Goal: Transaction & Acquisition: Purchase product/service

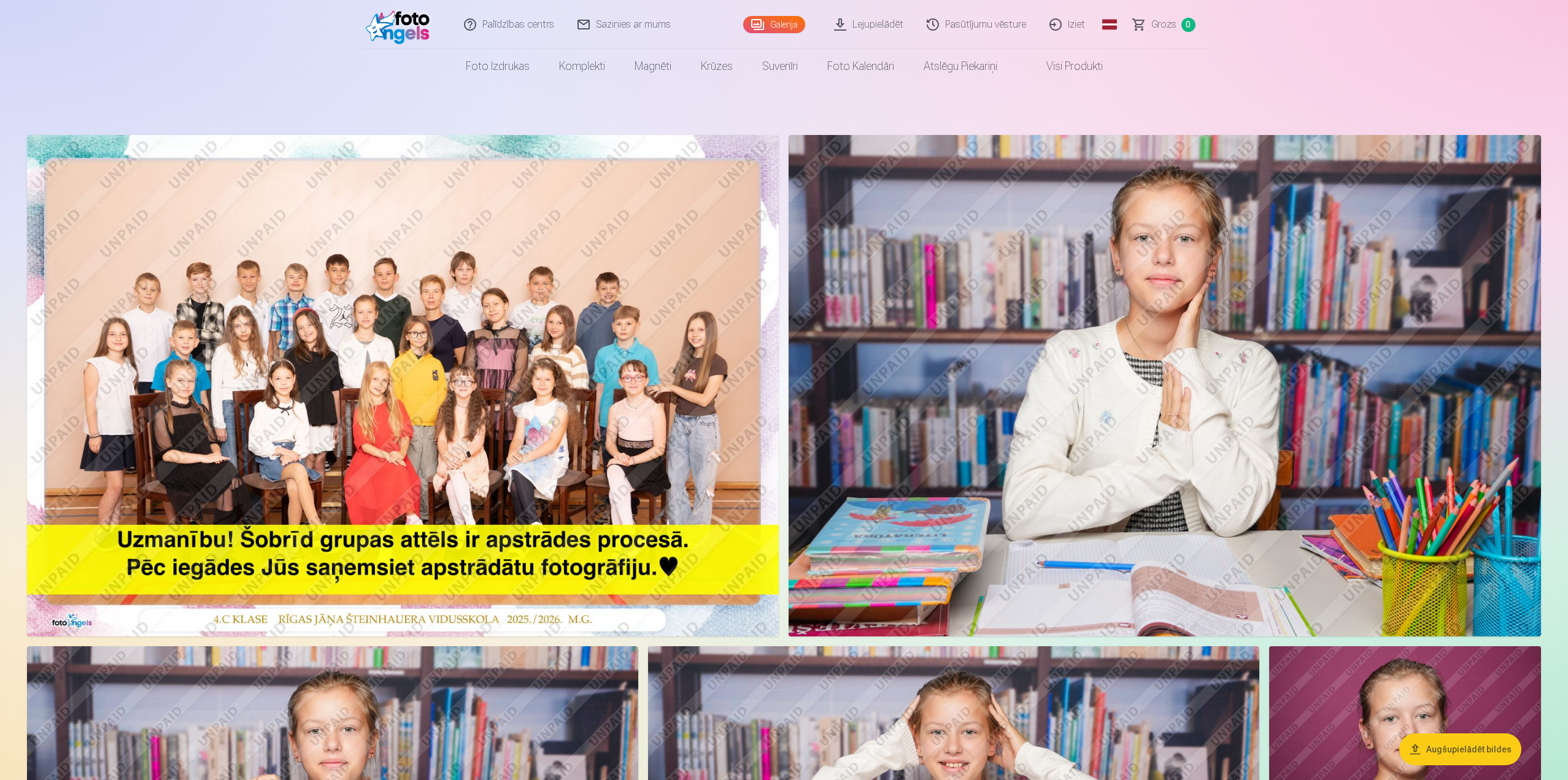
click at [441, 414] on img at bounding box center [403, 385] width 752 height 501
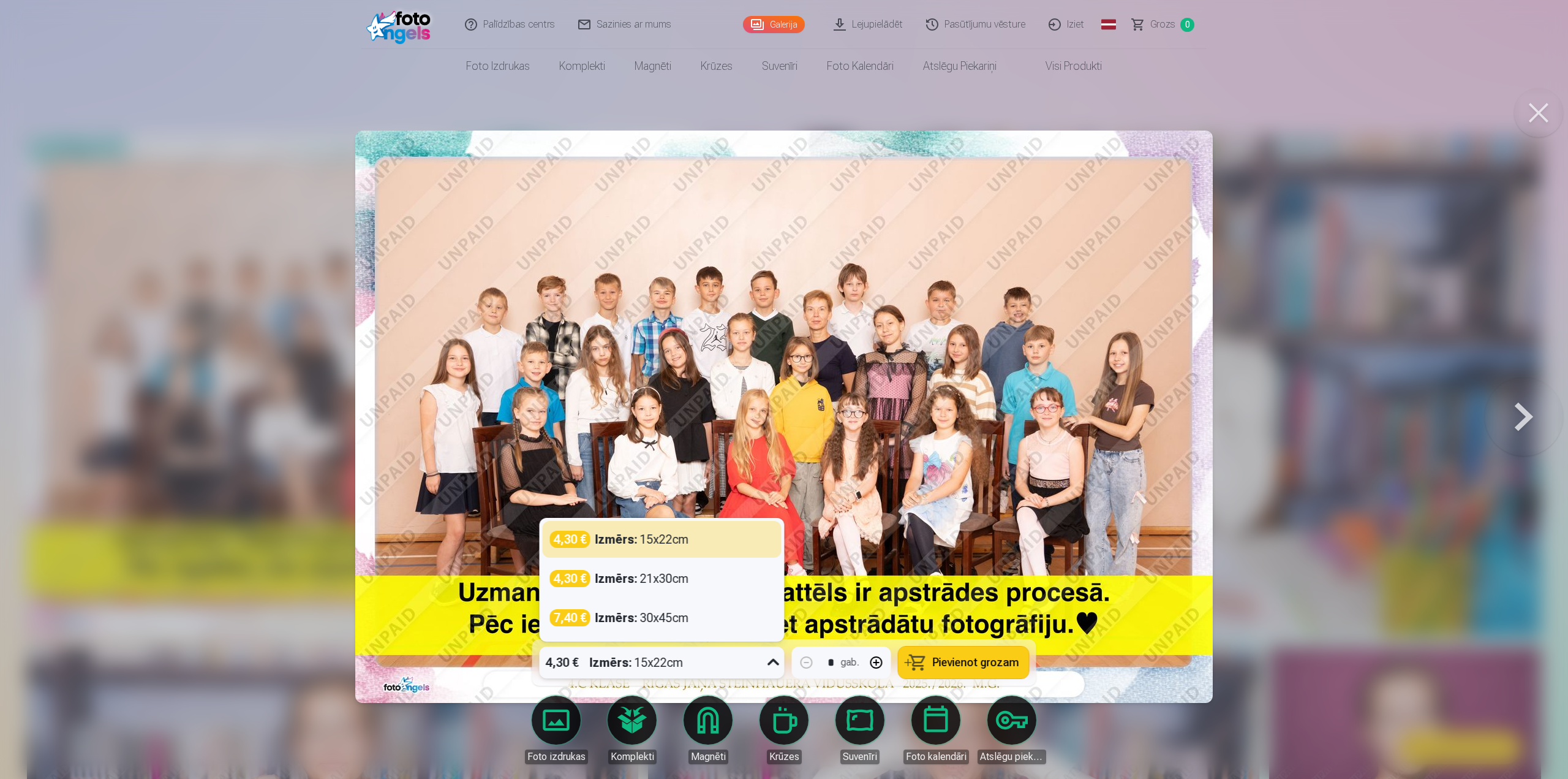
click at [767, 659] on icon at bounding box center [773, 662] width 20 height 20
click at [697, 540] on div "4,30 € Izmērs : 15x22cm" at bounding box center [662, 539] width 224 height 17
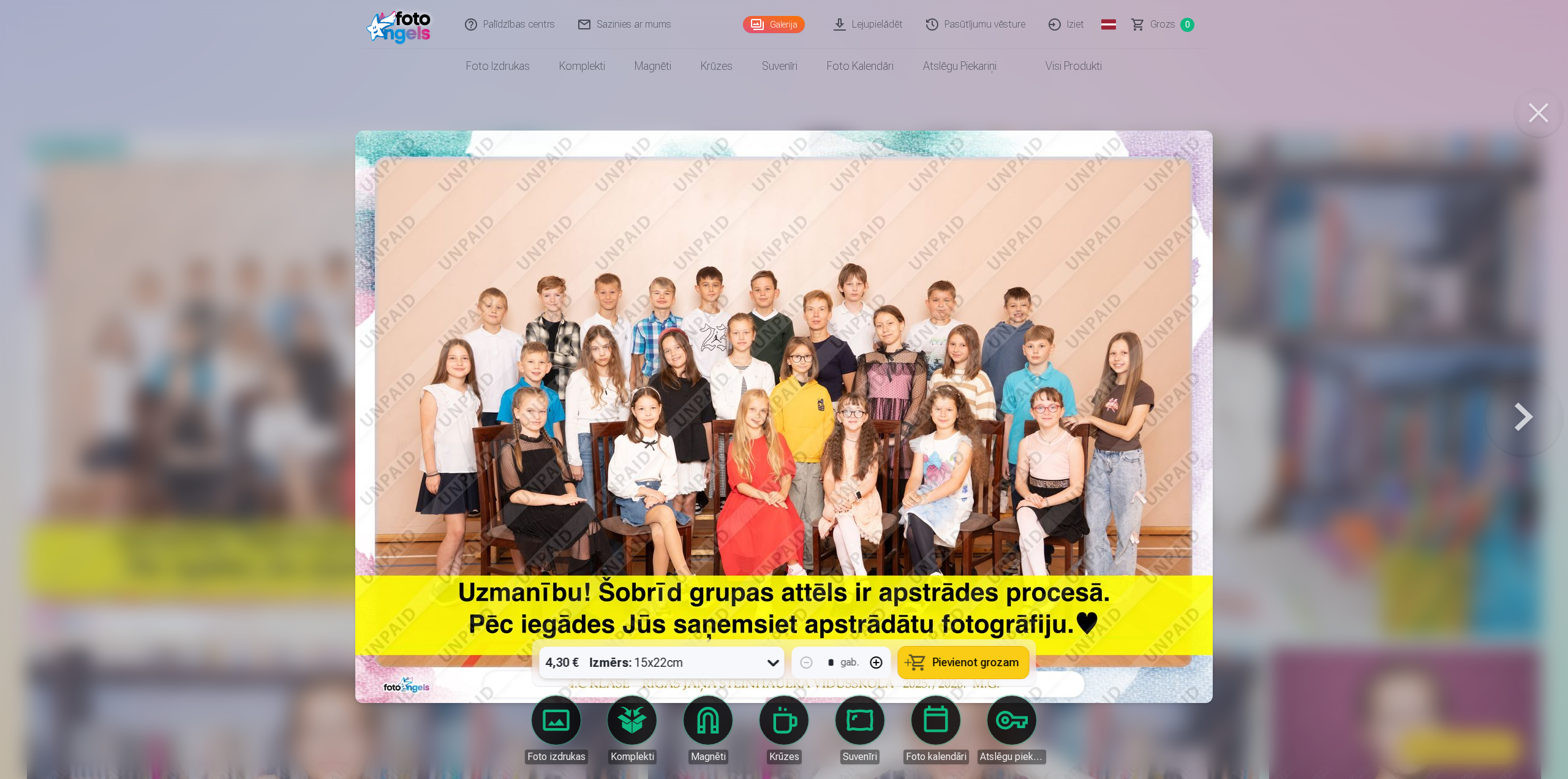
click at [977, 654] on button "Pievienot grozam" at bounding box center [964, 662] width 130 height 32
click at [630, 145] on img at bounding box center [784, 417] width 857 height 573
click at [1520, 422] on button at bounding box center [1524, 417] width 79 height 421
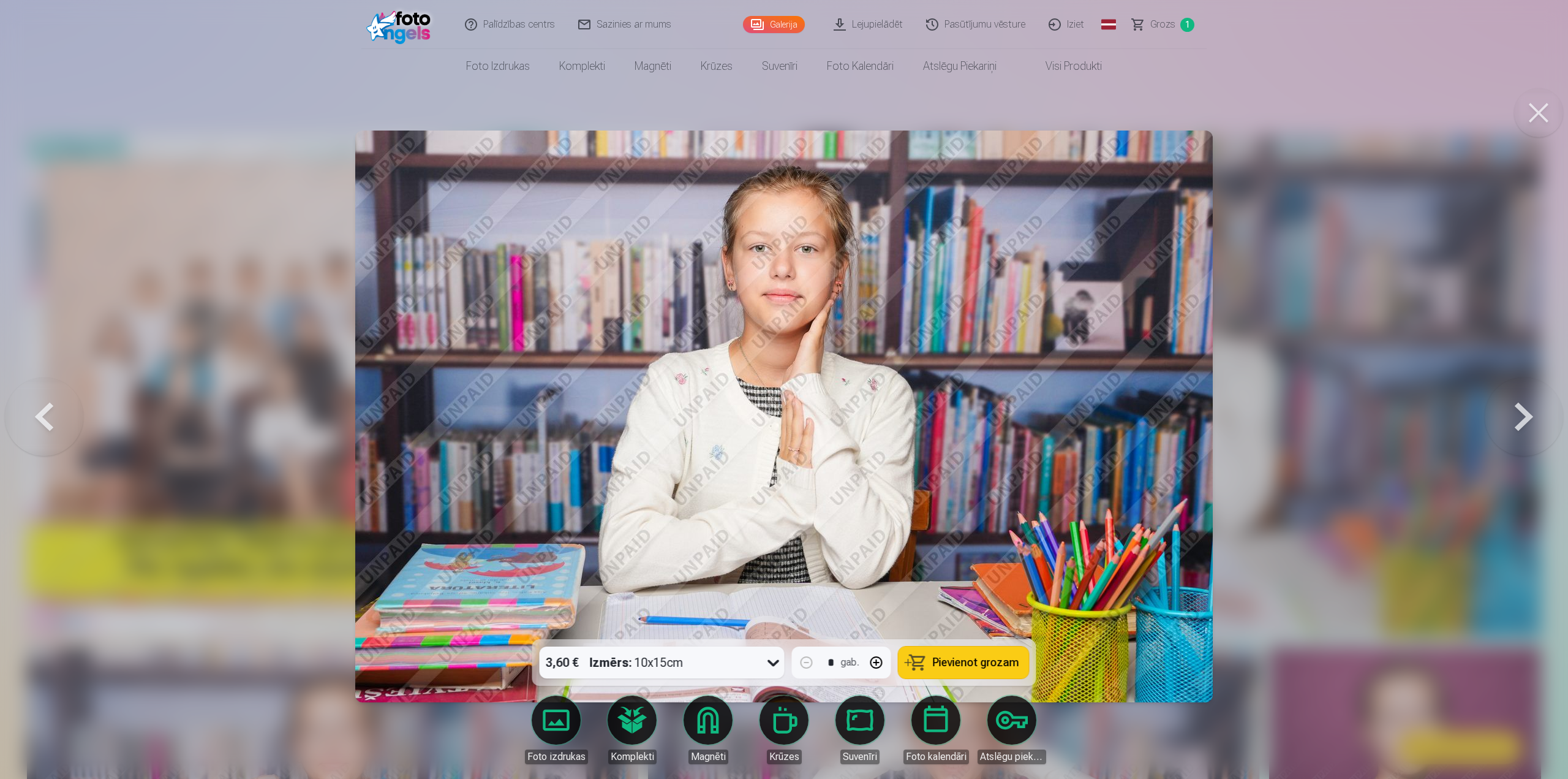
click at [1520, 422] on button at bounding box center [1524, 417] width 79 height 421
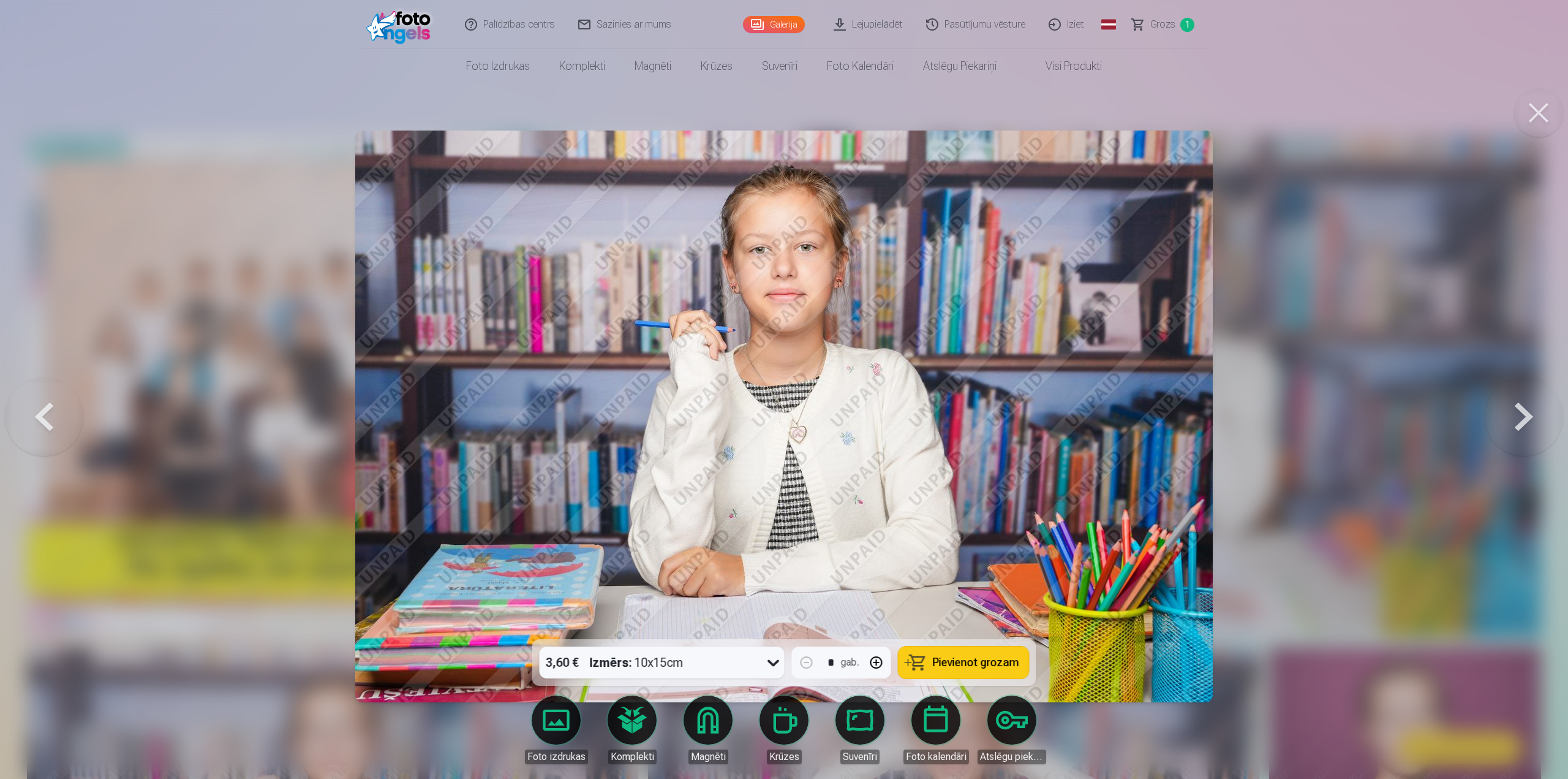
click at [1520, 422] on button at bounding box center [1524, 417] width 79 height 421
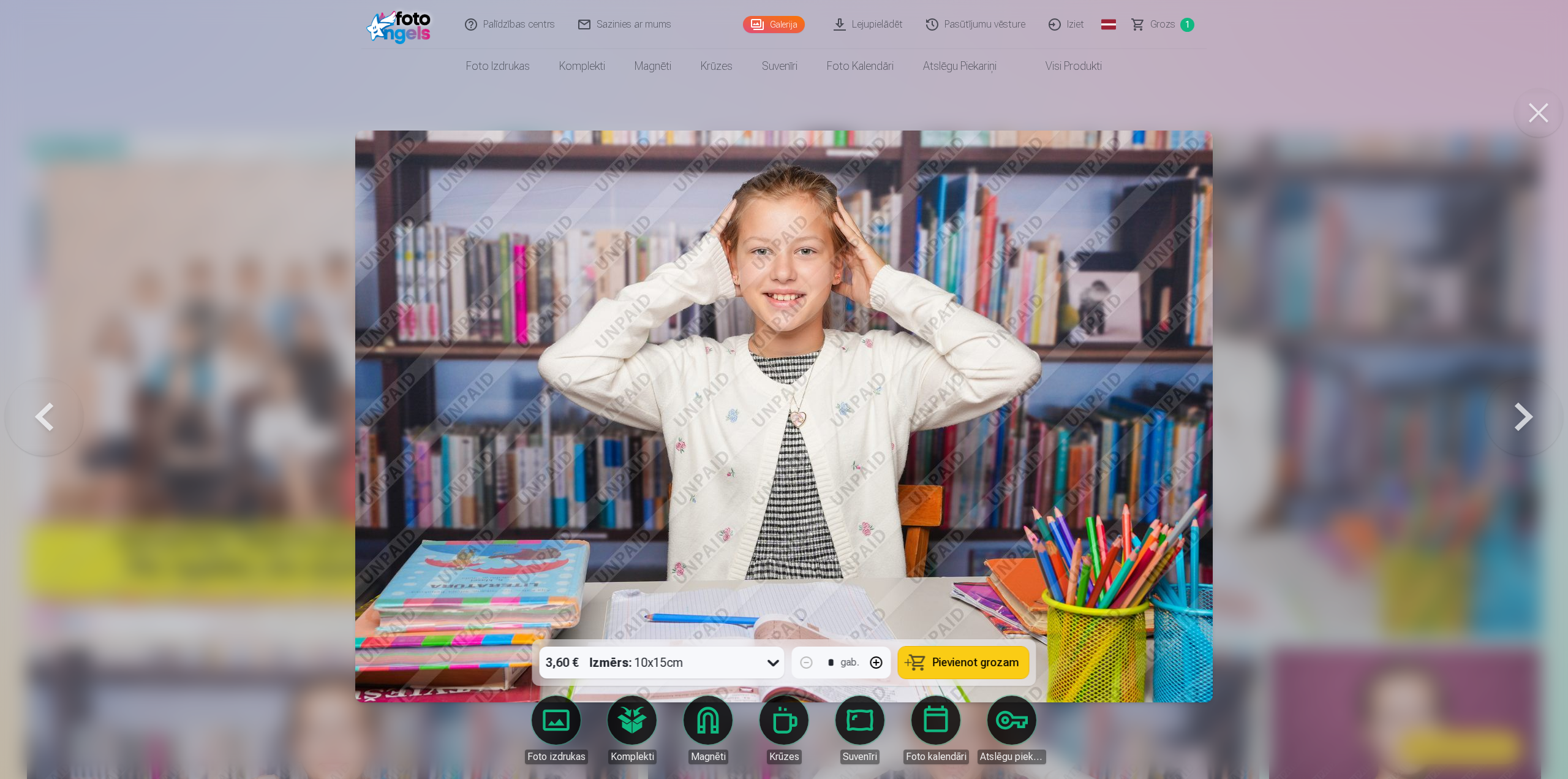
click at [1520, 422] on button at bounding box center [1524, 417] width 79 height 421
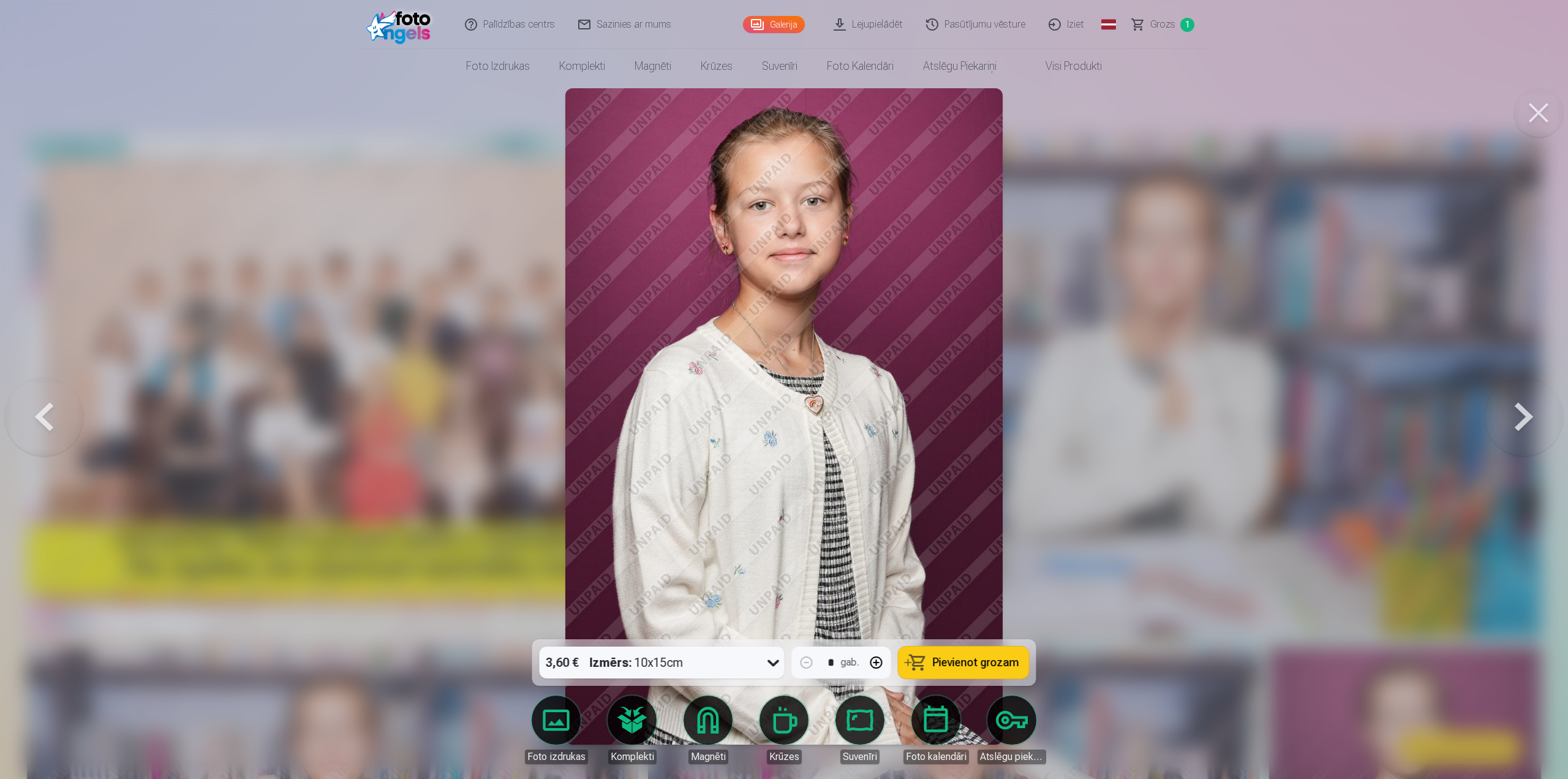
click at [1520, 422] on button at bounding box center [1524, 417] width 79 height 421
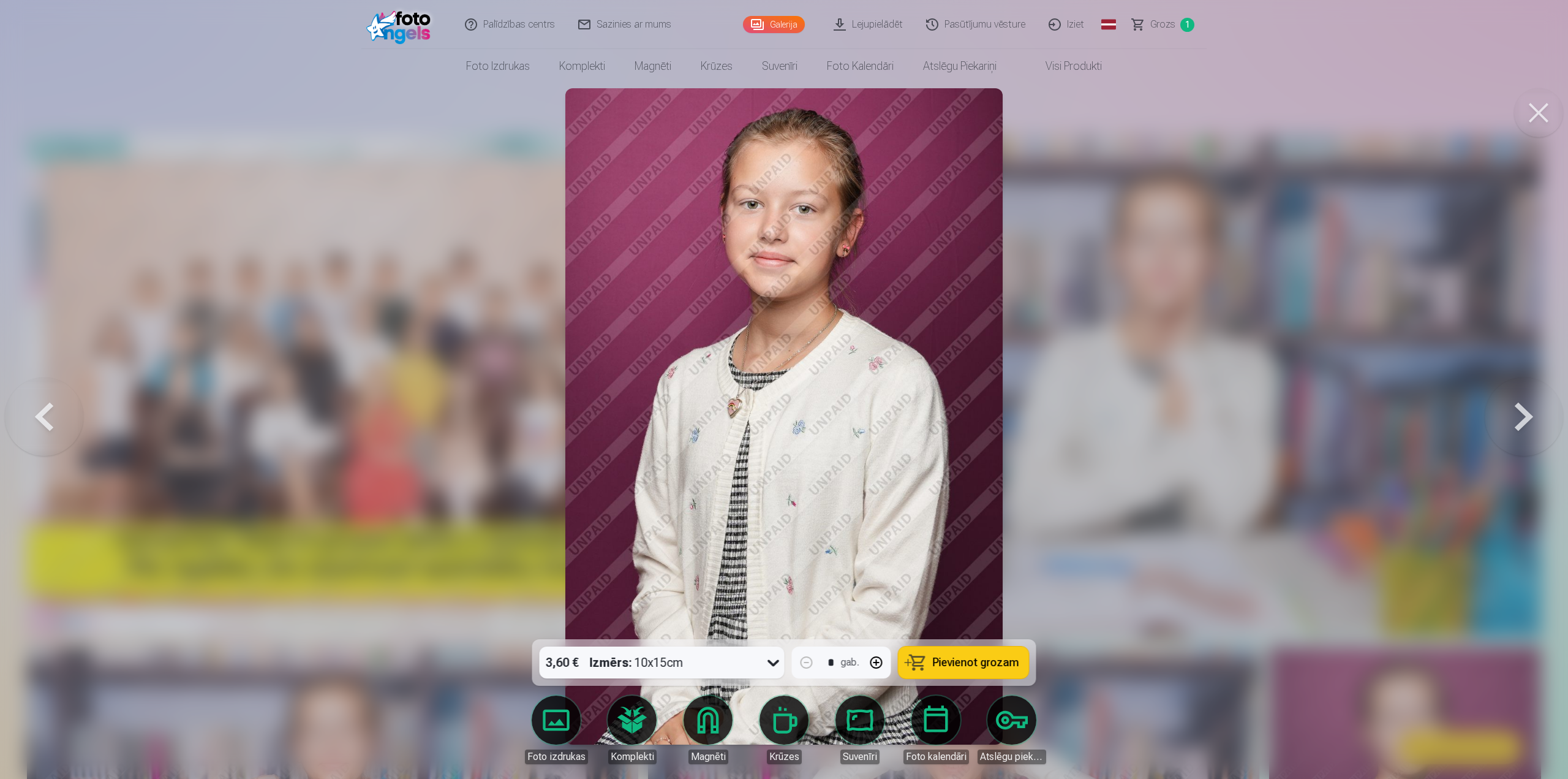
click at [1520, 422] on button at bounding box center [1524, 417] width 79 height 421
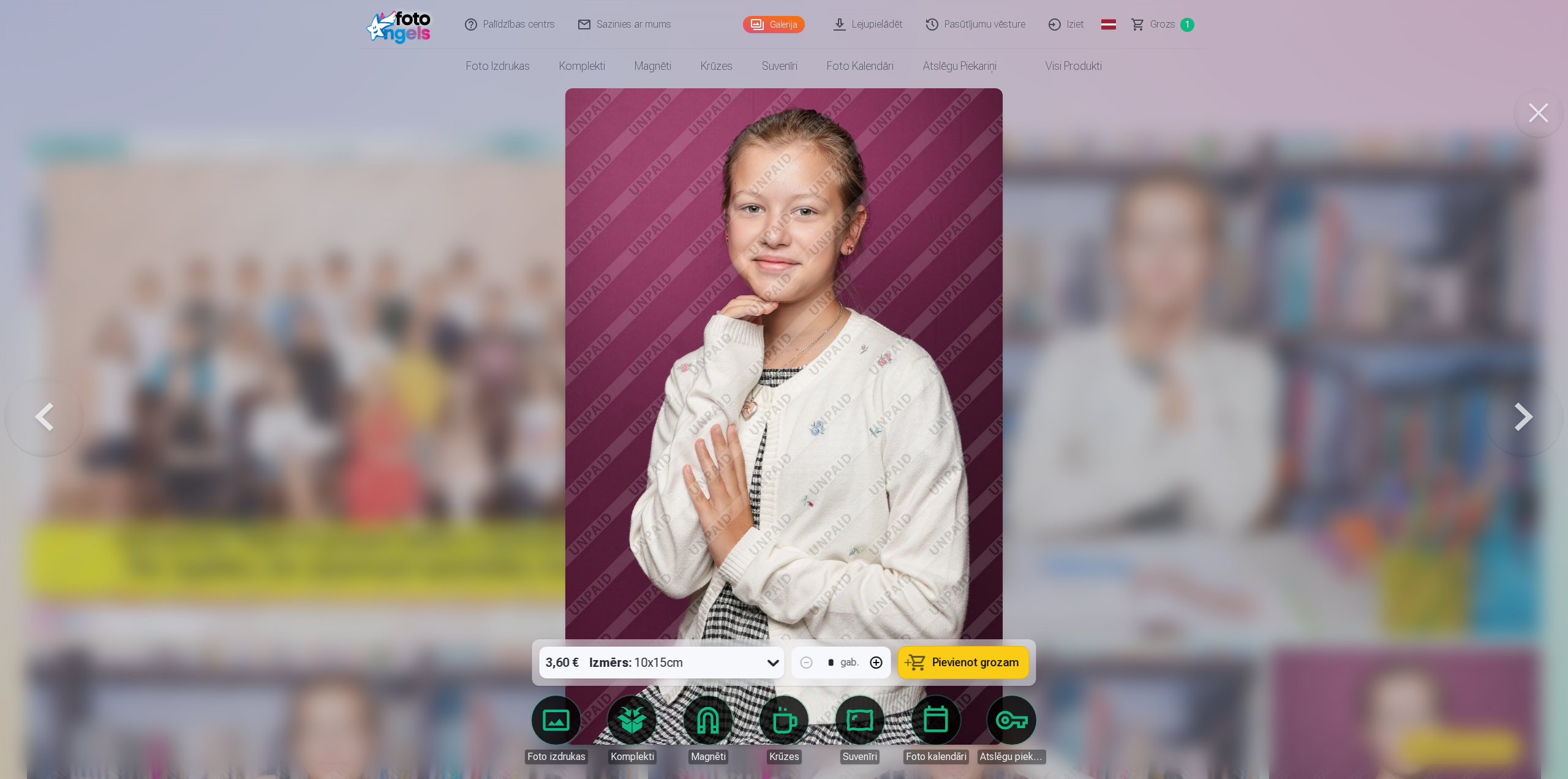
click at [1520, 422] on button at bounding box center [1524, 417] width 79 height 421
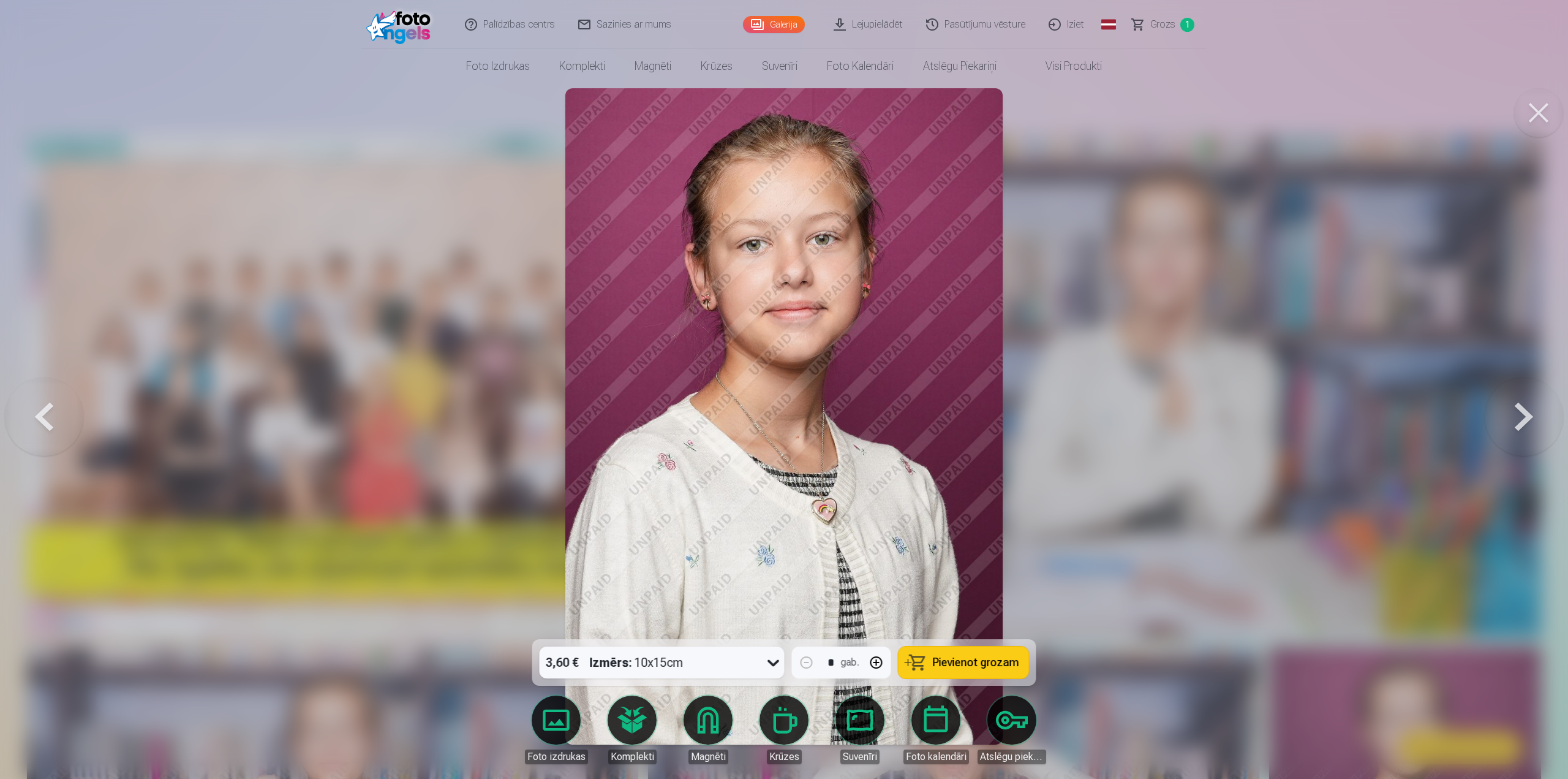
click at [1518, 411] on button at bounding box center [1524, 417] width 79 height 421
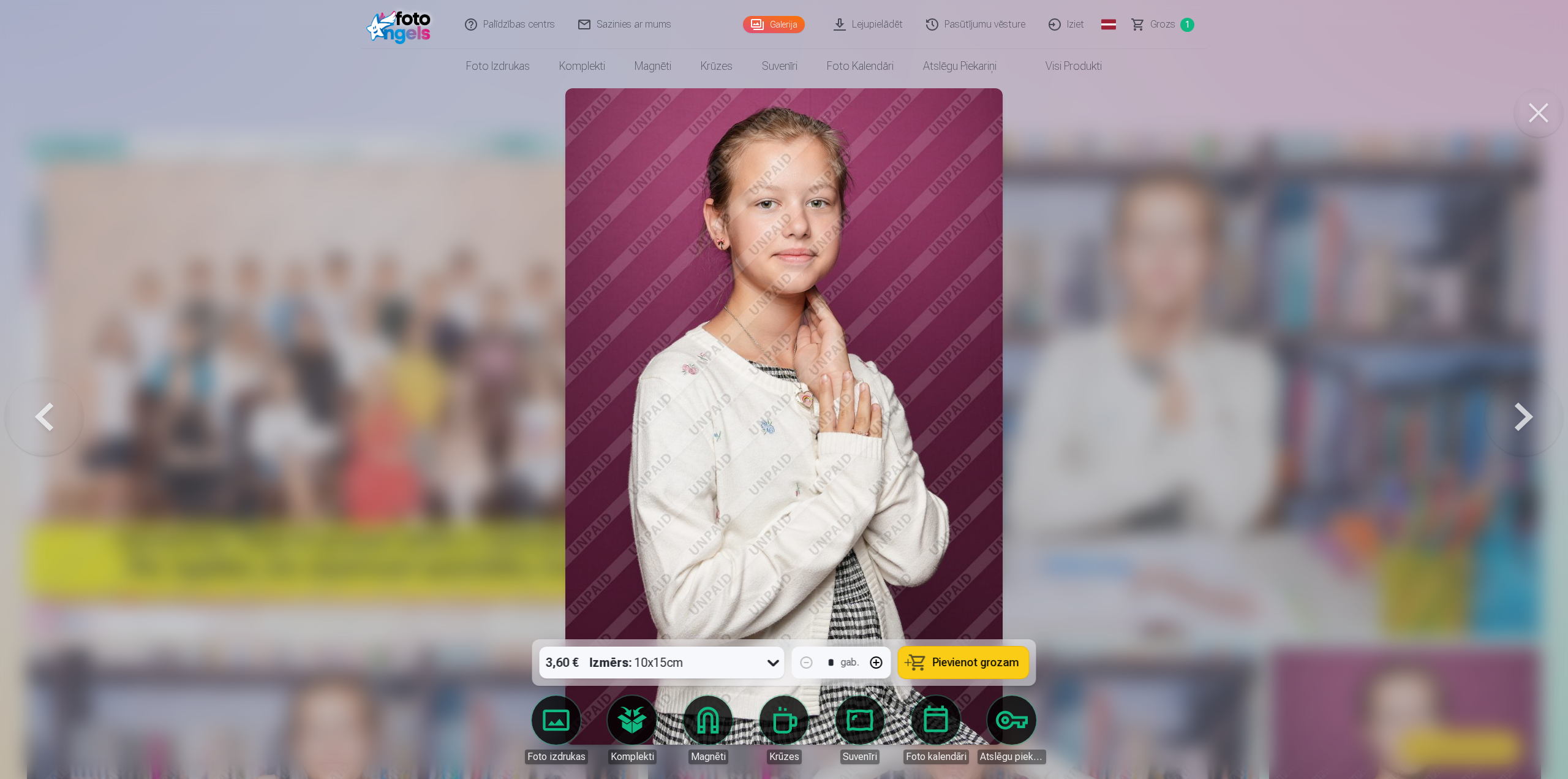
click at [1518, 411] on button at bounding box center [1524, 417] width 79 height 421
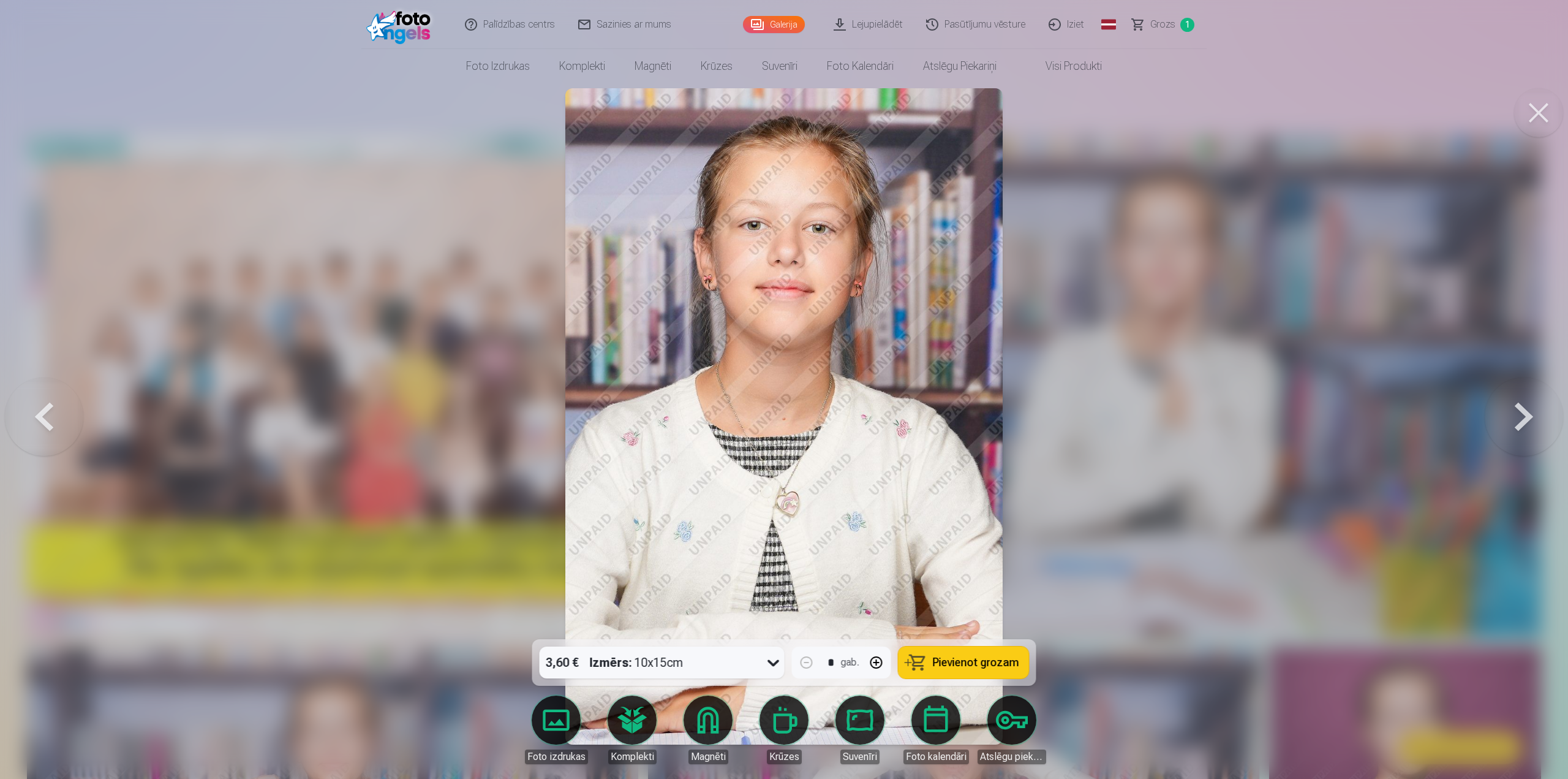
click at [1518, 411] on button at bounding box center [1524, 417] width 79 height 421
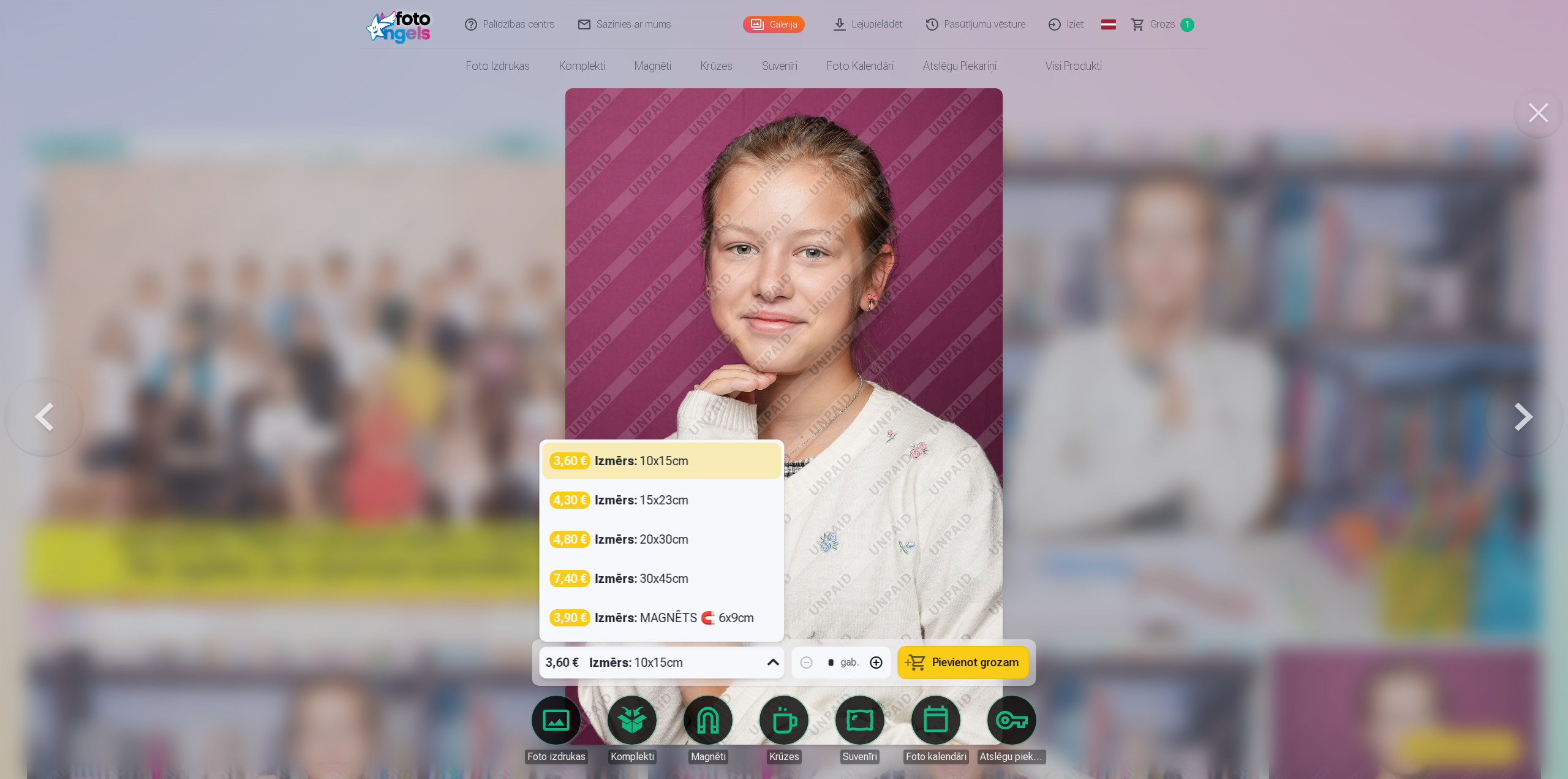
click at [773, 662] on icon at bounding box center [773, 662] width 20 height 20
click at [665, 504] on div "Izmērs : 15x23cm" at bounding box center [642, 501] width 94 height 17
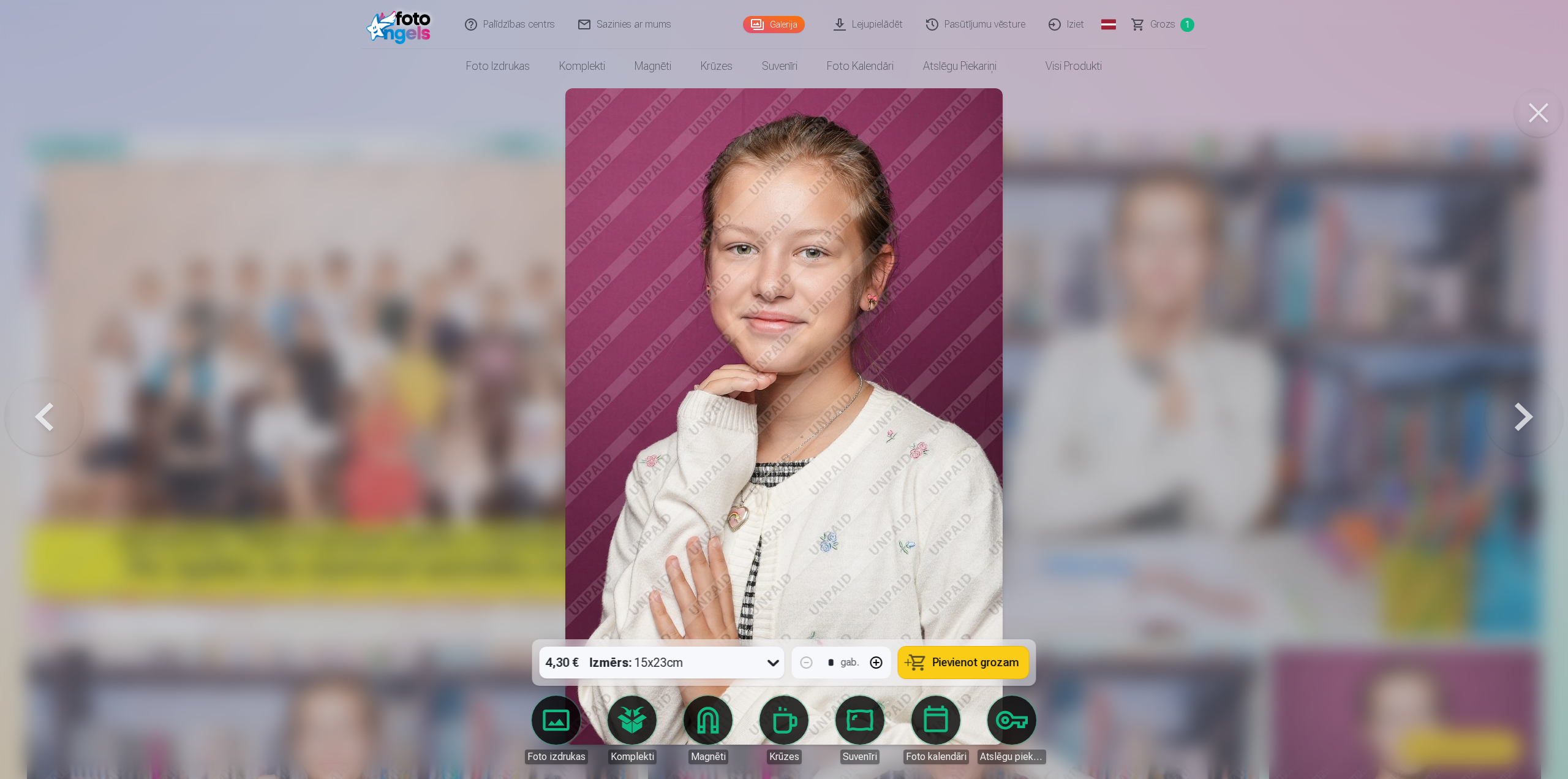
click at [985, 662] on span "Pievienot grozam" at bounding box center [976, 662] width 87 height 11
click at [1520, 412] on button at bounding box center [1524, 417] width 79 height 421
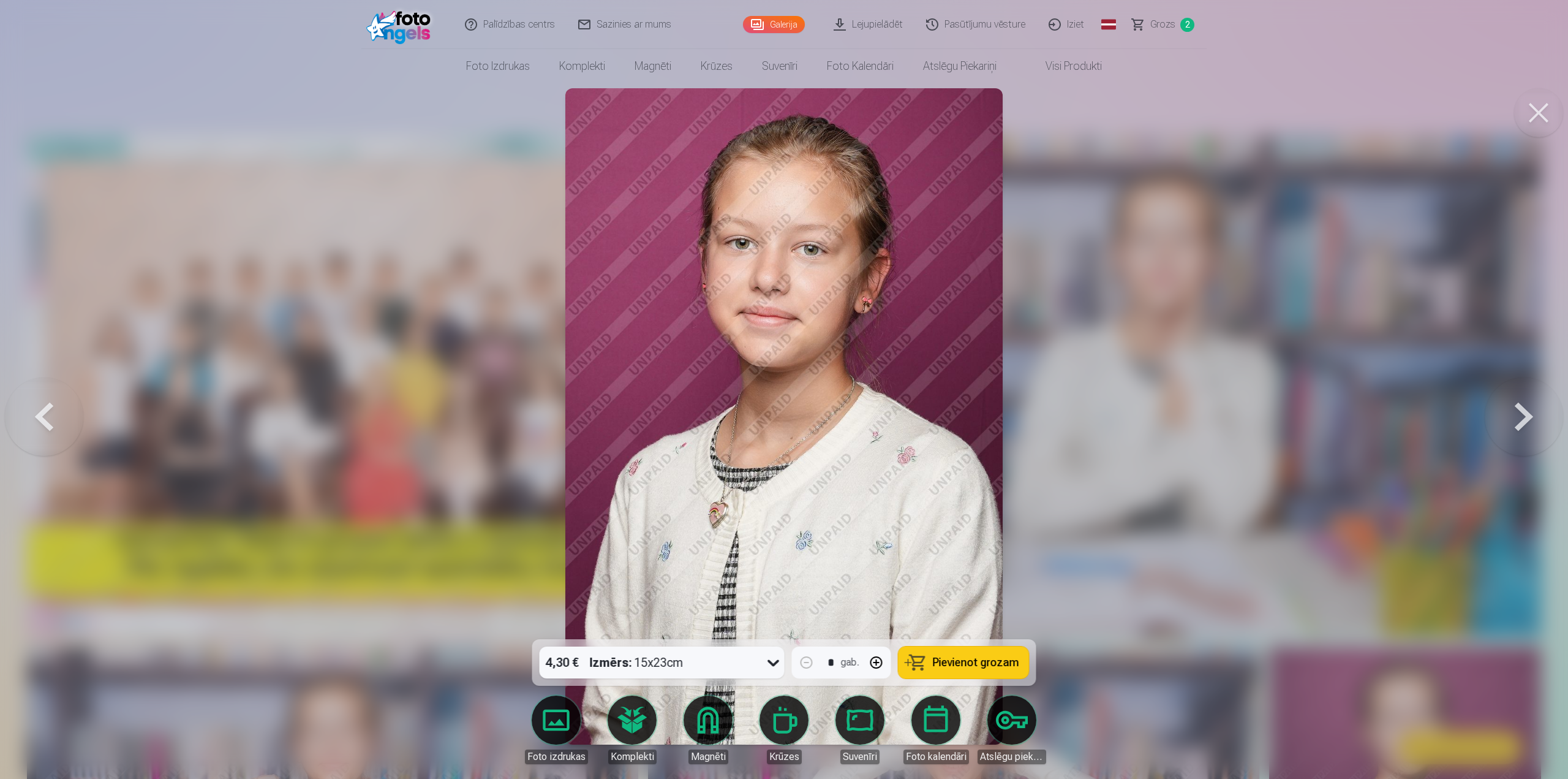
click at [1520, 412] on button at bounding box center [1524, 417] width 79 height 421
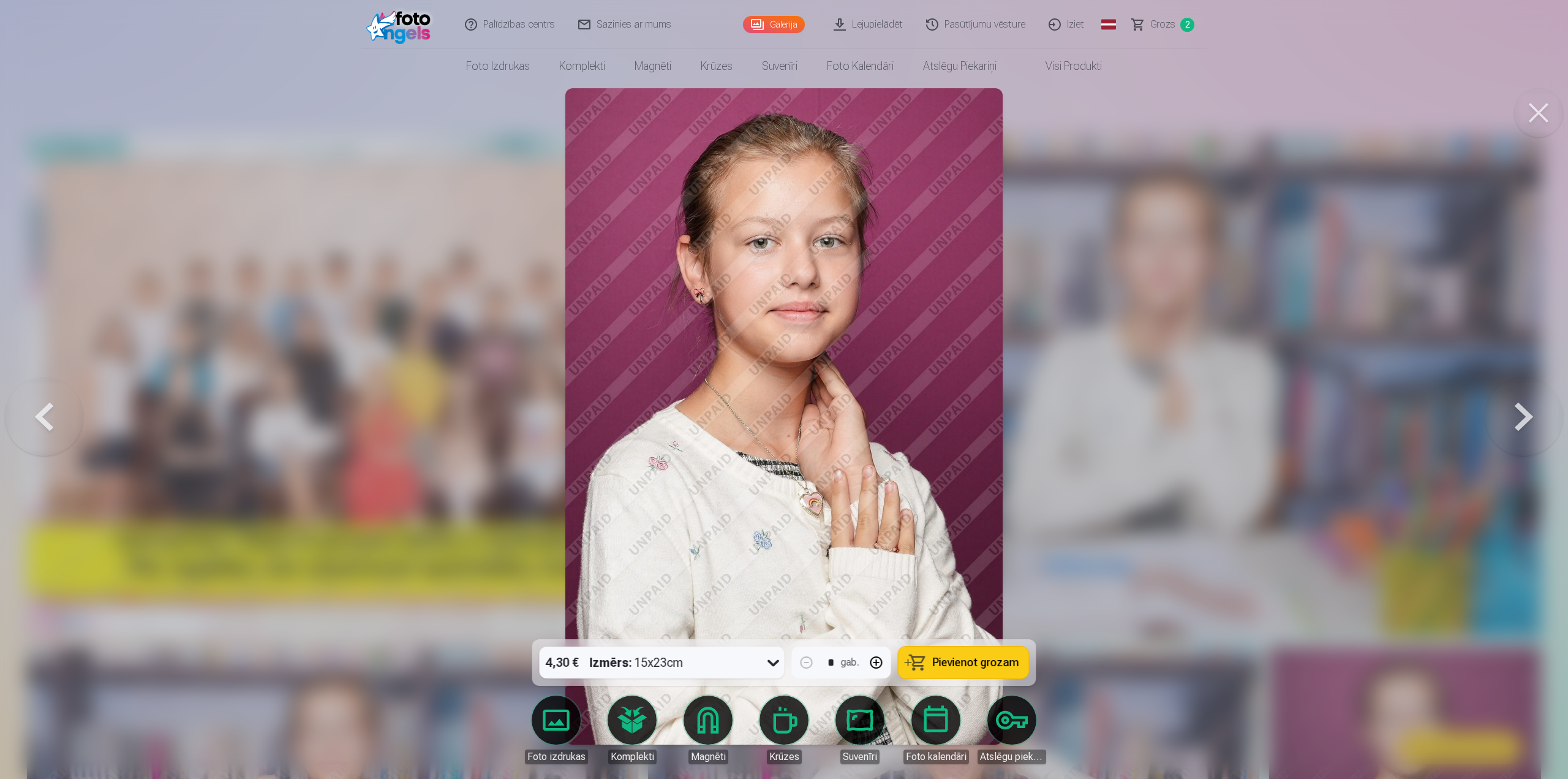
click at [1520, 412] on button at bounding box center [1524, 417] width 79 height 421
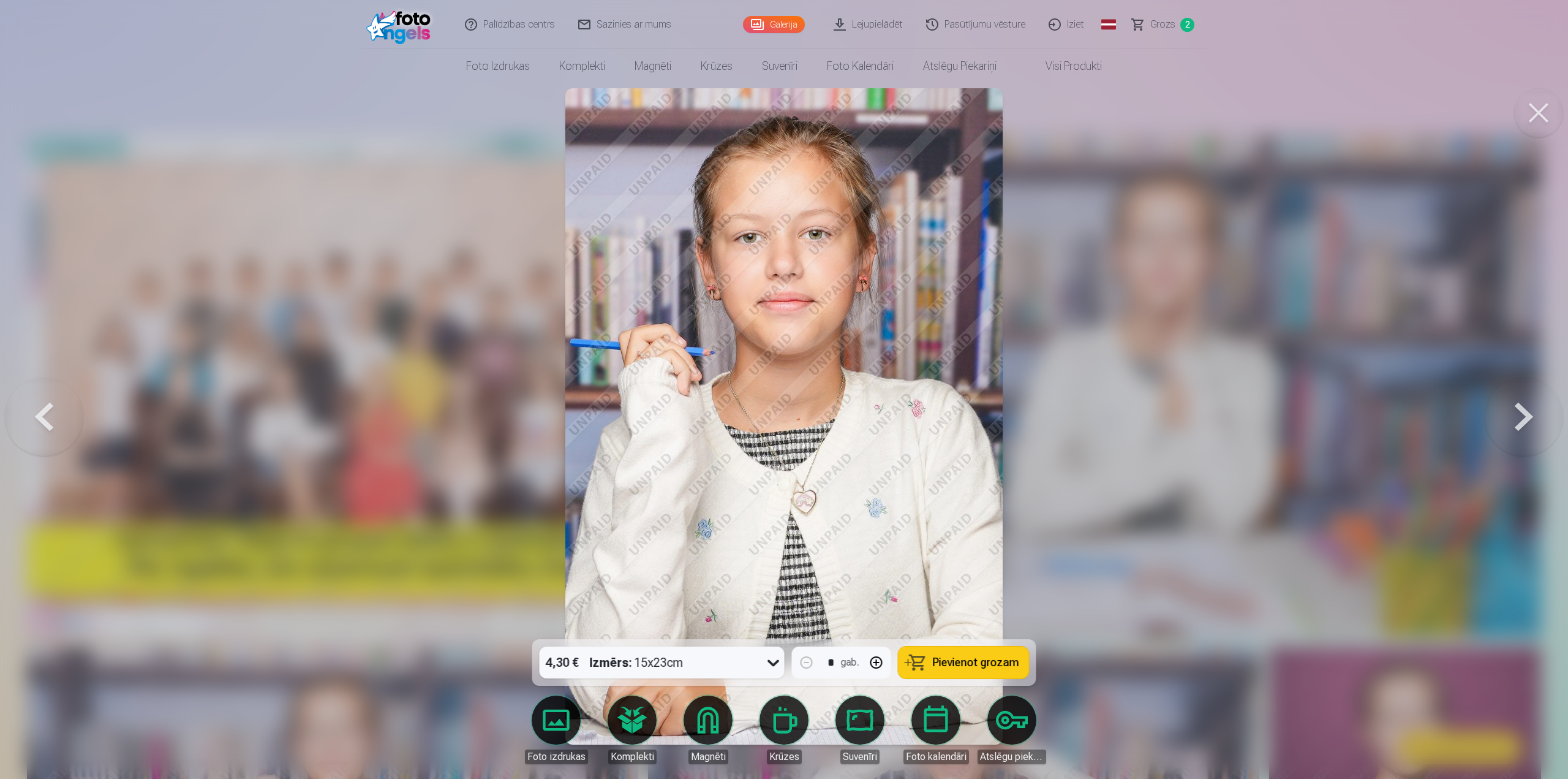
click at [1520, 412] on button at bounding box center [1524, 417] width 79 height 421
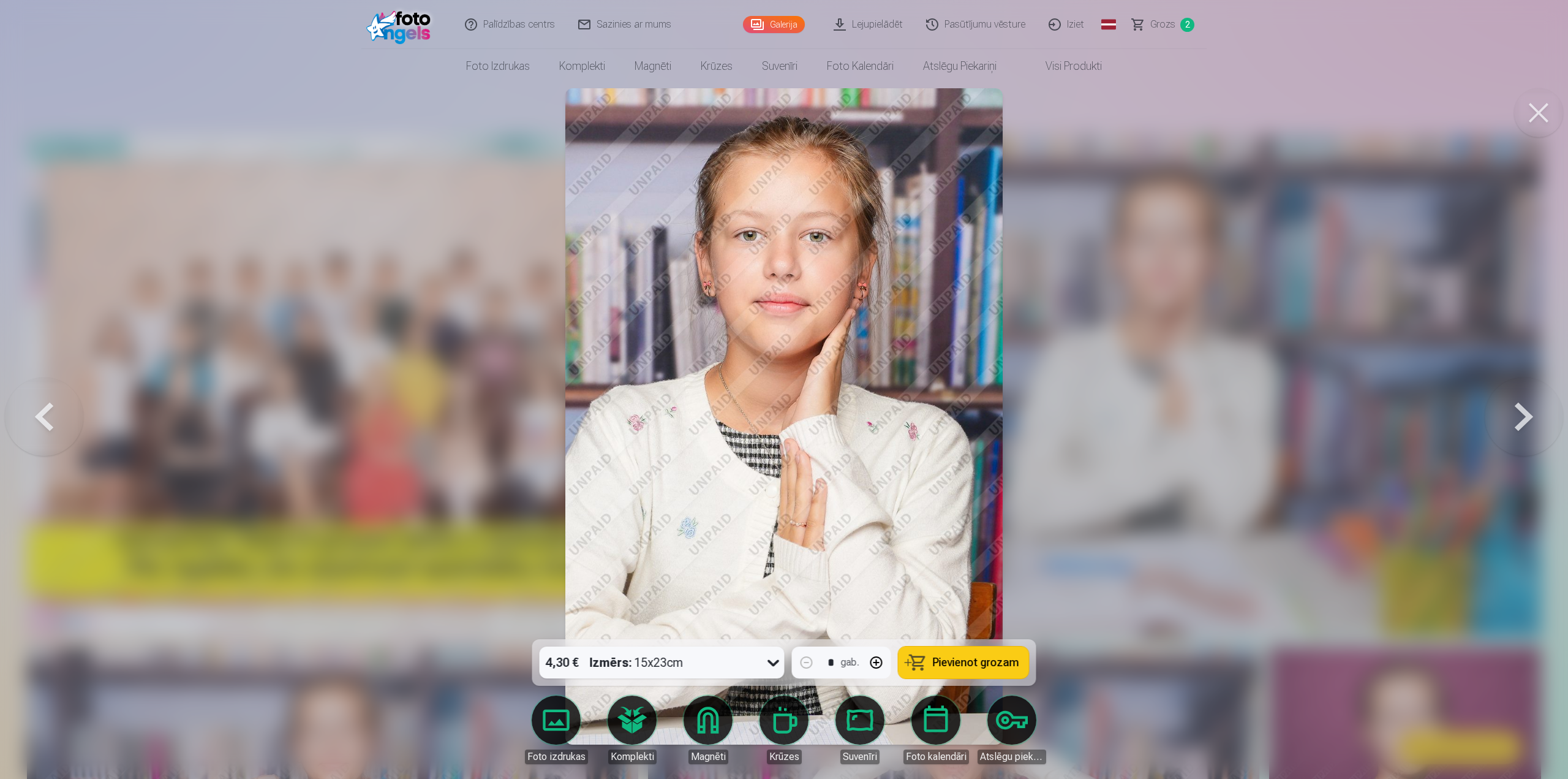
click at [1520, 412] on button at bounding box center [1524, 417] width 79 height 421
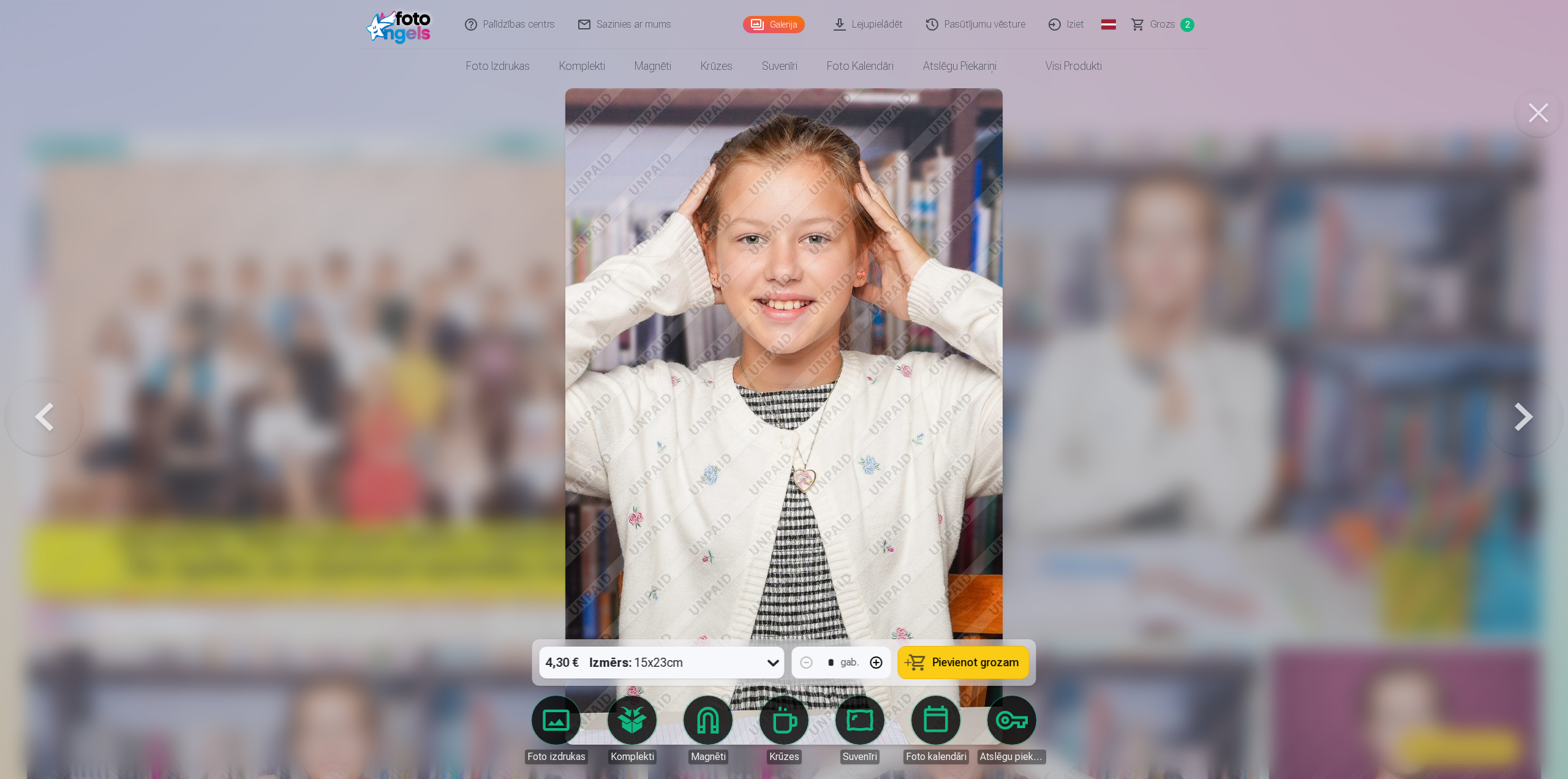
click at [1520, 412] on button at bounding box center [1524, 417] width 79 height 421
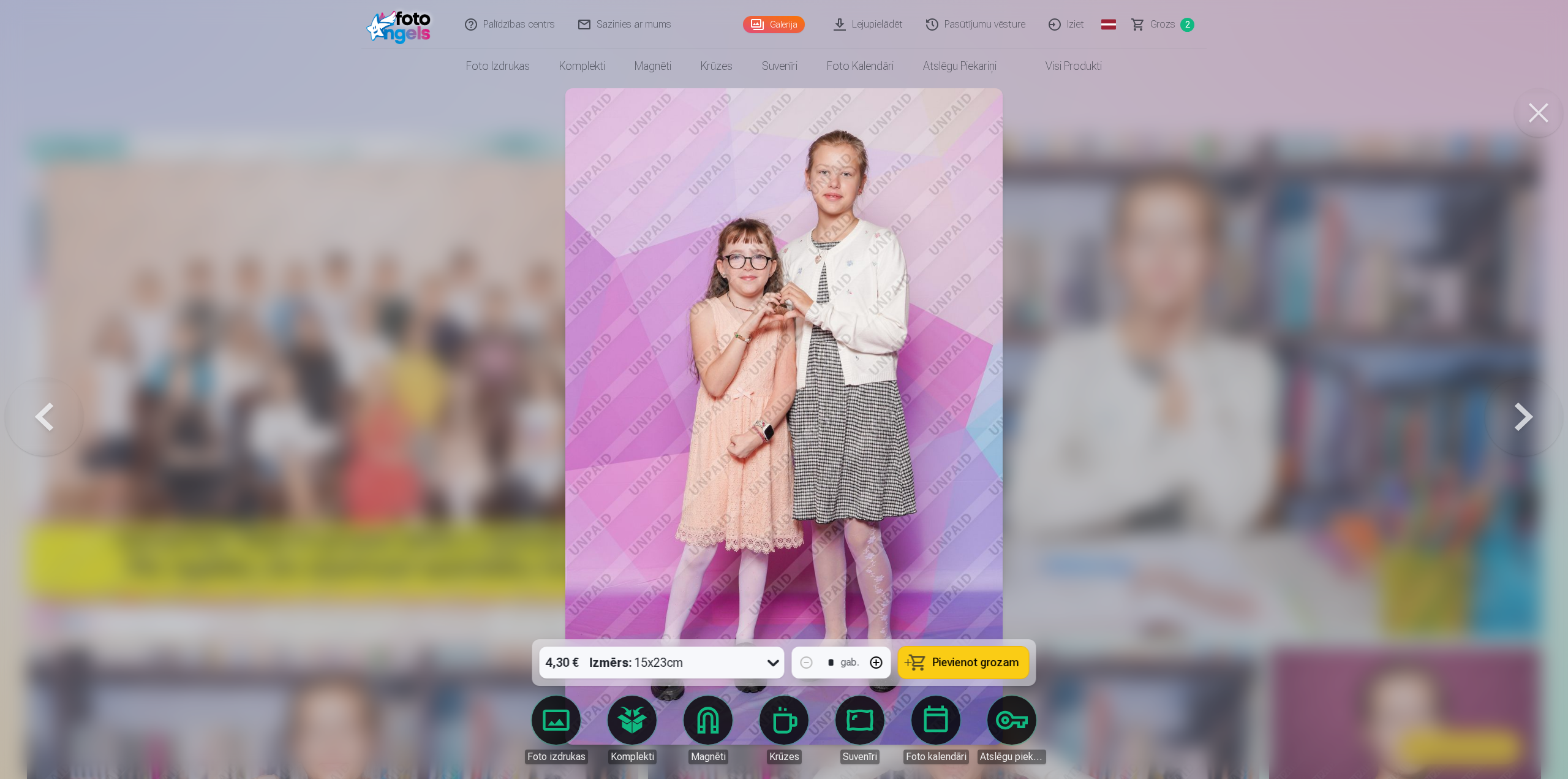
click at [764, 665] on icon at bounding box center [773, 662] width 20 height 20
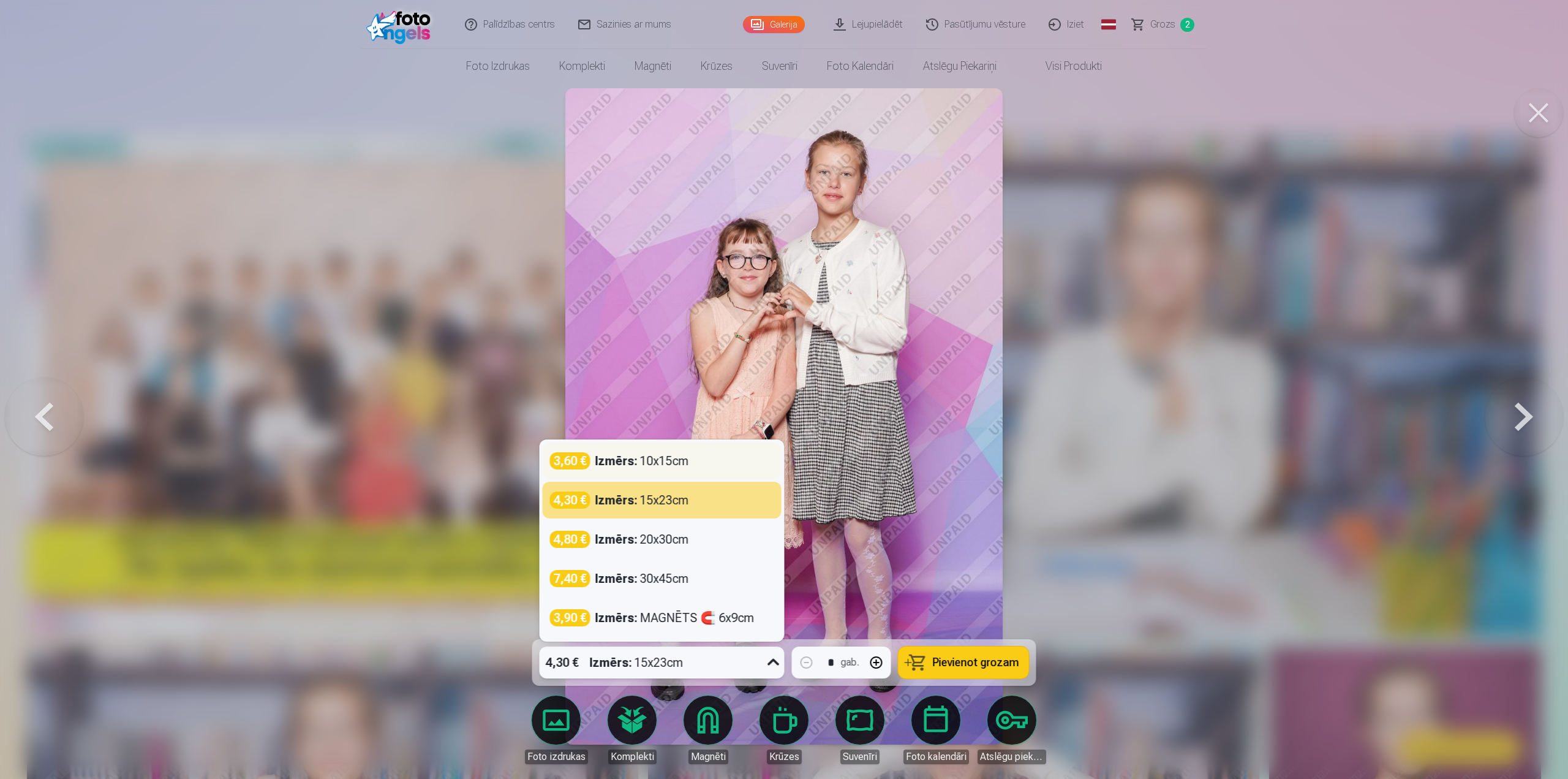
click at [700, 468] on div "3,60 € Izmērs : 10x15cm" at bounding box center [662, 461] width 224 height 17
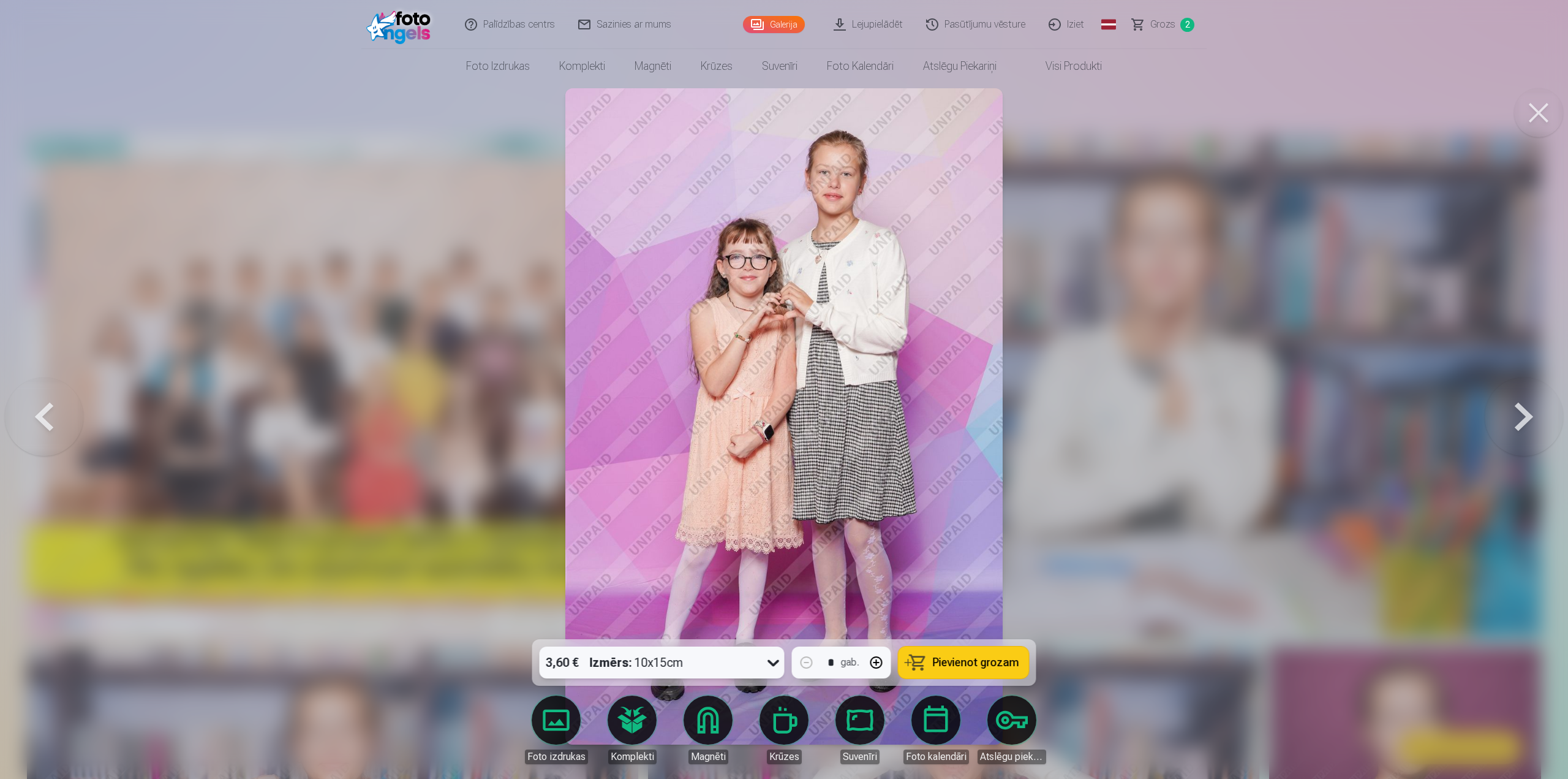
click at [948, 662] on span "Pievienot grozam" at bounding box center [976, 662] width 87 height 11
click at [33, 412] on button at bounding box center [44, 417] width 79 height 421
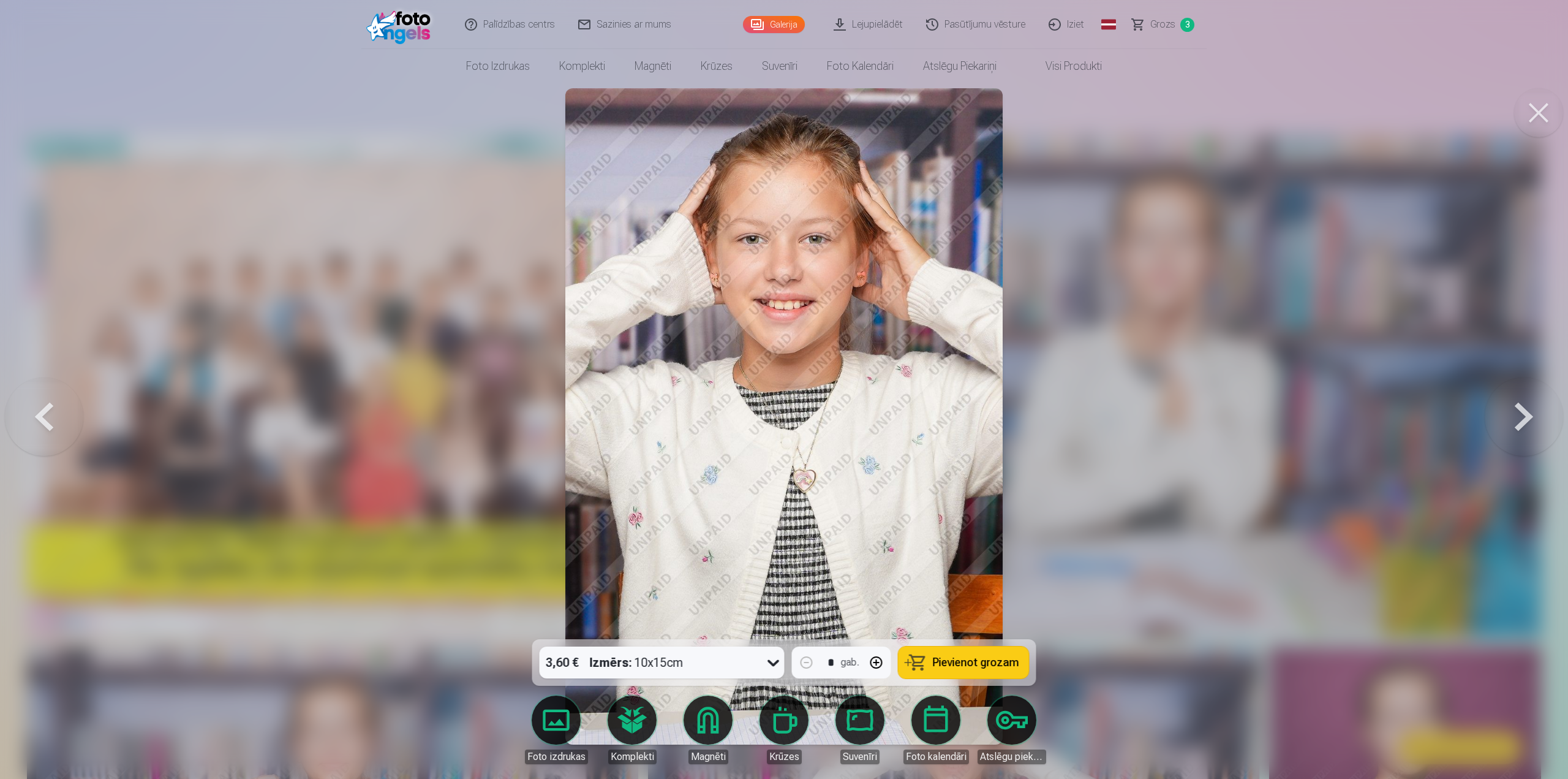
click at [33, 412] on button at bounding box center [44, 417] width 79 height 421
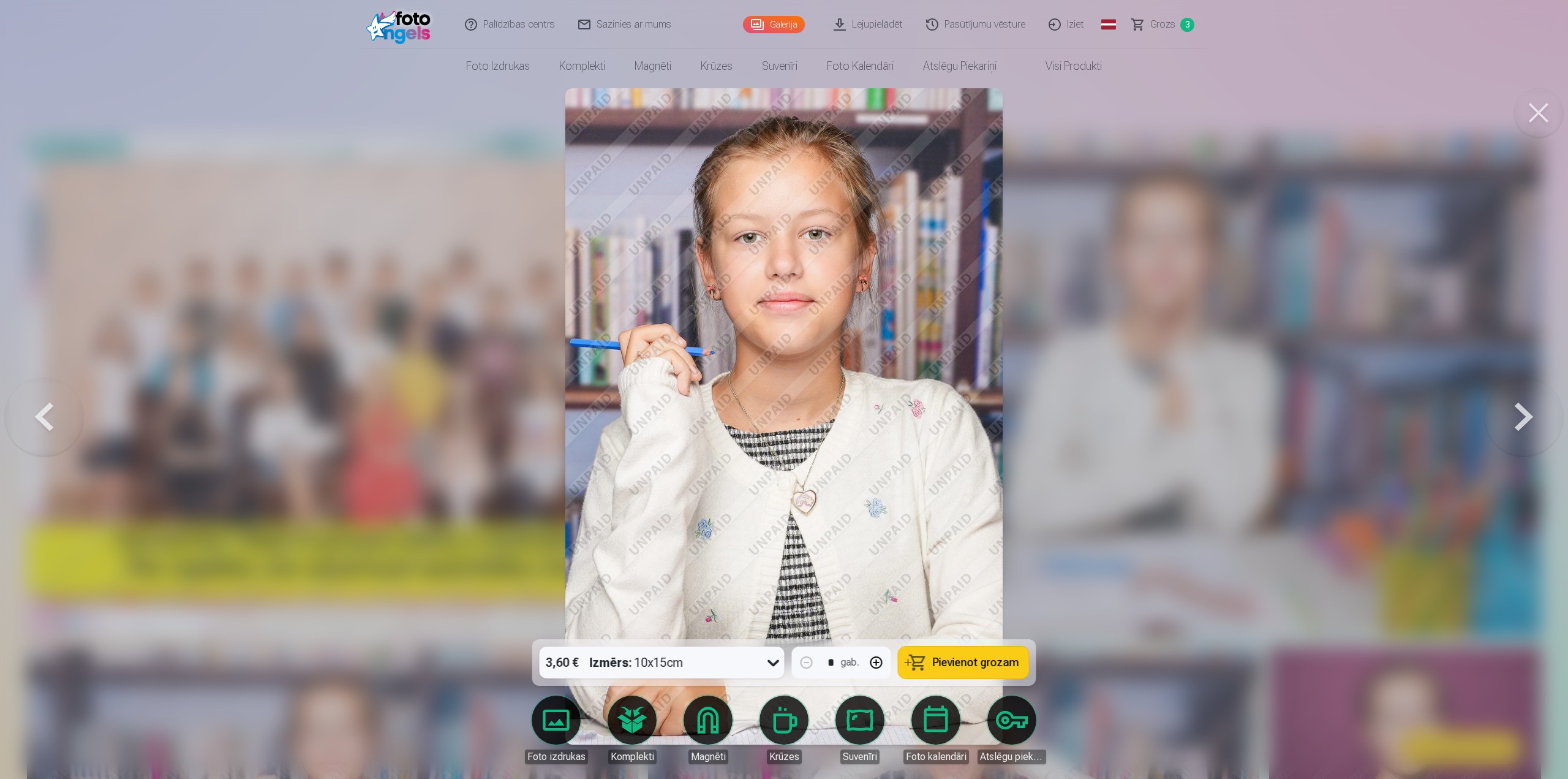
click at [33, 412] on button at bounding box center [44, 417] width 79 height 421
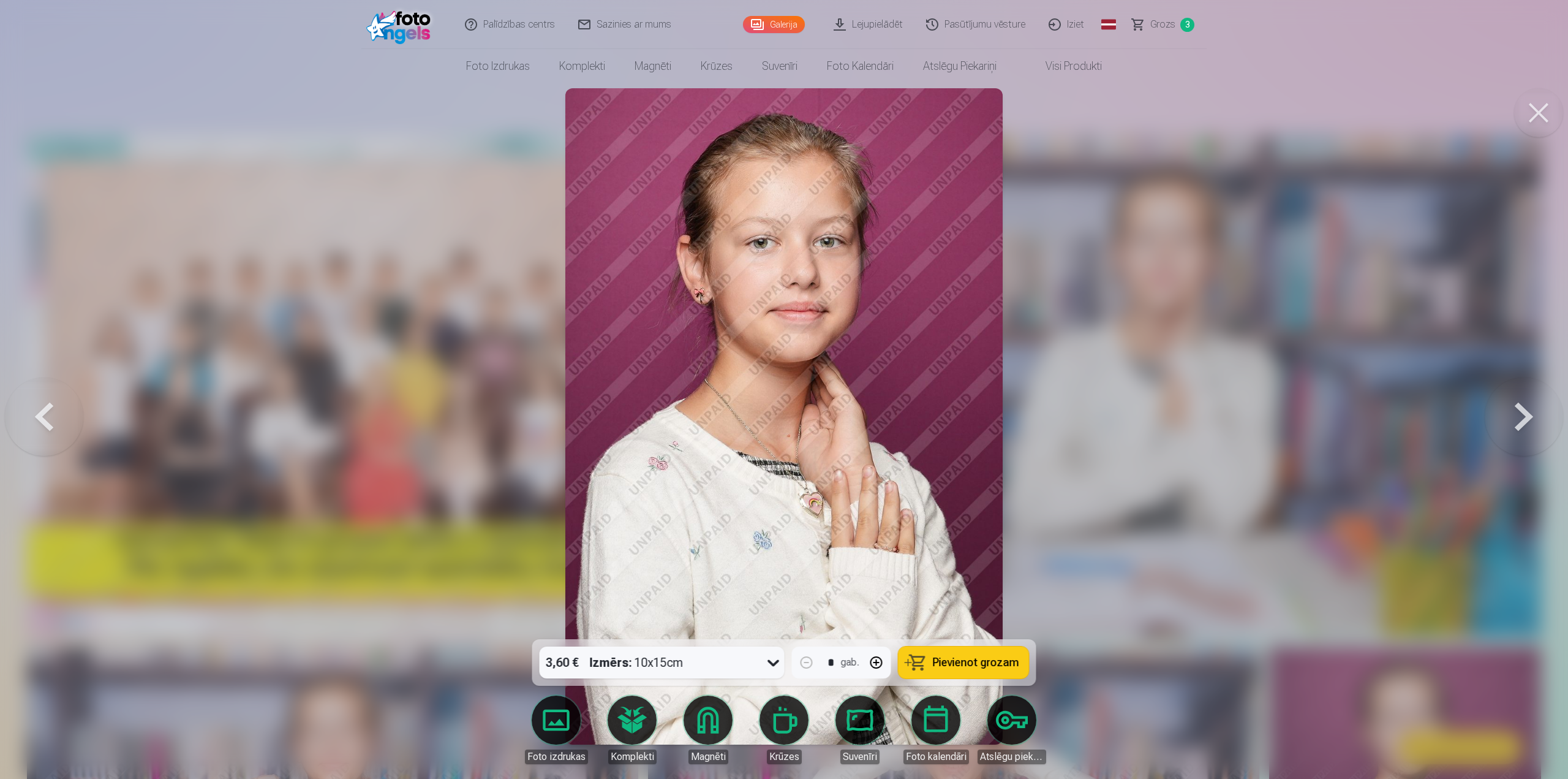
click at [33, 412] on button at bounding box center [44, 417] width 79 height 421
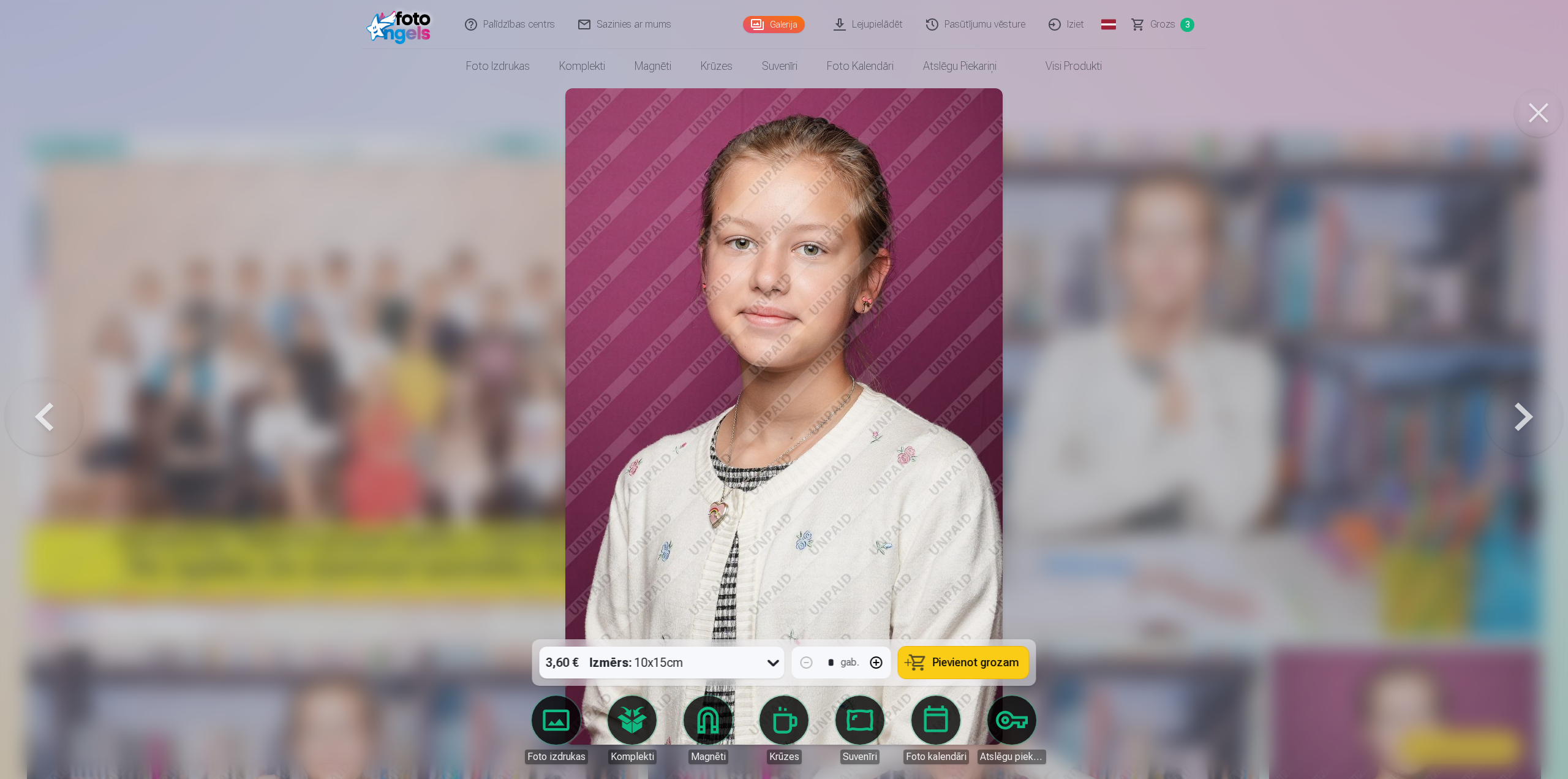
click at [33, 412] on button at bounding box center [44, 417] width 79 height 421
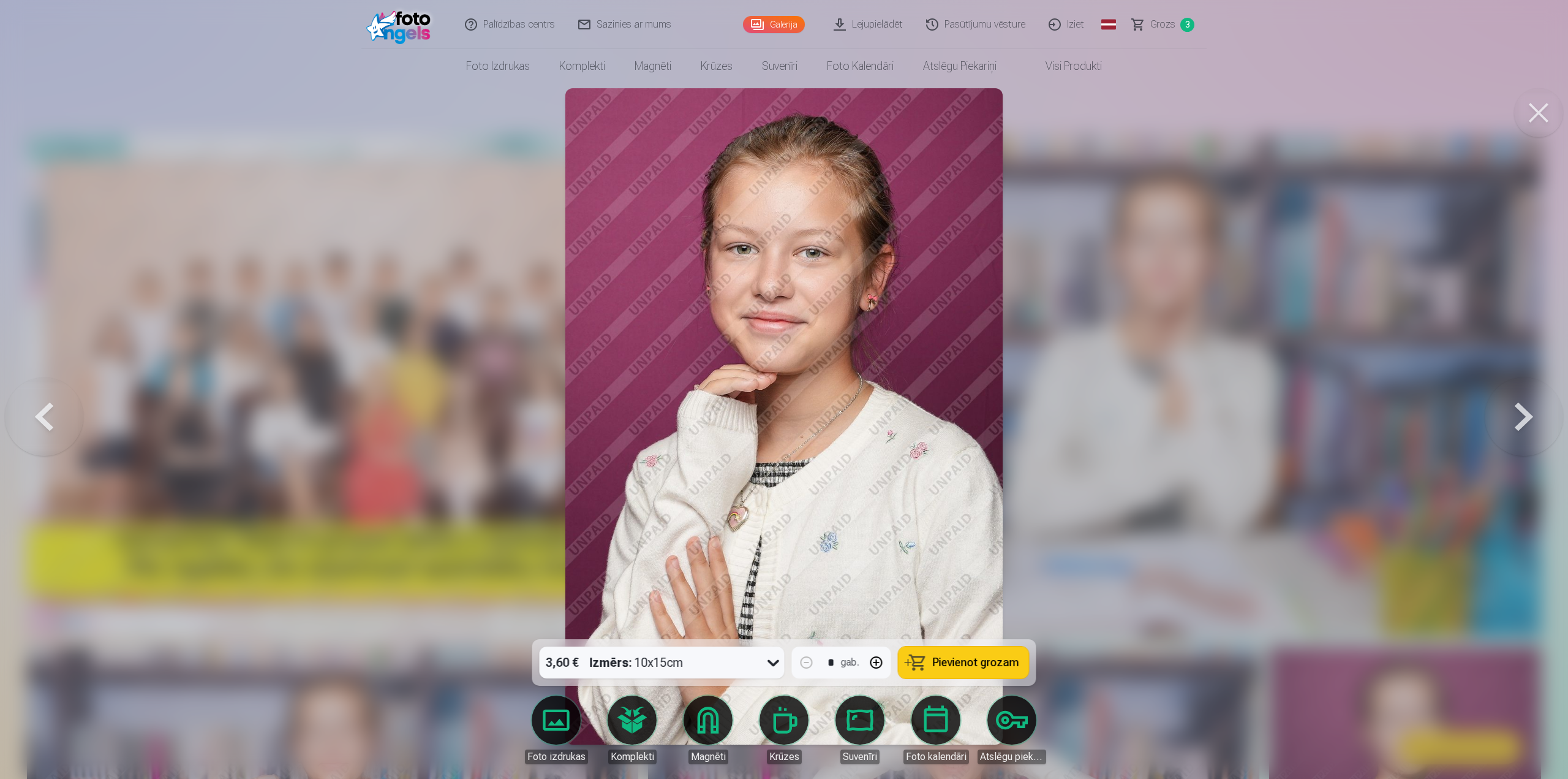
click at [33, 412] on button at bounding box center [44, 417] width 79 height 421
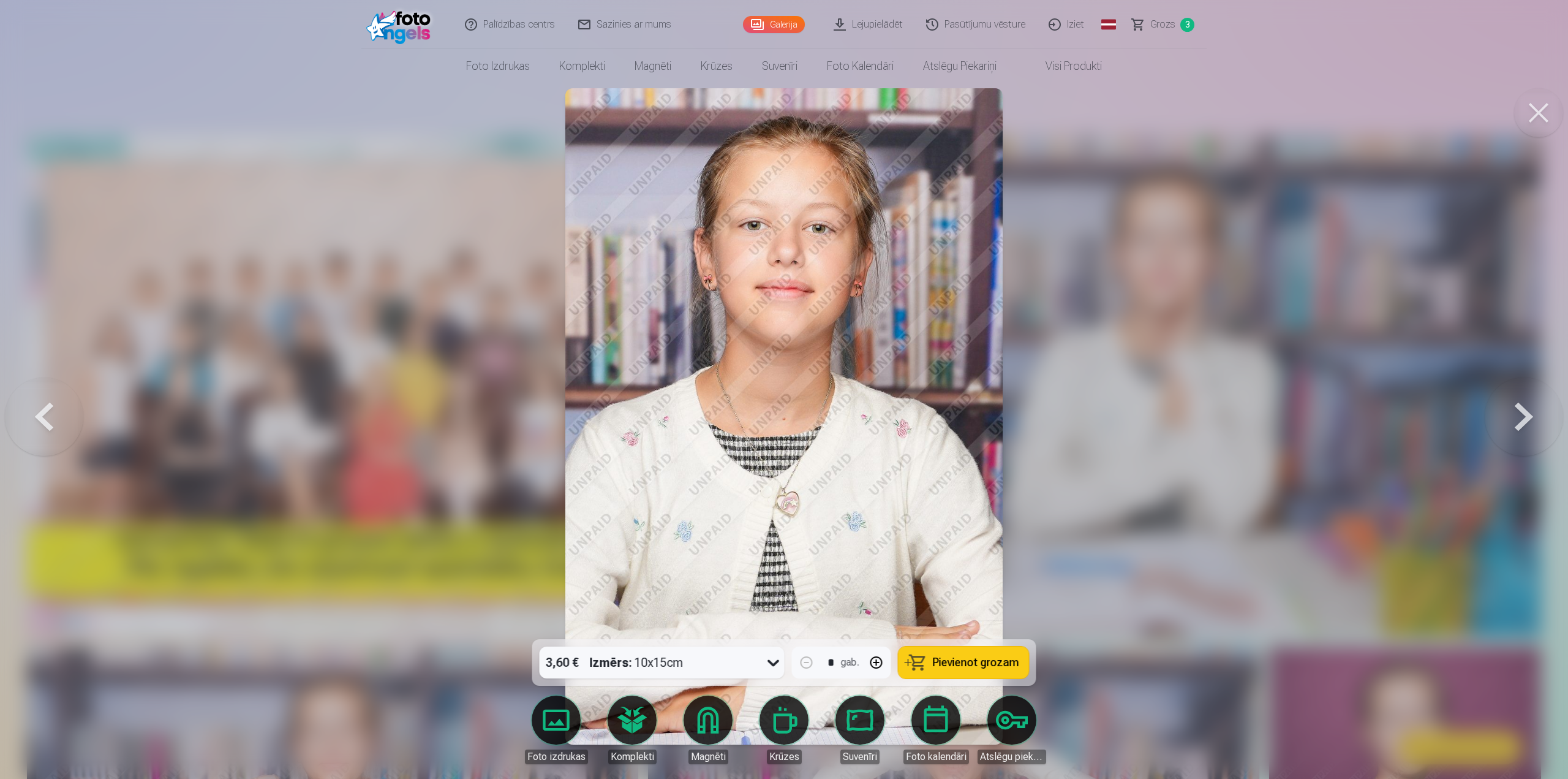
click at [33, 412] on button at bounding box center [44, 417] width 79 height 421
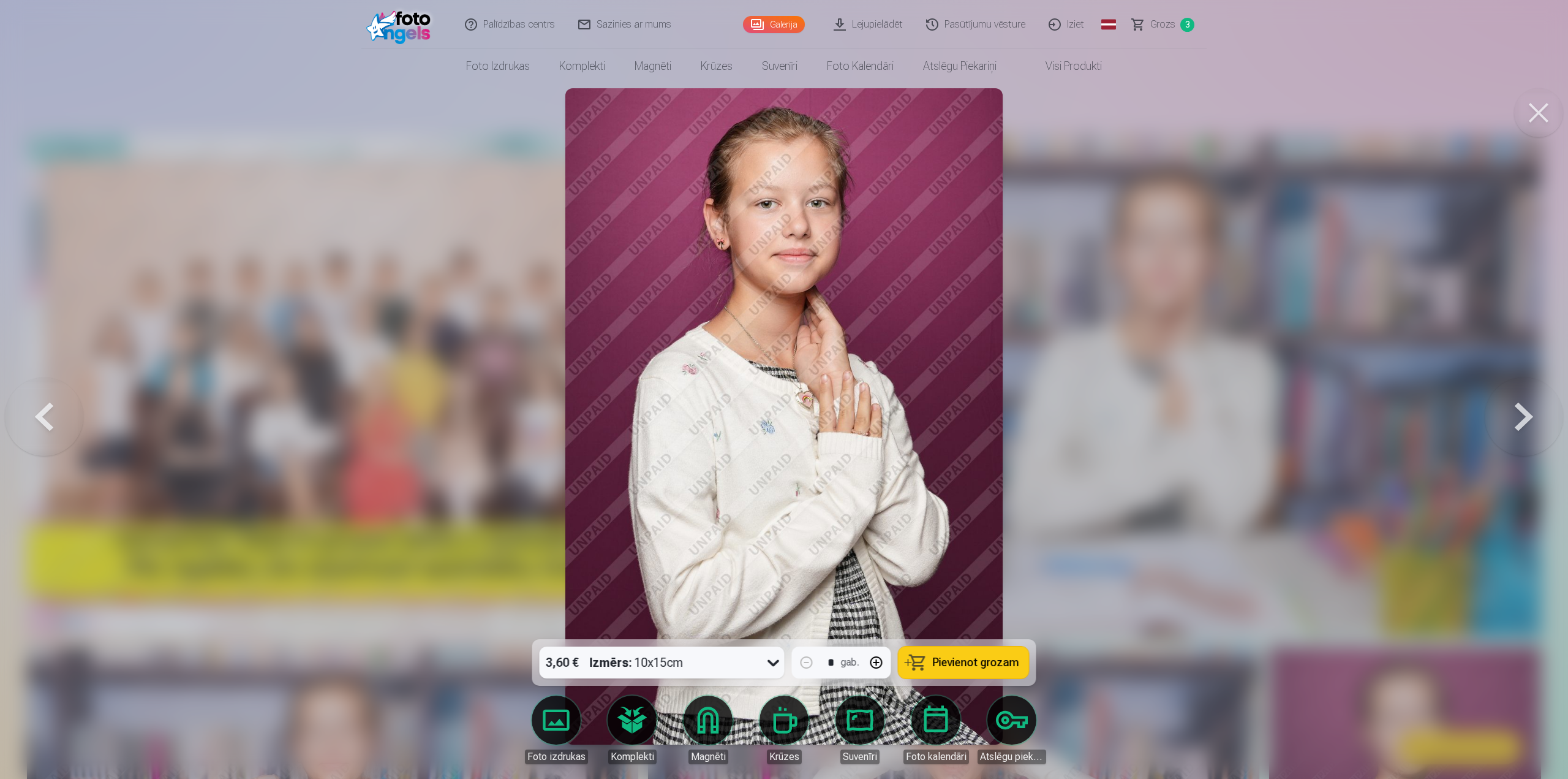
click at [33, 412] on button at bounding box center [44, 417] width 79 height 421
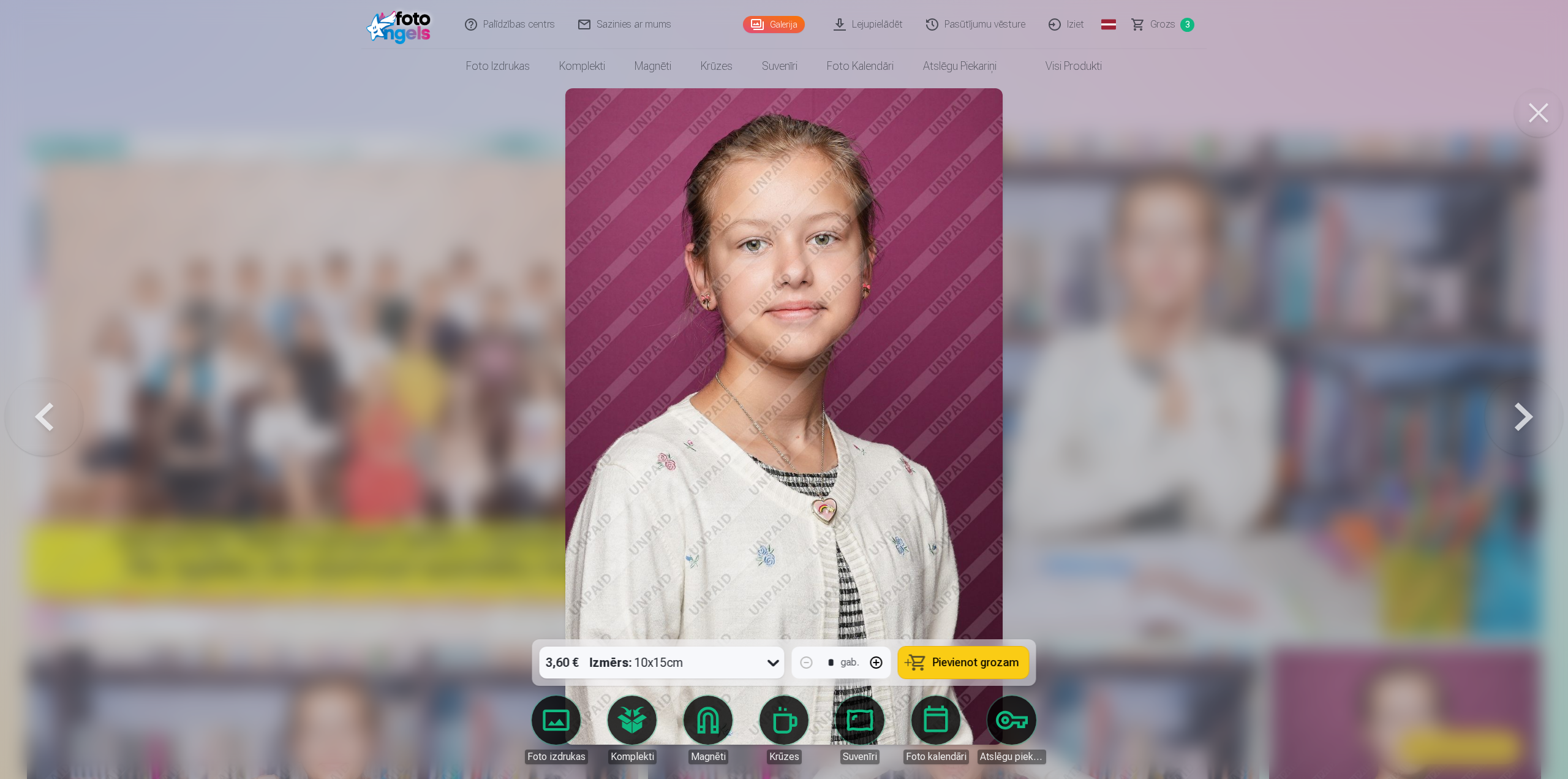
click at [33, 412] on button at bounding box center [44, 417] width 79 height 421
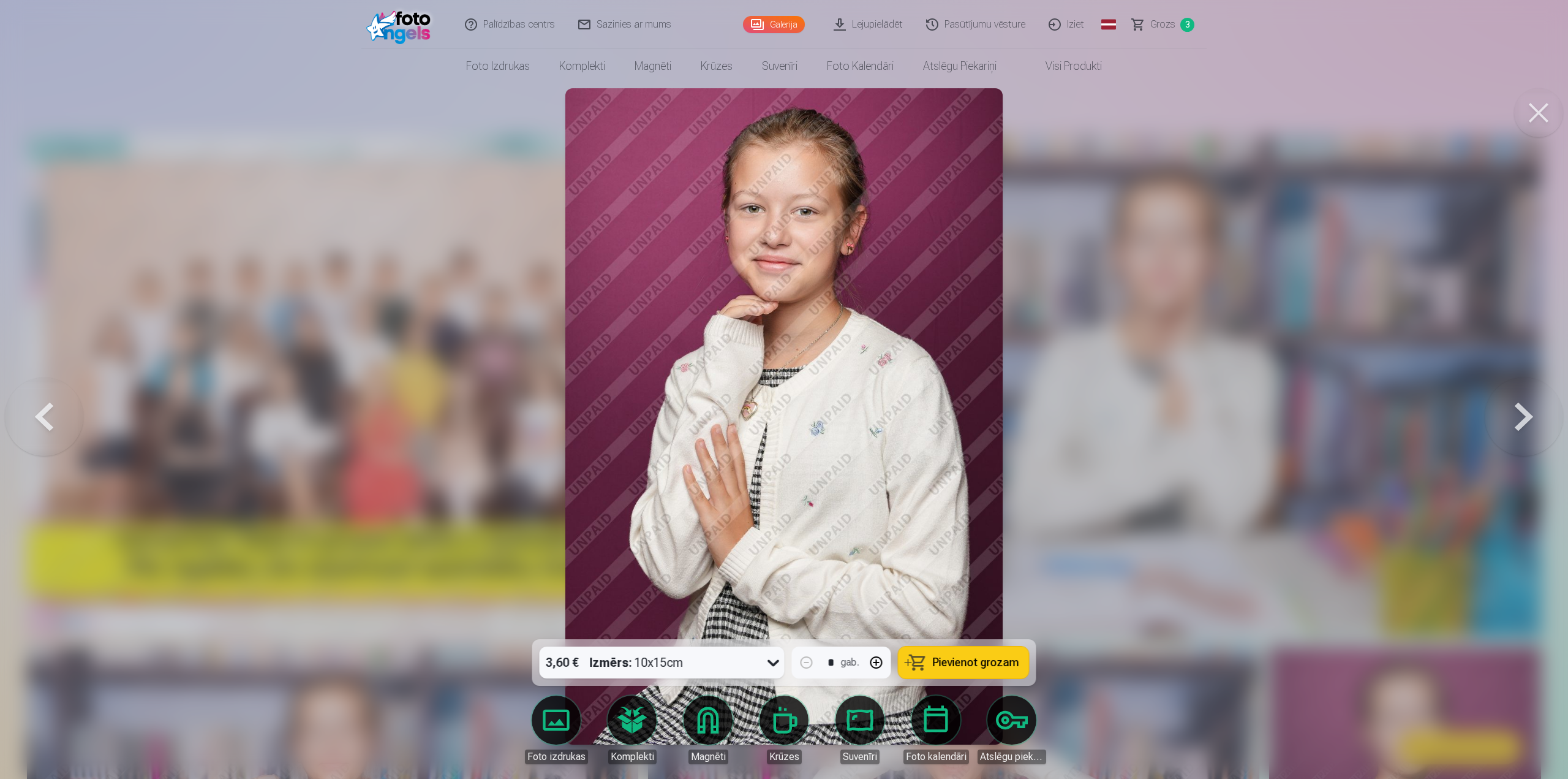
click at [33, 412] on button at bounding box center [44, 417] width 79 height 421
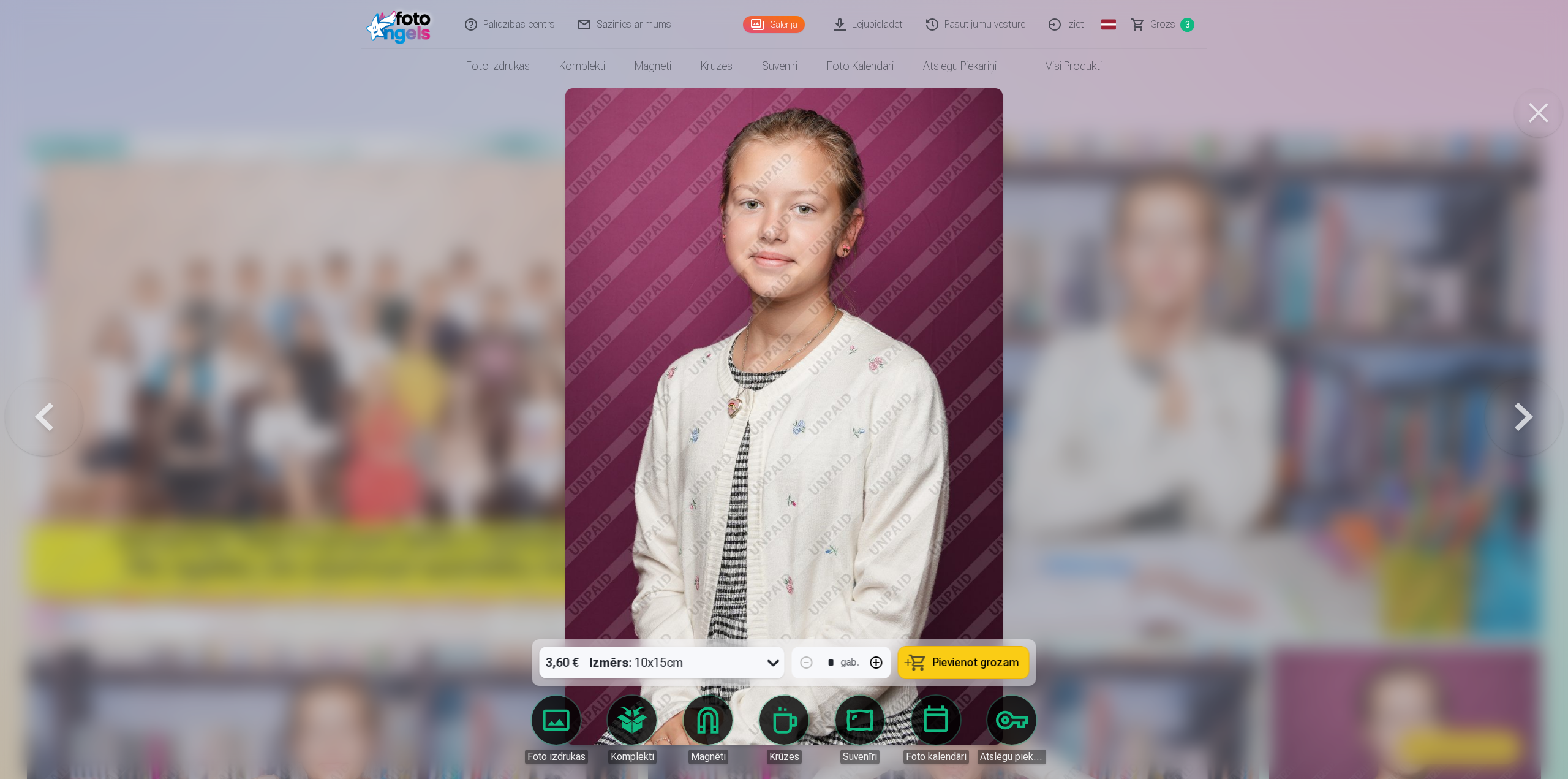
click at [33, 412] on button at bounding box center [44, 417] width 79 height 421
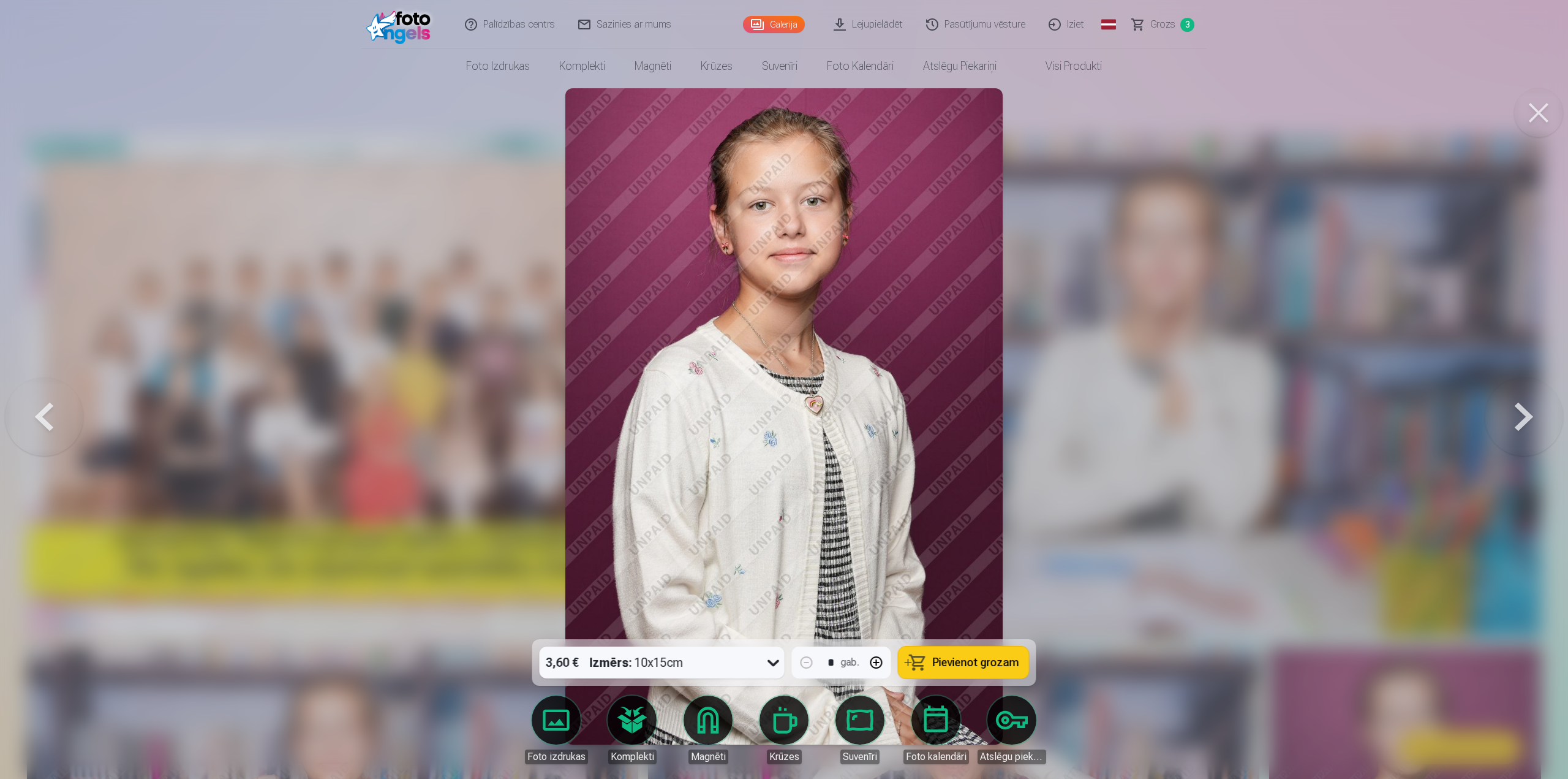
click at [33, 412] on button at bounding box center [44, 417] width 79 height 421
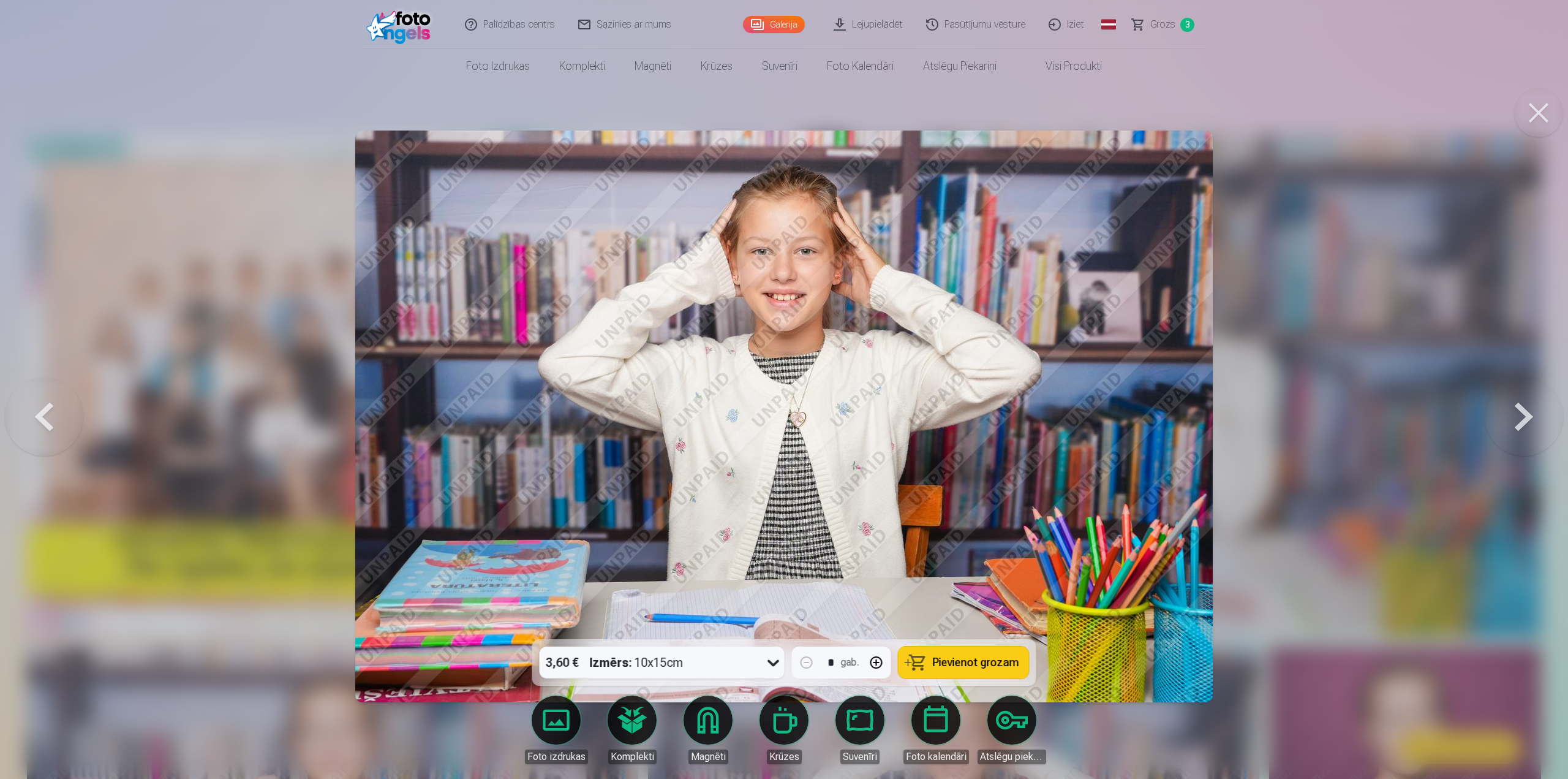
click at [1510, 418] on button at bounding box center [1524, 417] width 79 height 421
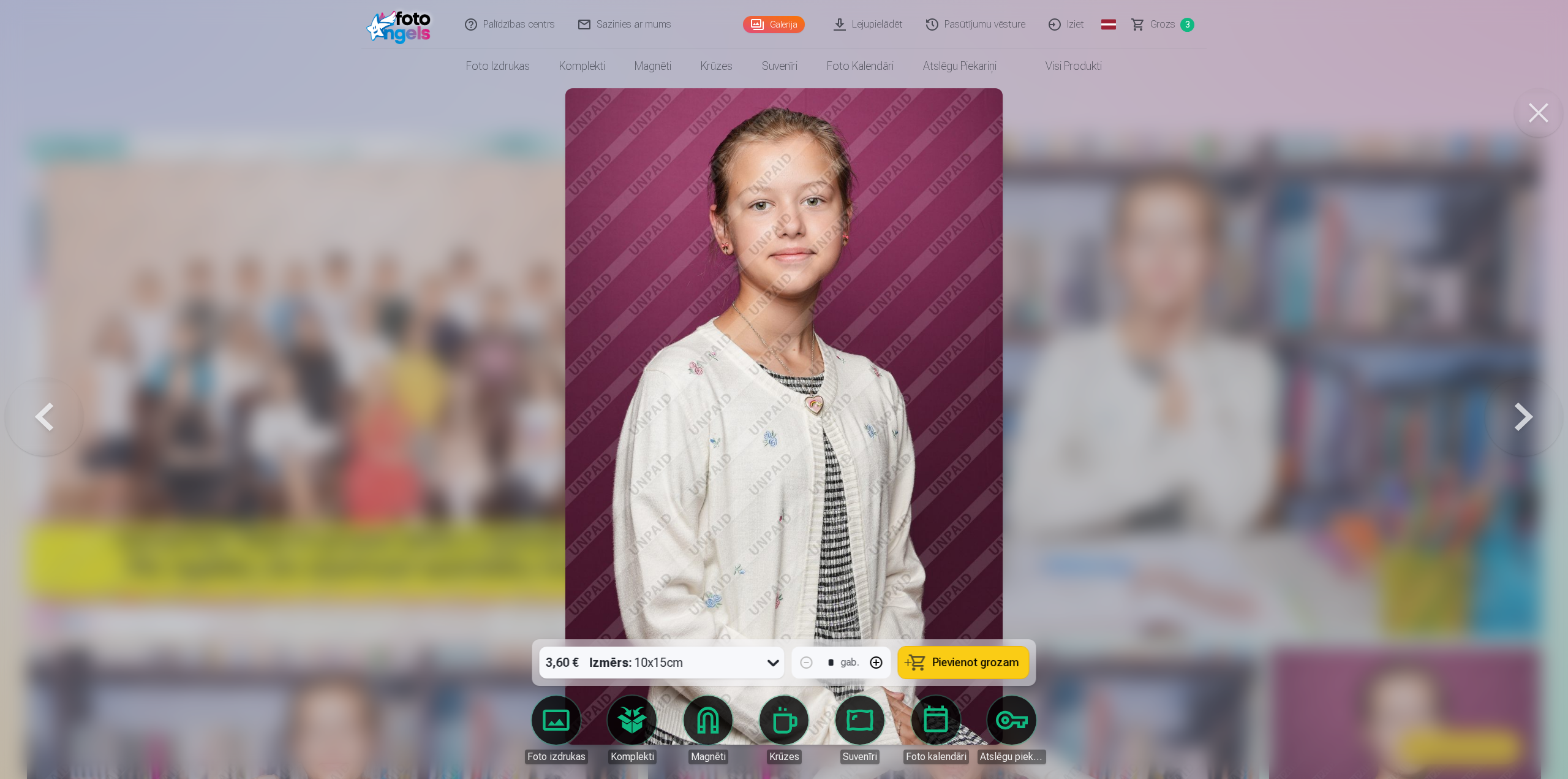
click at [1510, 418] on button at bounding box center [1524, 417] width 79 height 421
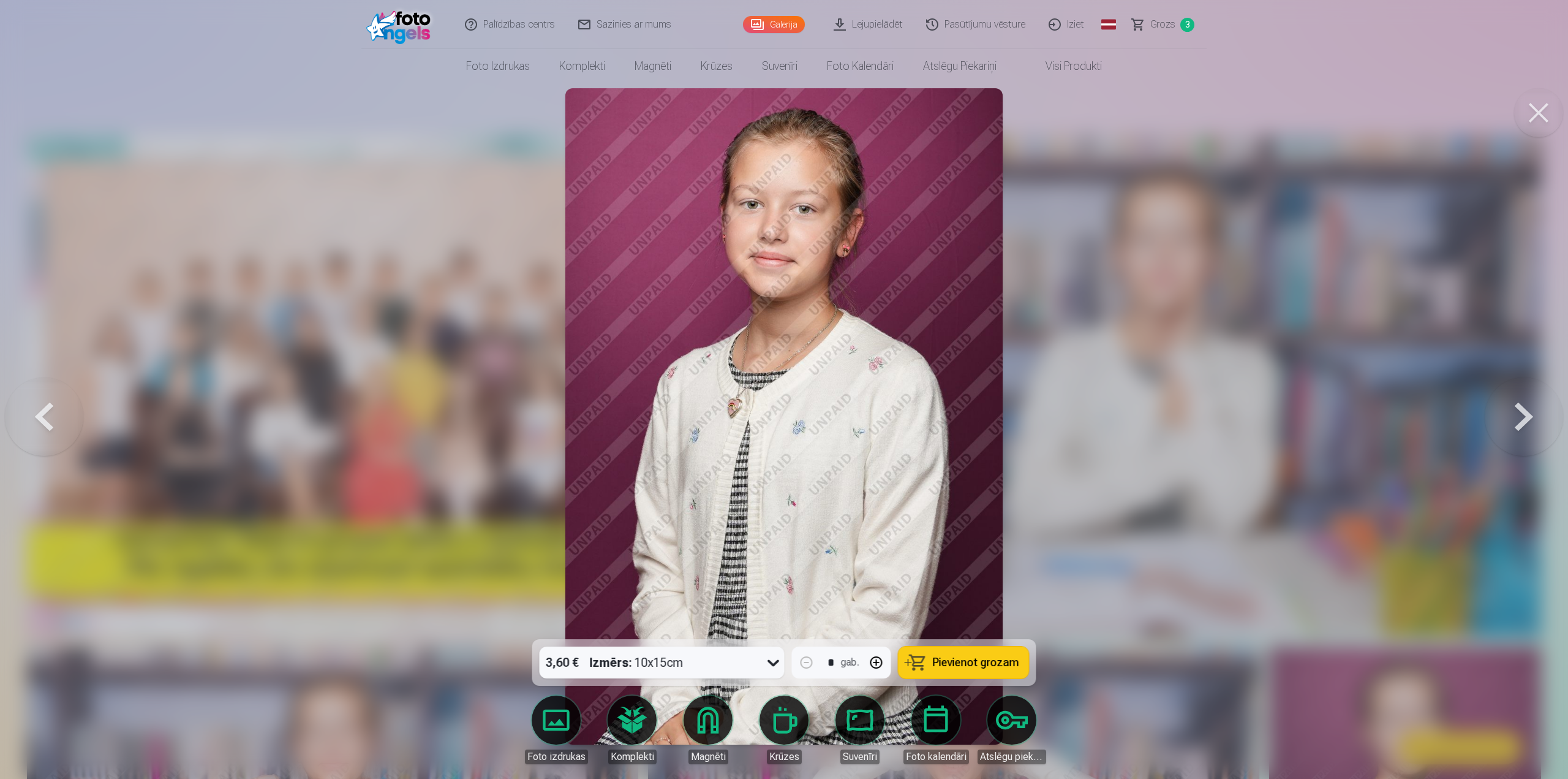
click at [1510, 418] on button at bounding box center [1524, 417] width 79 height 421
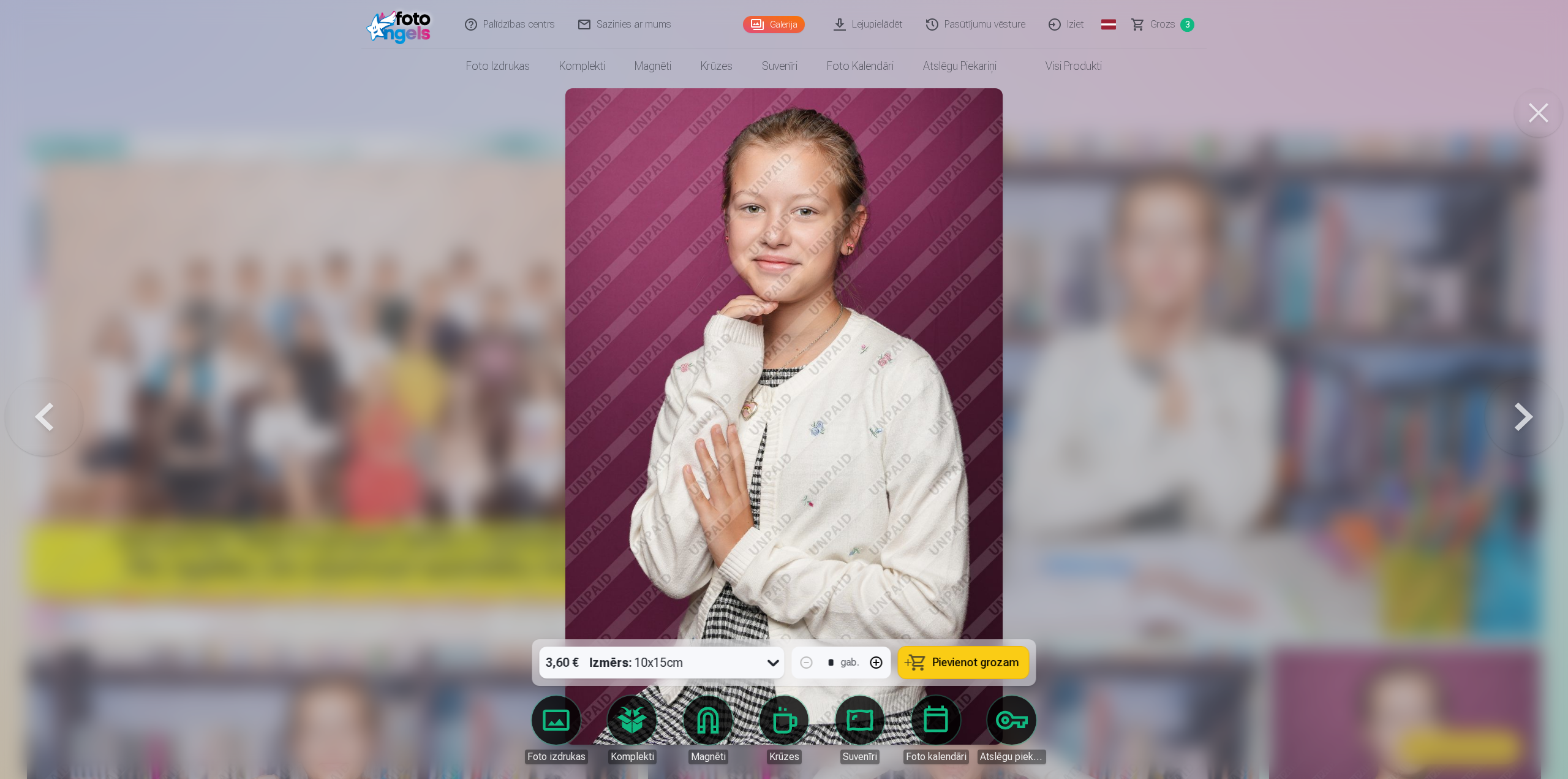
click at [1510, 418] on button at bounding box center [1524, 417] width 79 height 421
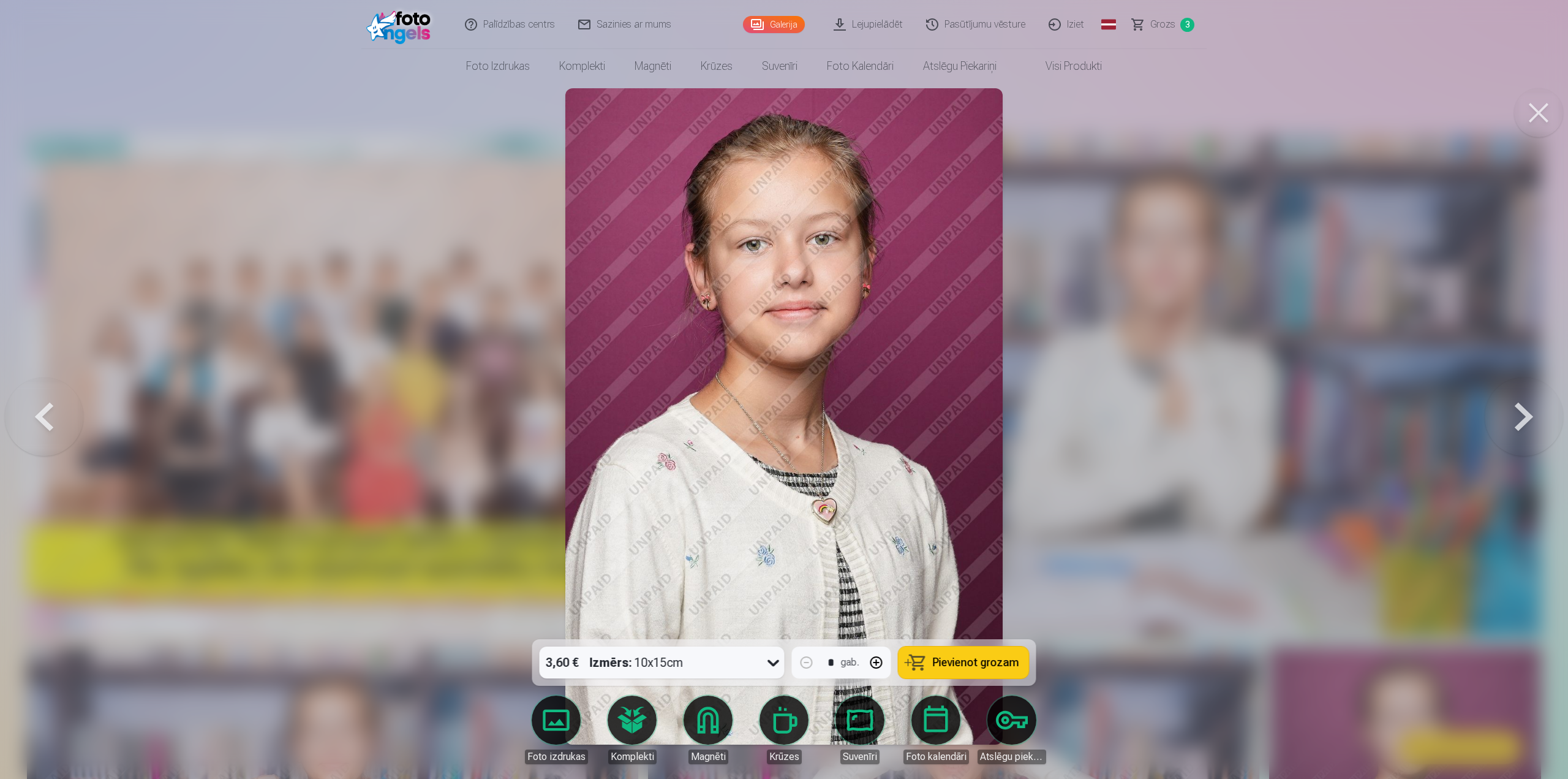
click at [1510, 418] on button at bounding box center [1524, 417] width 79 height 421
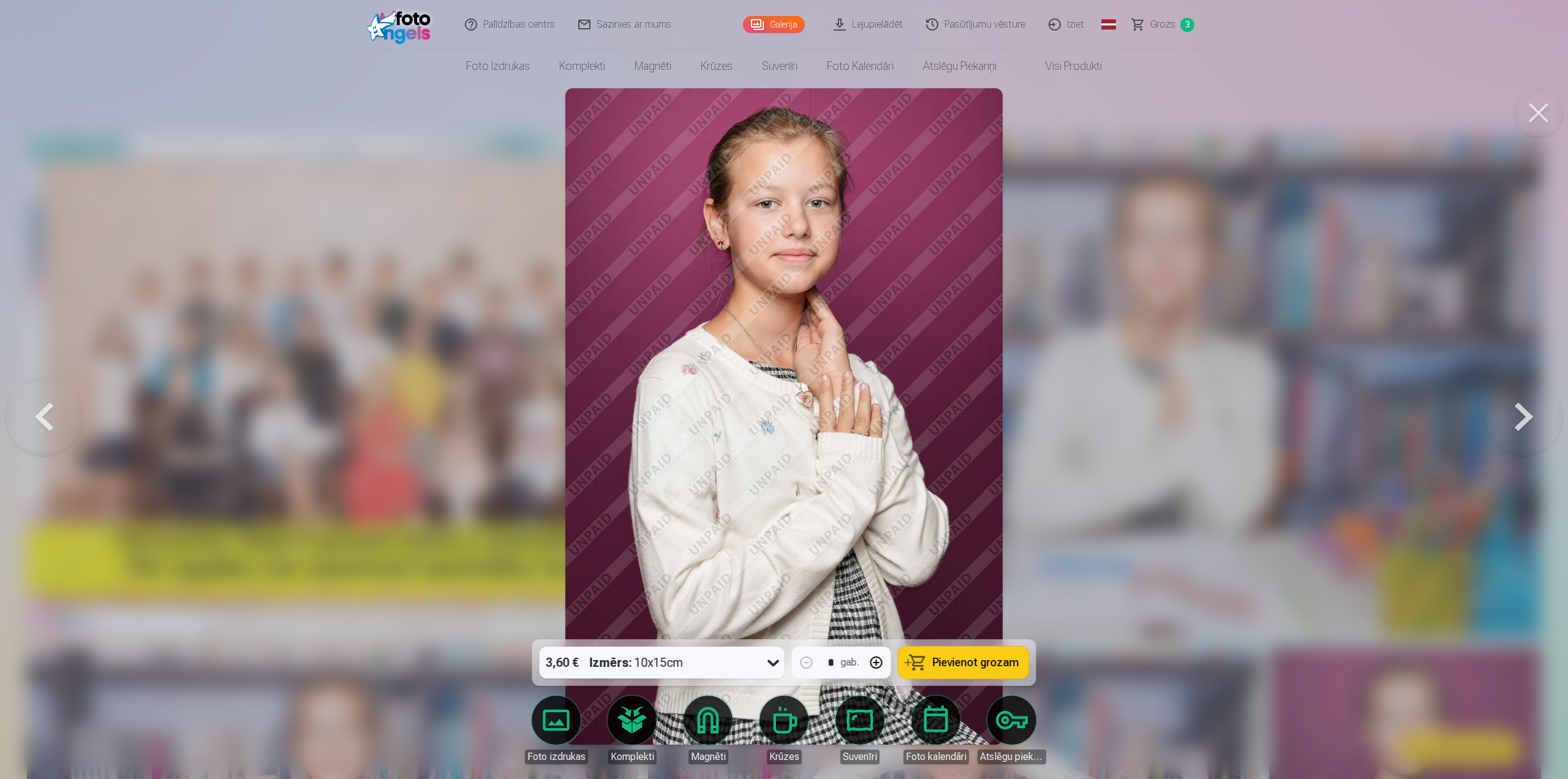
click at [1510, 418] on button at bounding box center [1524, 417] width 79 height 421
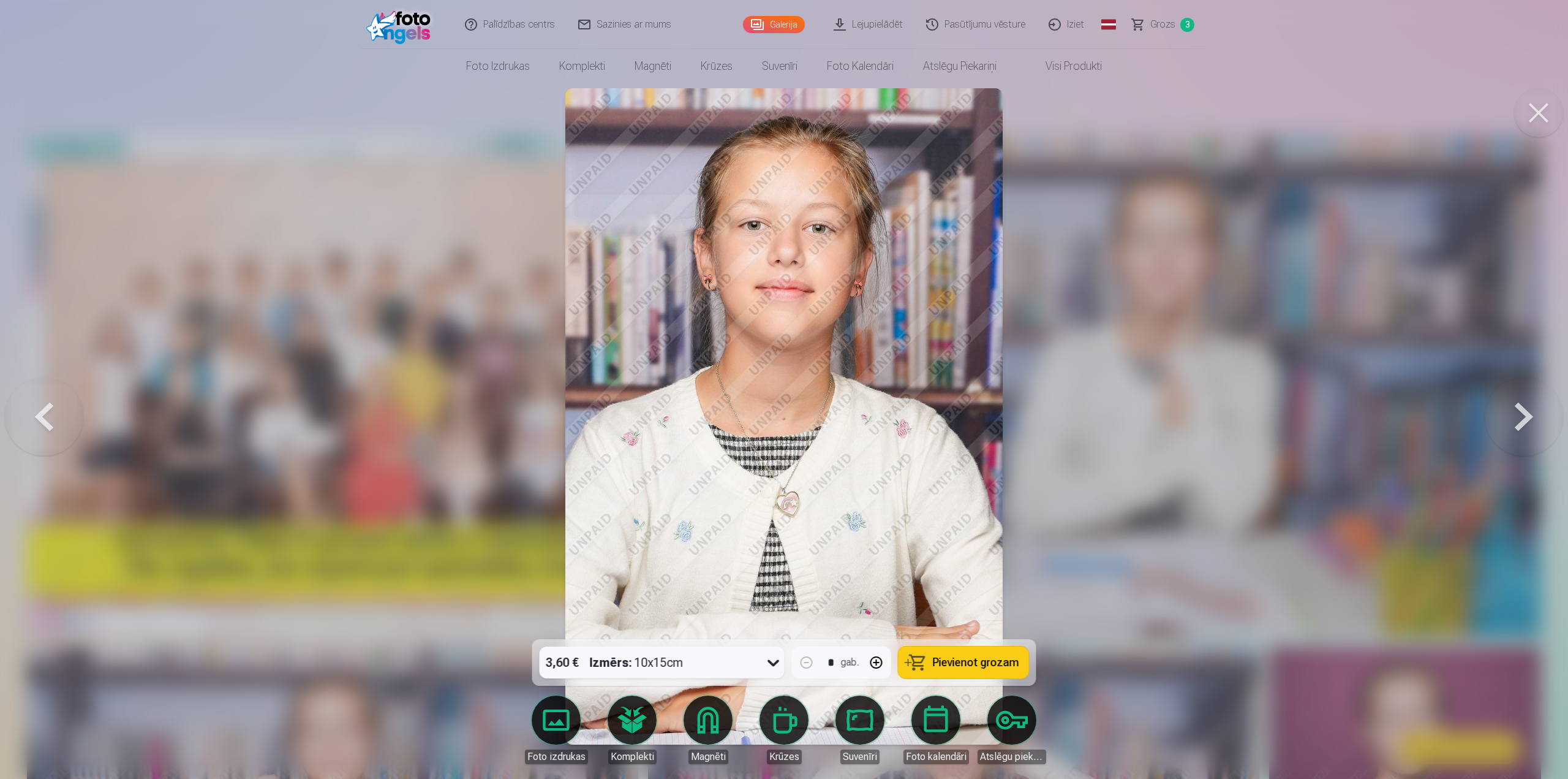
click at [1510, 418] on button at bounding box center [1524, 417] width 79 height 421
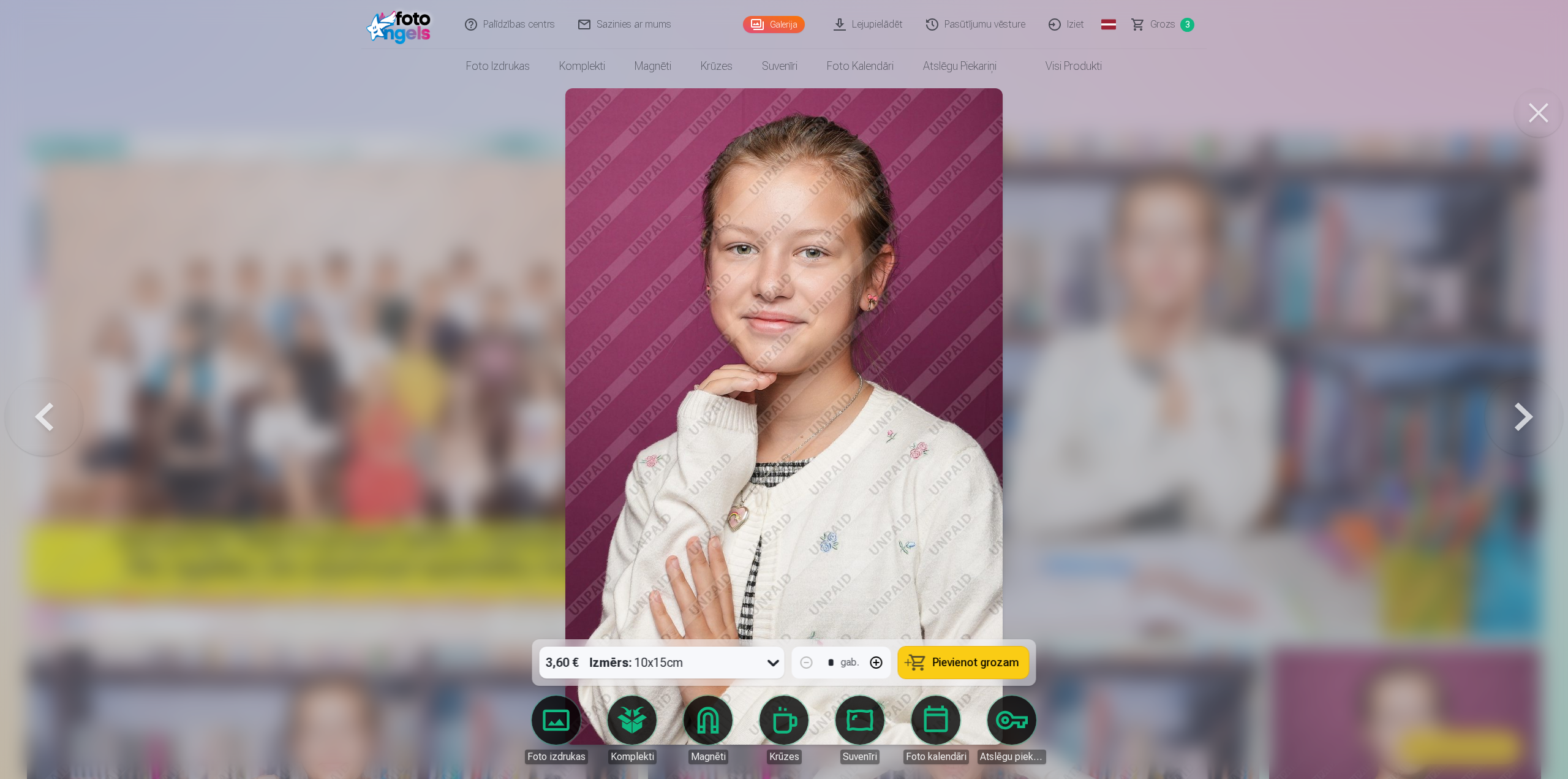
click at [1510, 418] on button at bounding box center [1524, 417] width 79 height 421
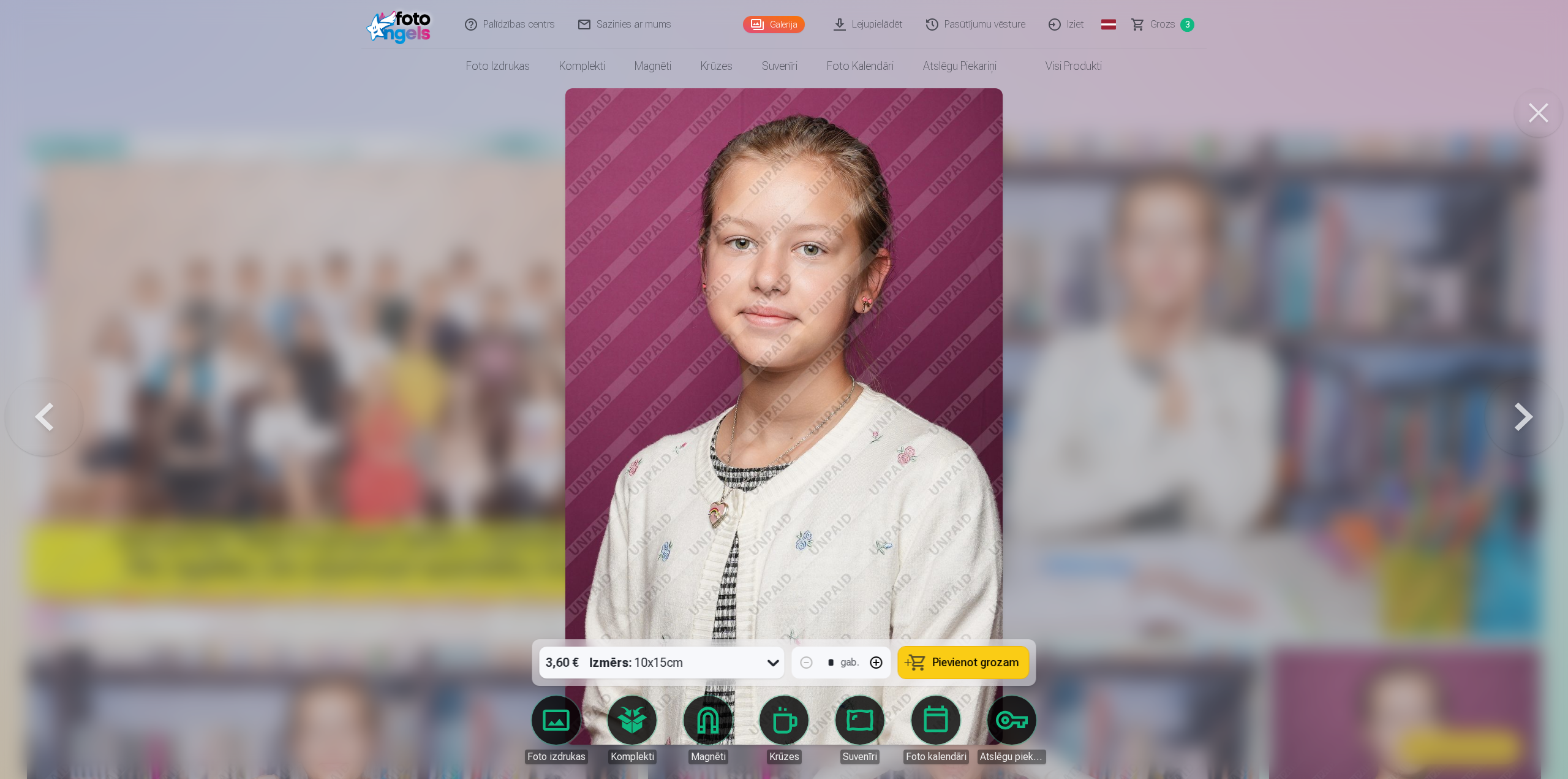
click at [60, 426] on button at bounding box center [44, 417] width 79 height 421
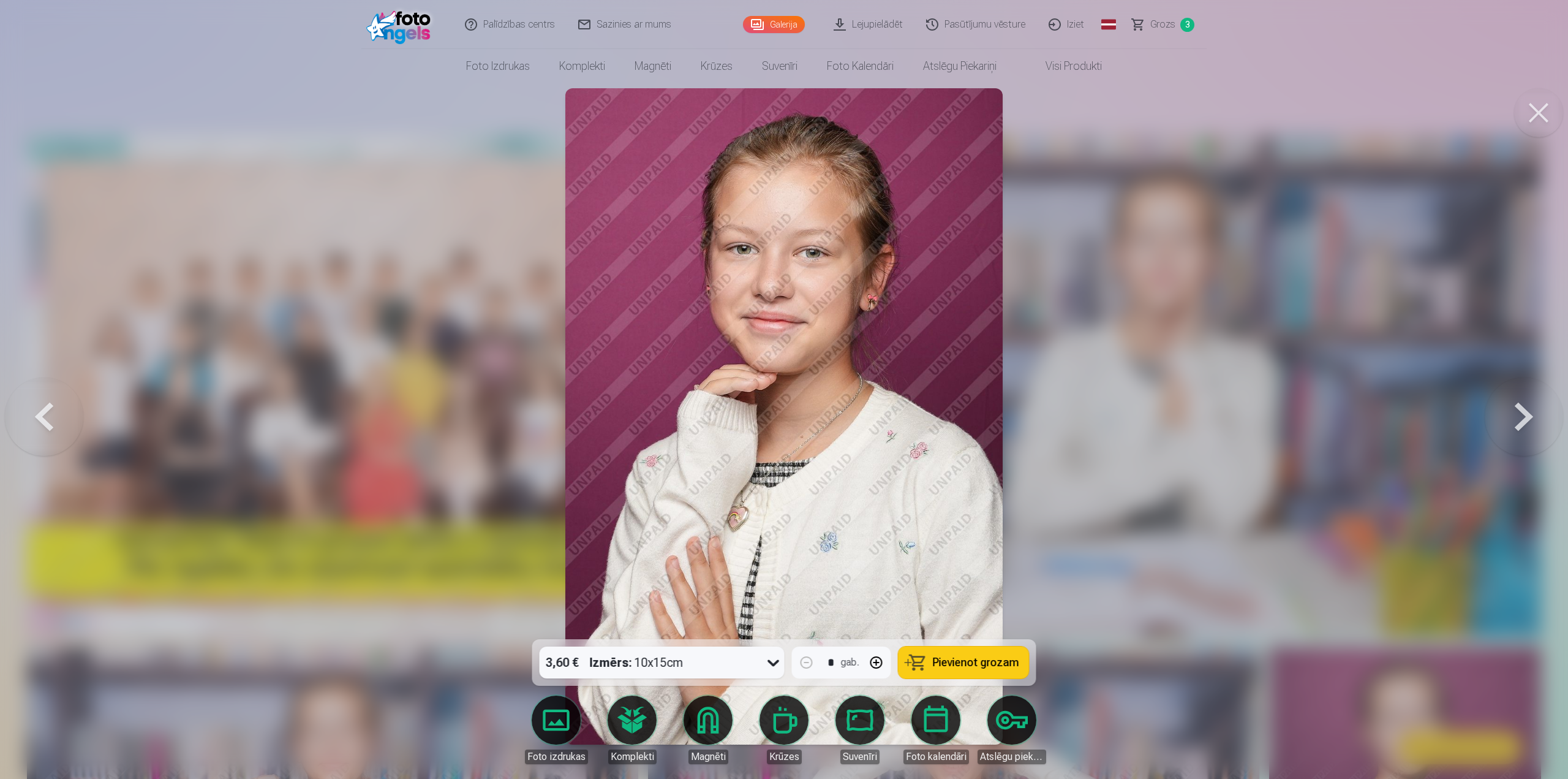
click at [60, 426] on button at bounding box center [44, 417] width 79 height 421
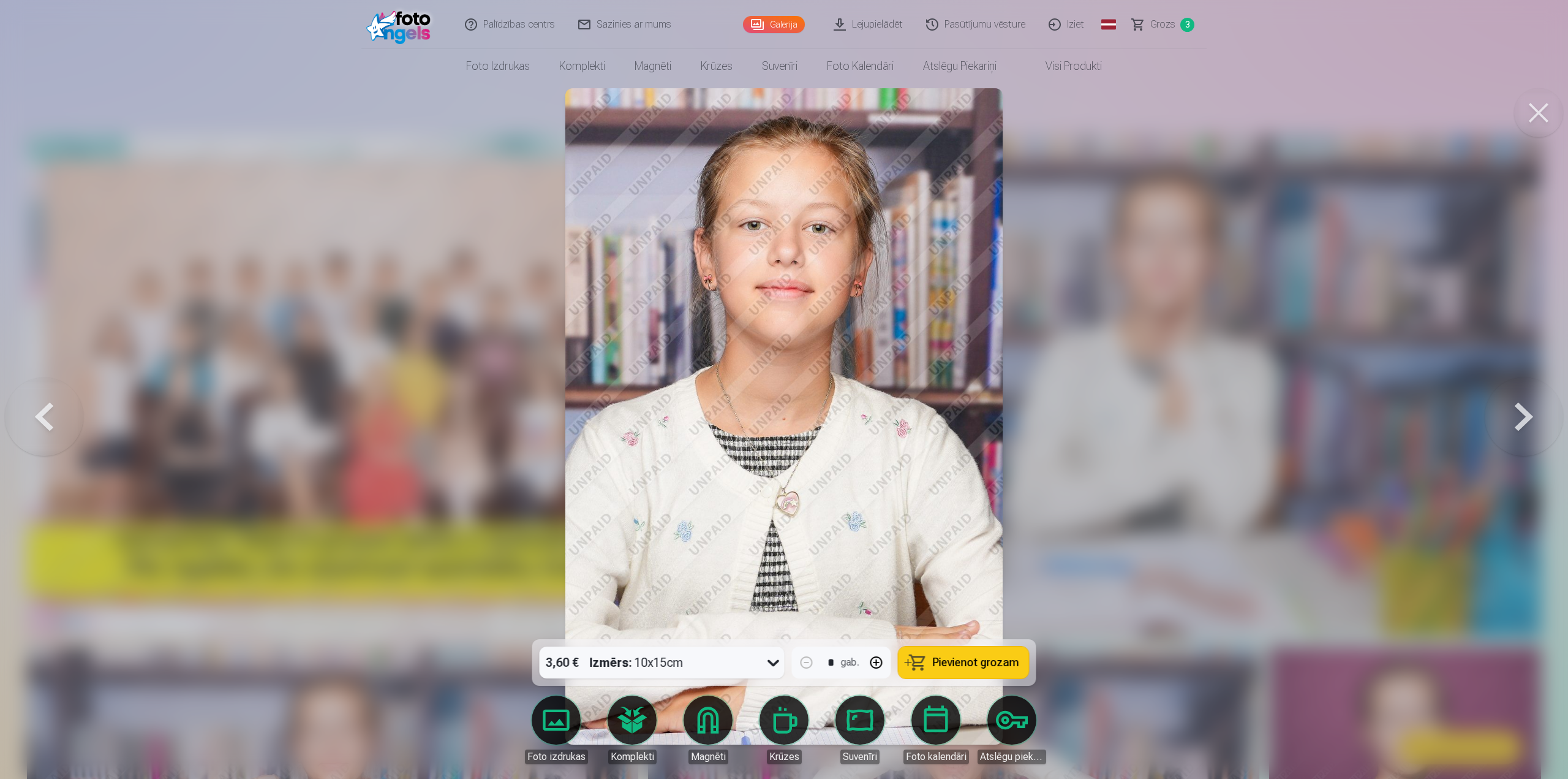
click at [60, 426] on button at bounding box center [44, 417] width 79 height 421
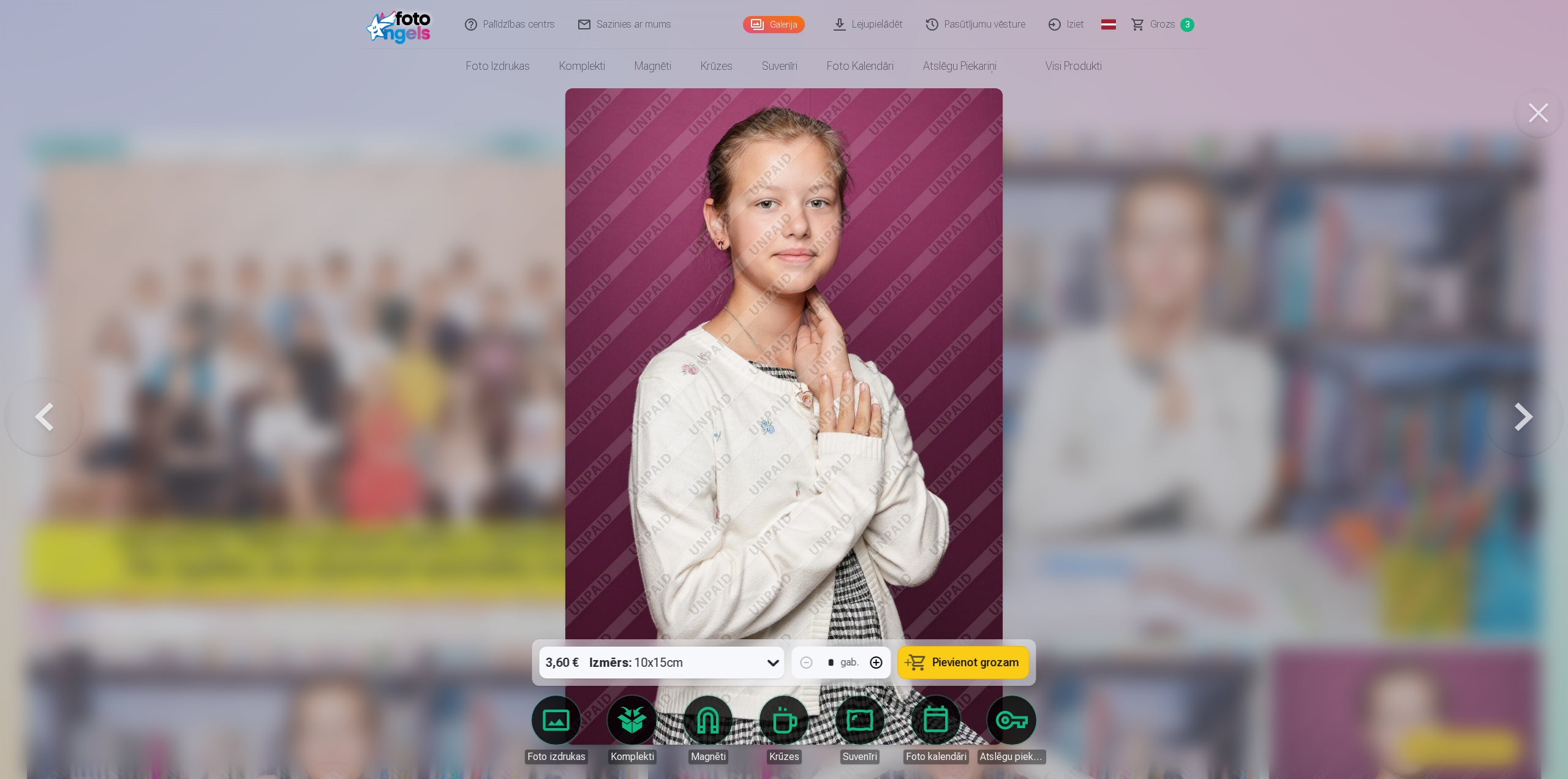
click at [60, 426] on button at bounding box center [44, 417] width 79 height 421
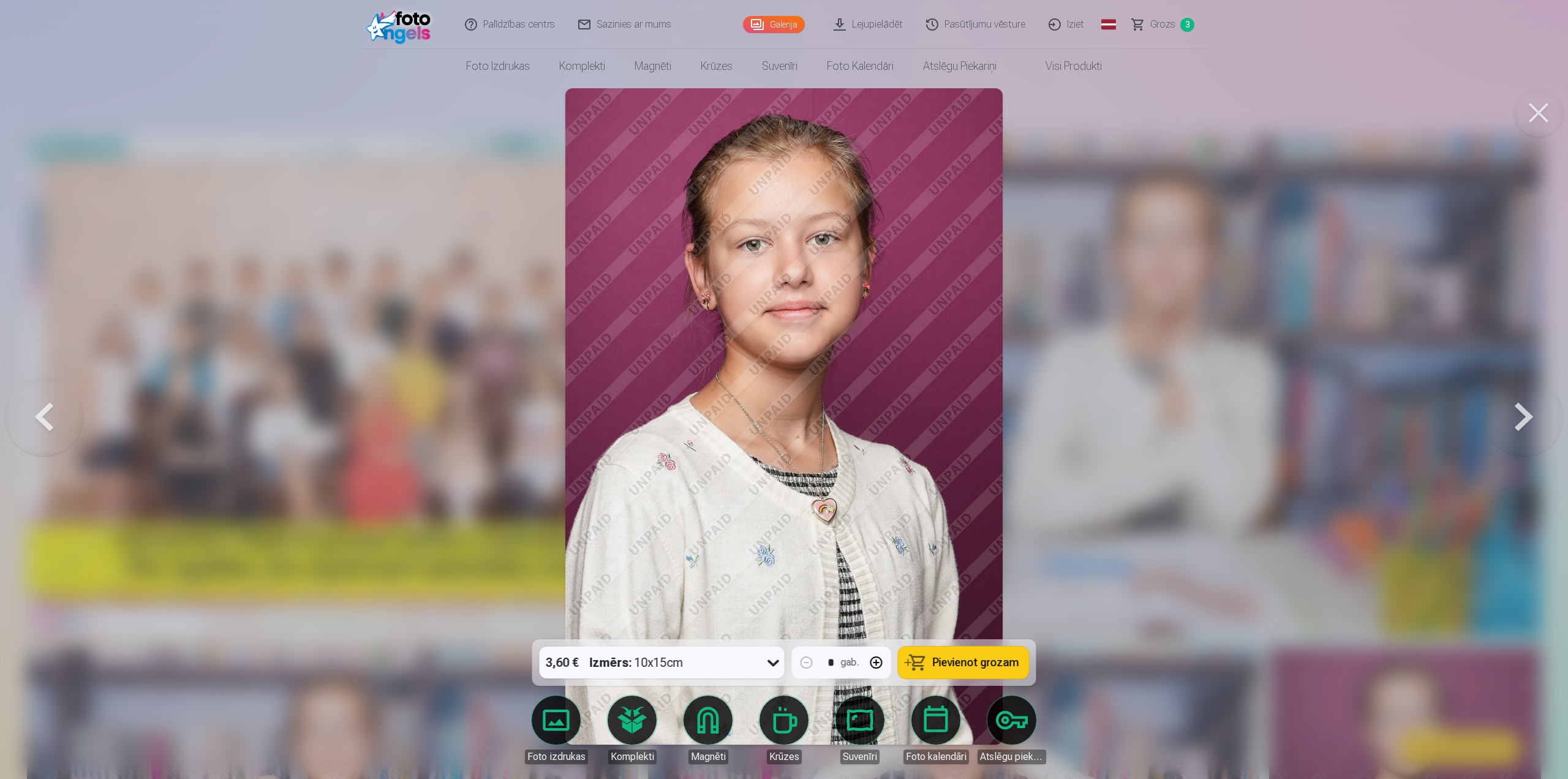
click at [60, 426] on button at bounding box center [44, 417] width 79 height 421
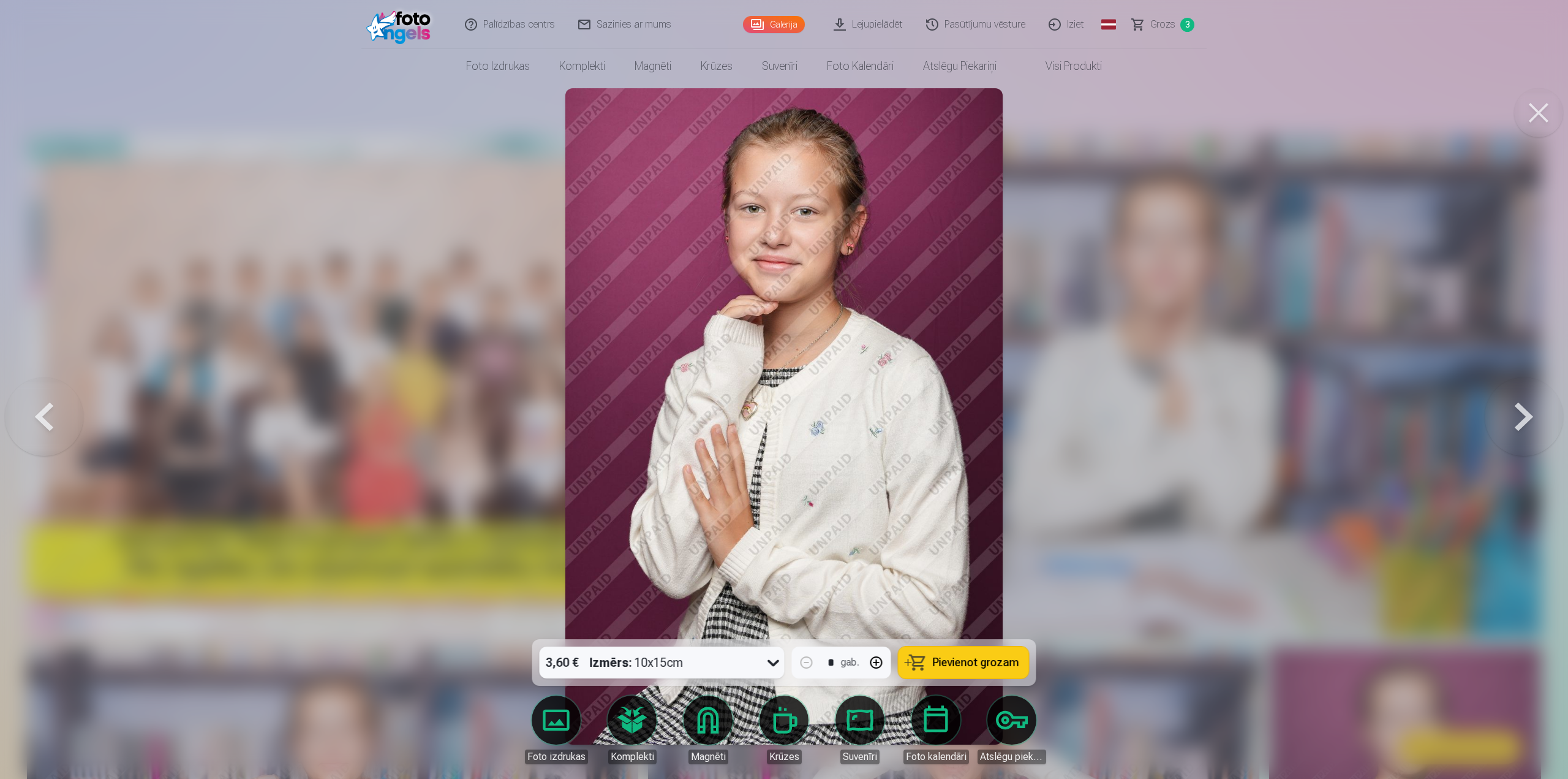
click at [58, 404] on button at bounding box center [44, 417] width 79 height 421
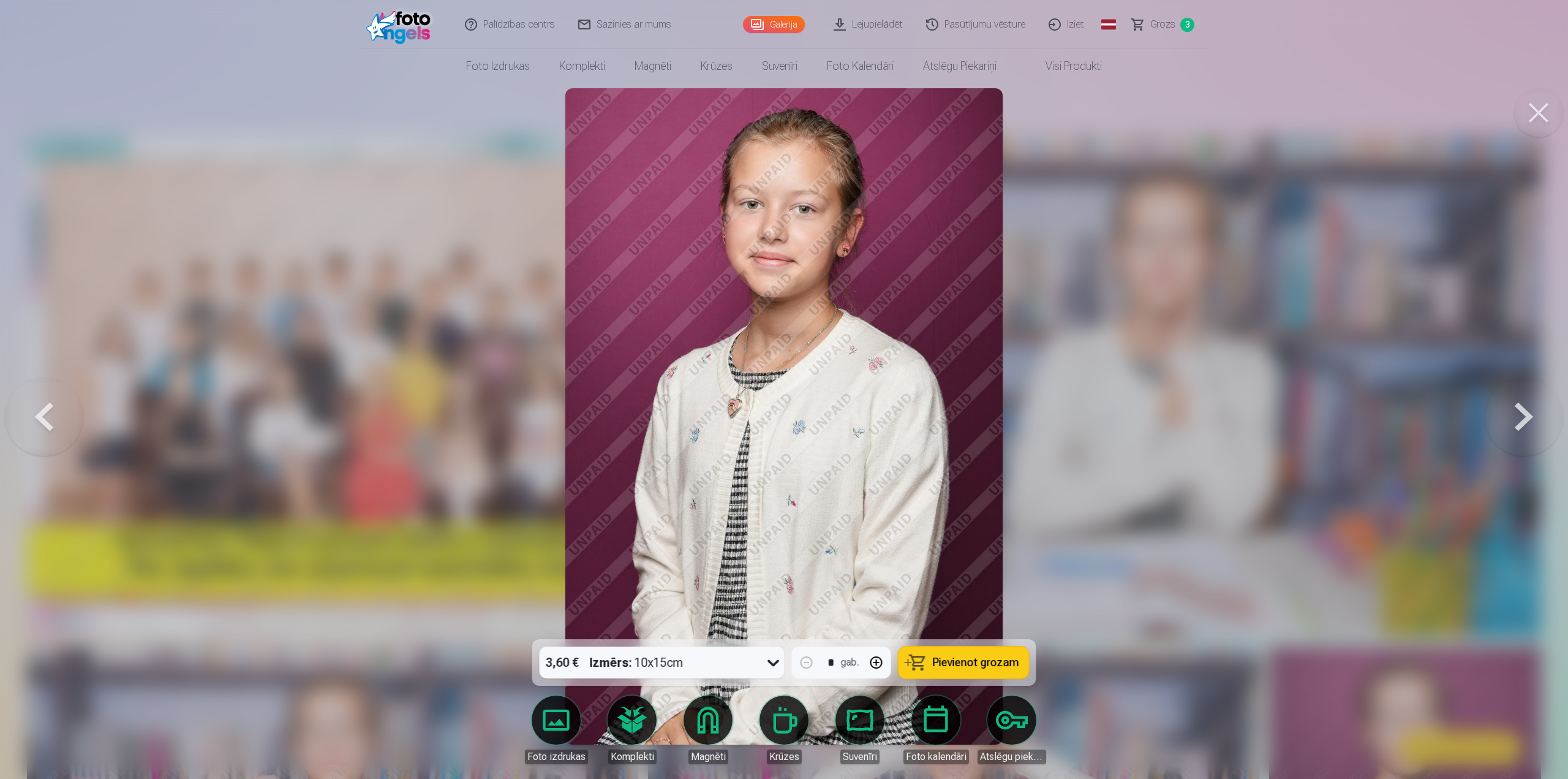
click at [1524, 418] on button at bounding box center [1524, 417] width 79 height 421
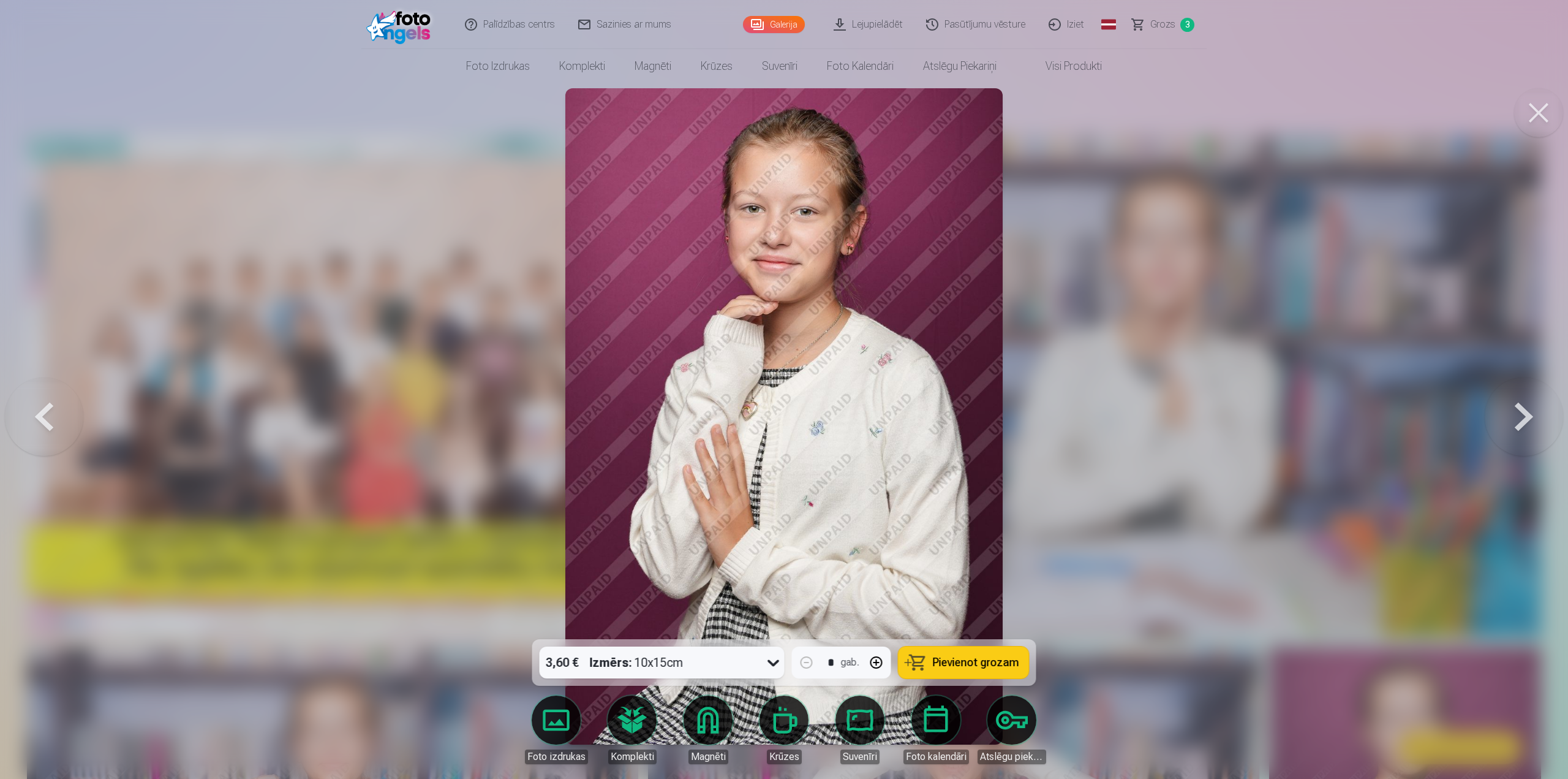
click at [1524, 418] on button at bounding box center [1524, 417] width 79 height 421
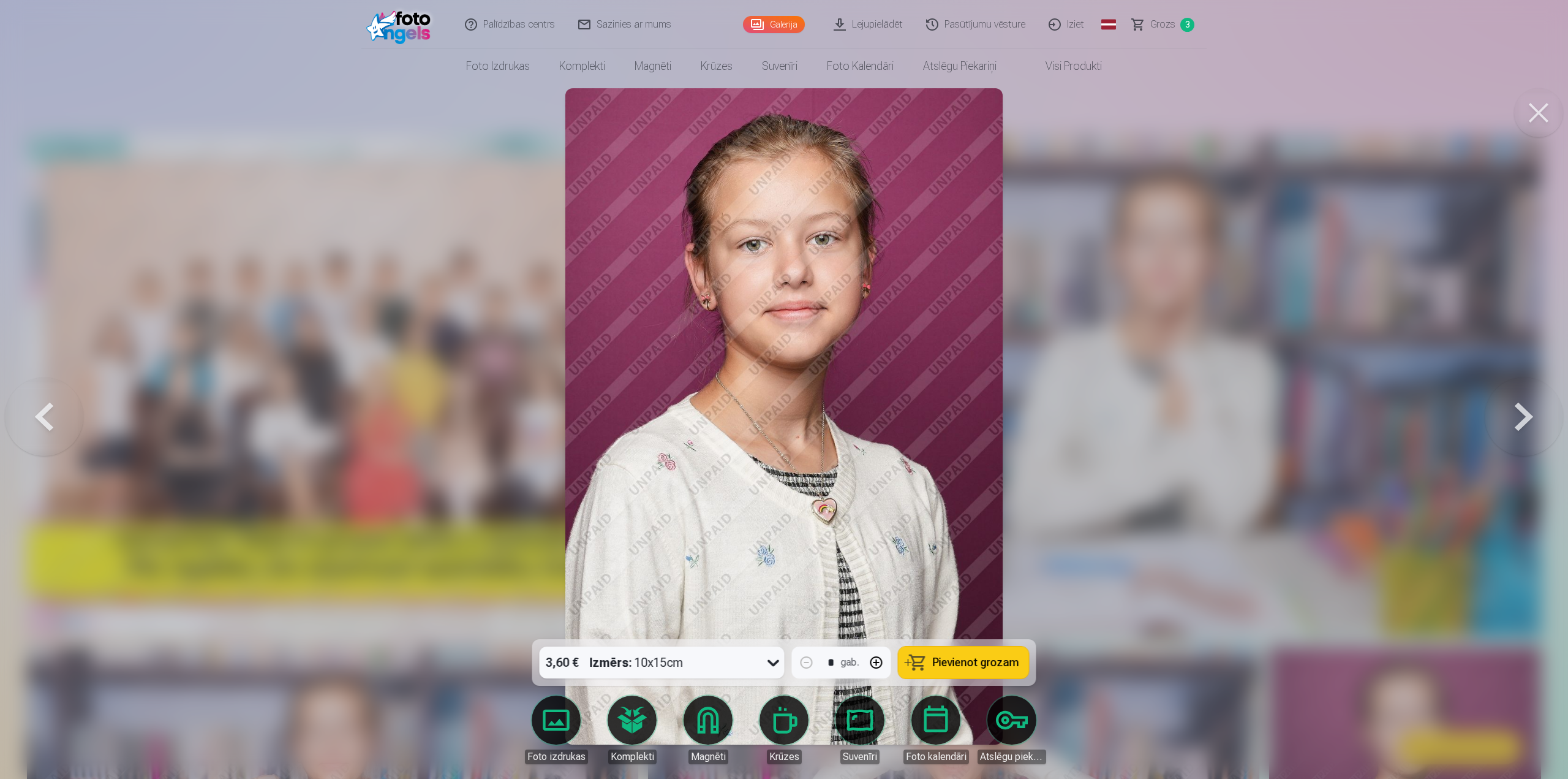
click at [979, 660] on span "Pievienot grozam" at bounding box center [976, 662] width 87 height 11
click at [1518, 418] on button at bounding box center [1524, 417] width 79 height 421
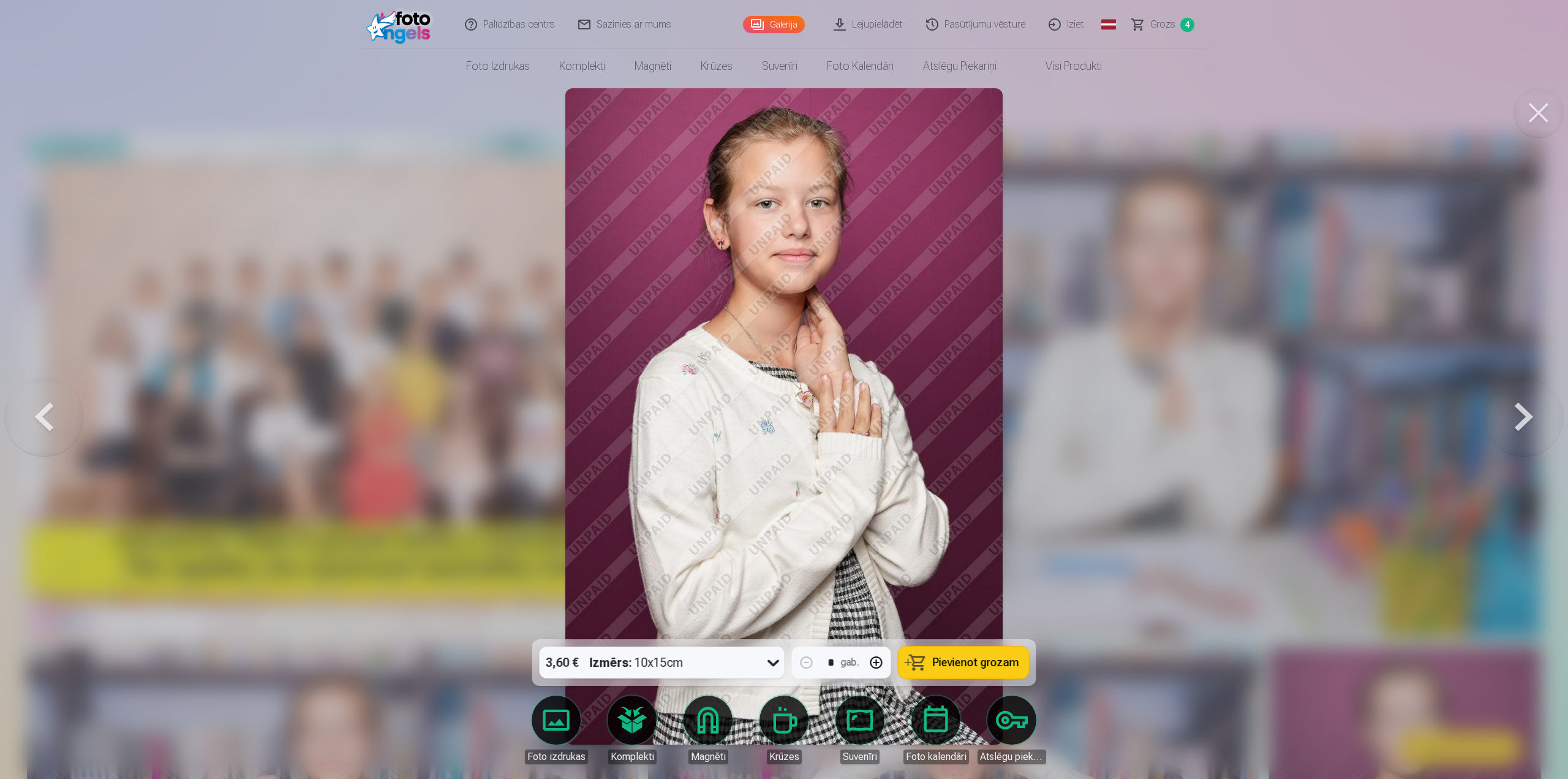
click at [1518, 418] on button at bounding box center [1524, 417] width 79 height 421
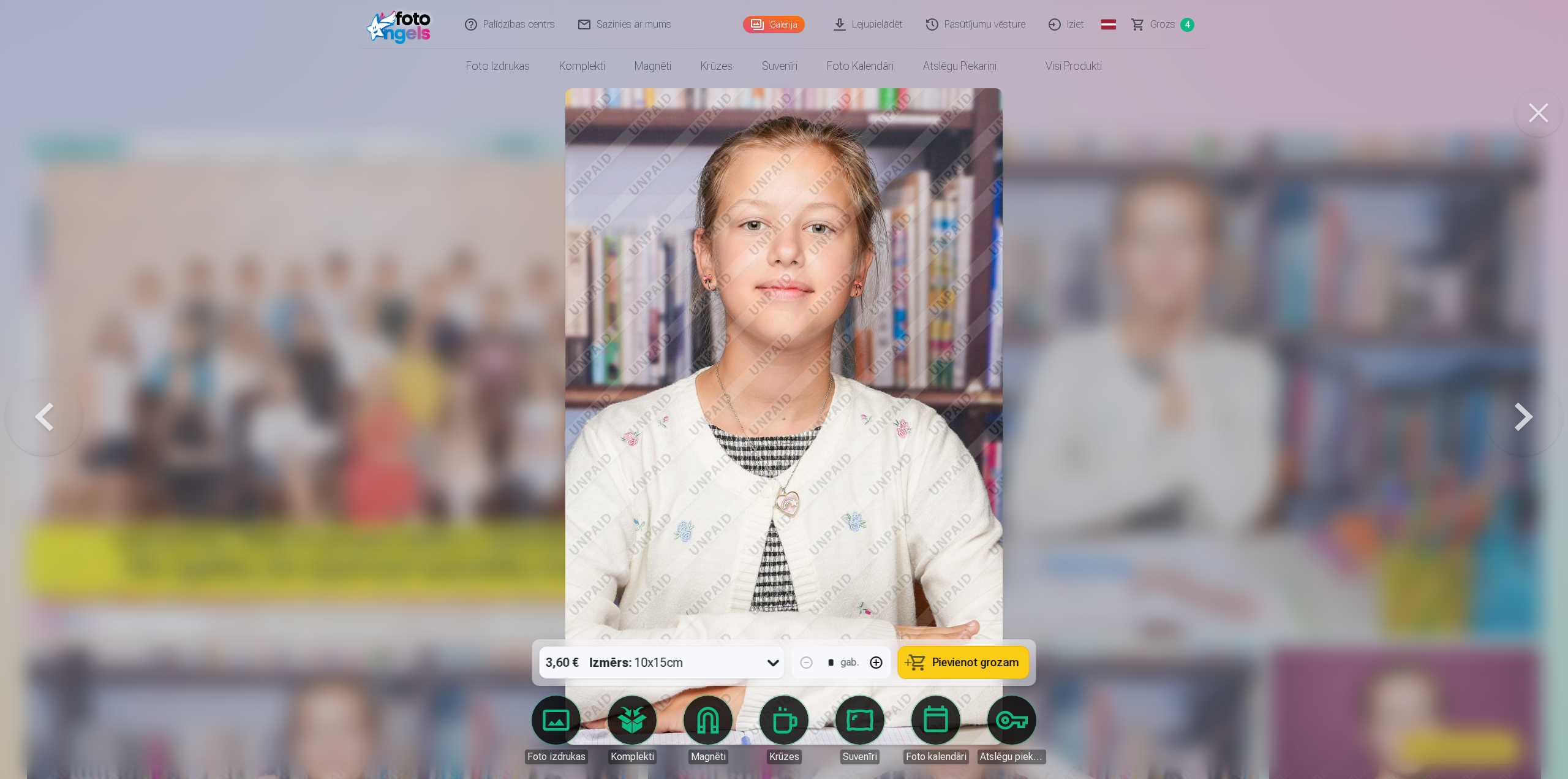
click at [1518, 418] on button at bounding box center [1524, 417] width 79 height 421
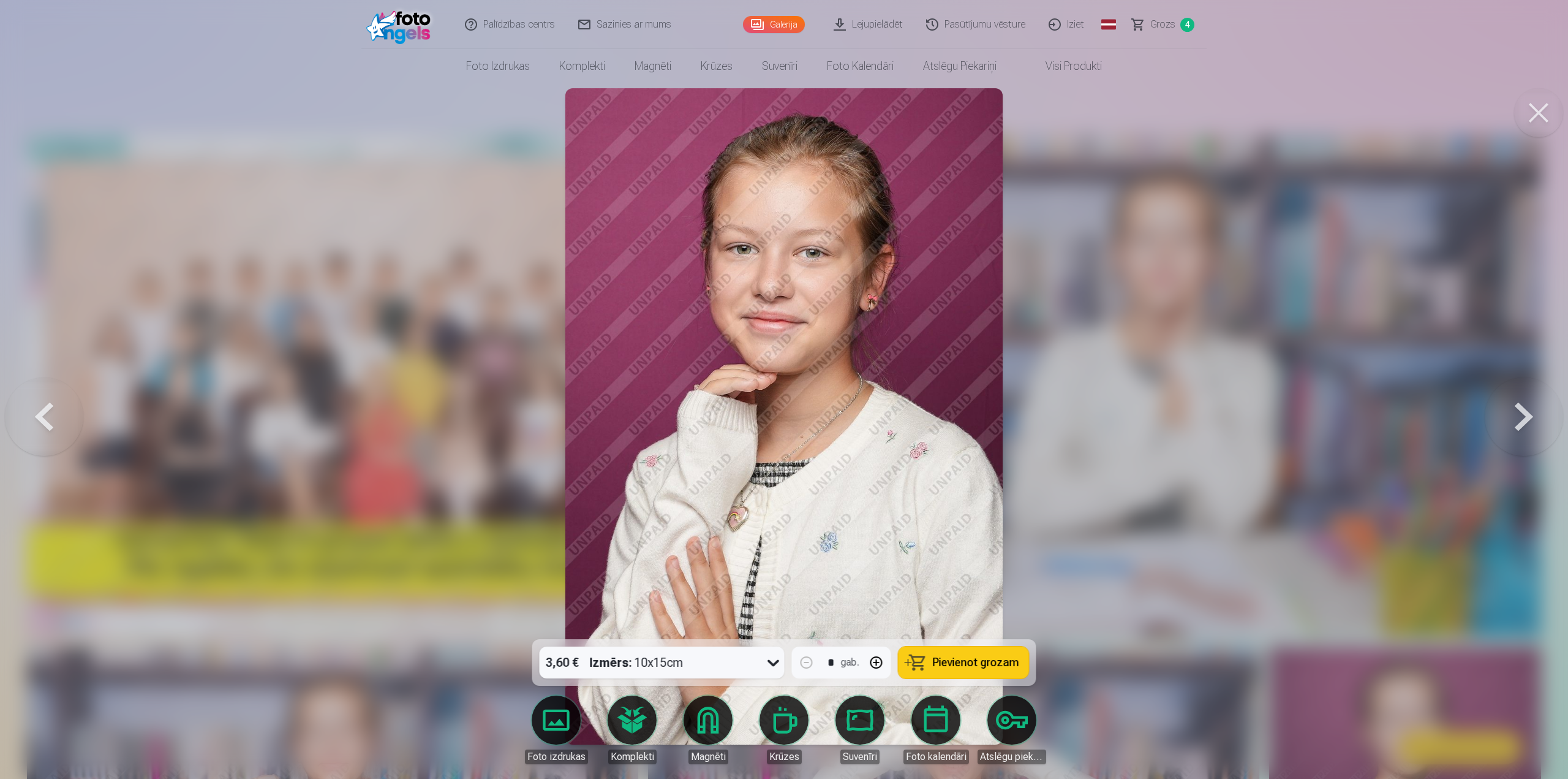
click at [1518, 418] on button at bounding box center [1524, 417] width 79 height 421
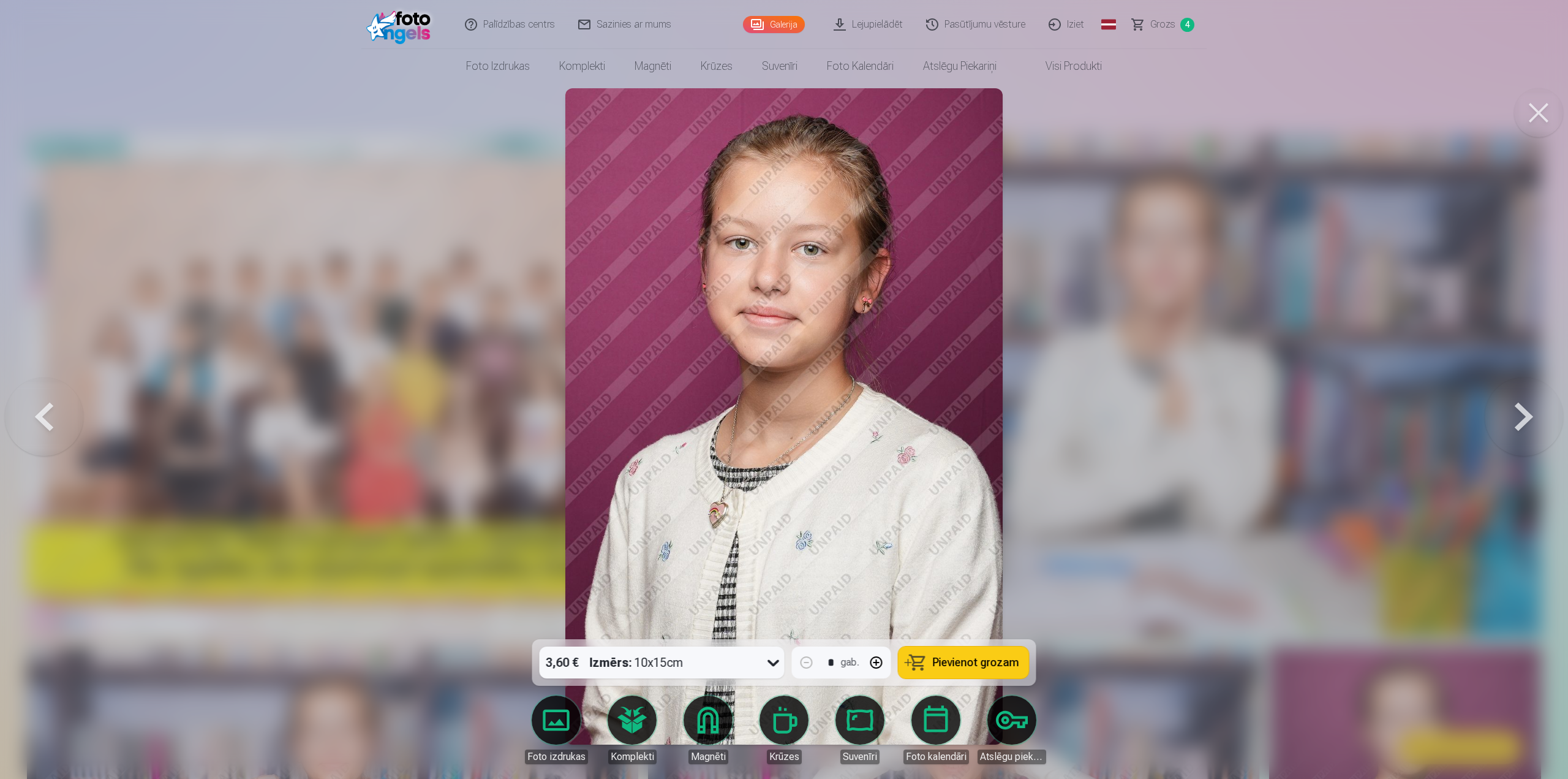
click at [1516, 418] on button at bounding box center [1524, 417] width 79 height 421
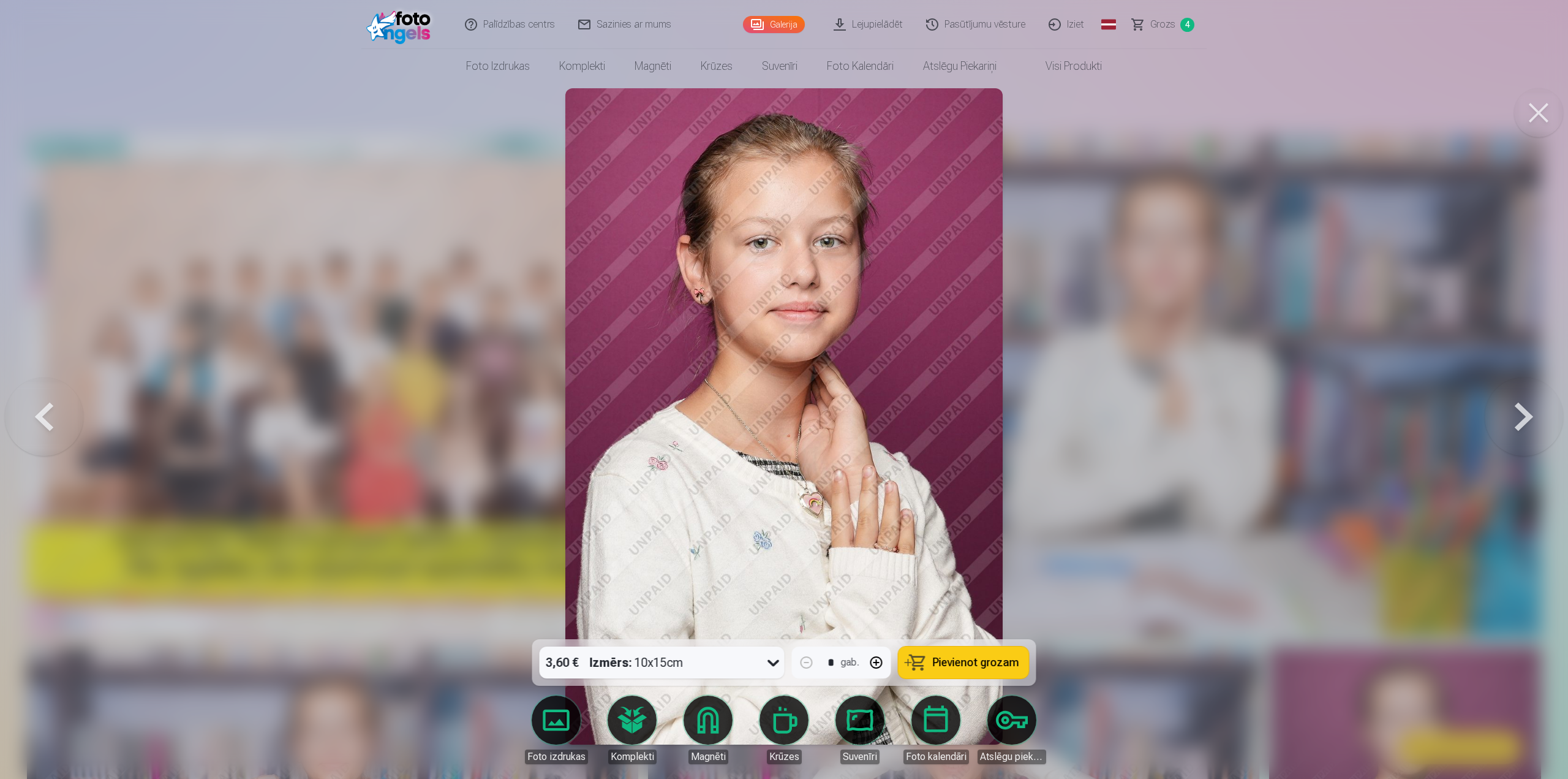
click at [1516, 418] on button at bounding box center [1524, 417] width 79 height 421
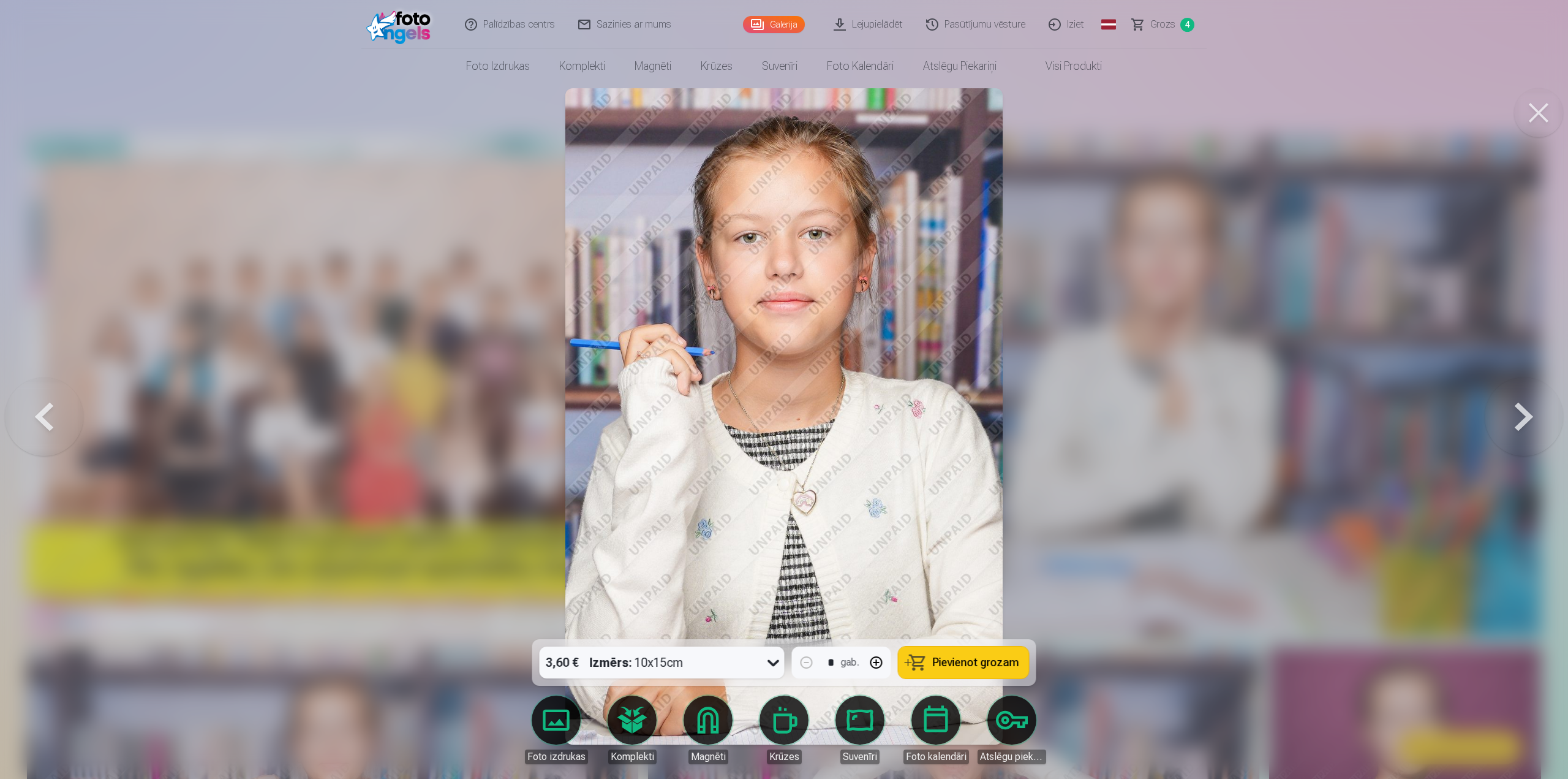
click at [1516, 418] on button at bounding box center [1524, 417] width 79 height 421
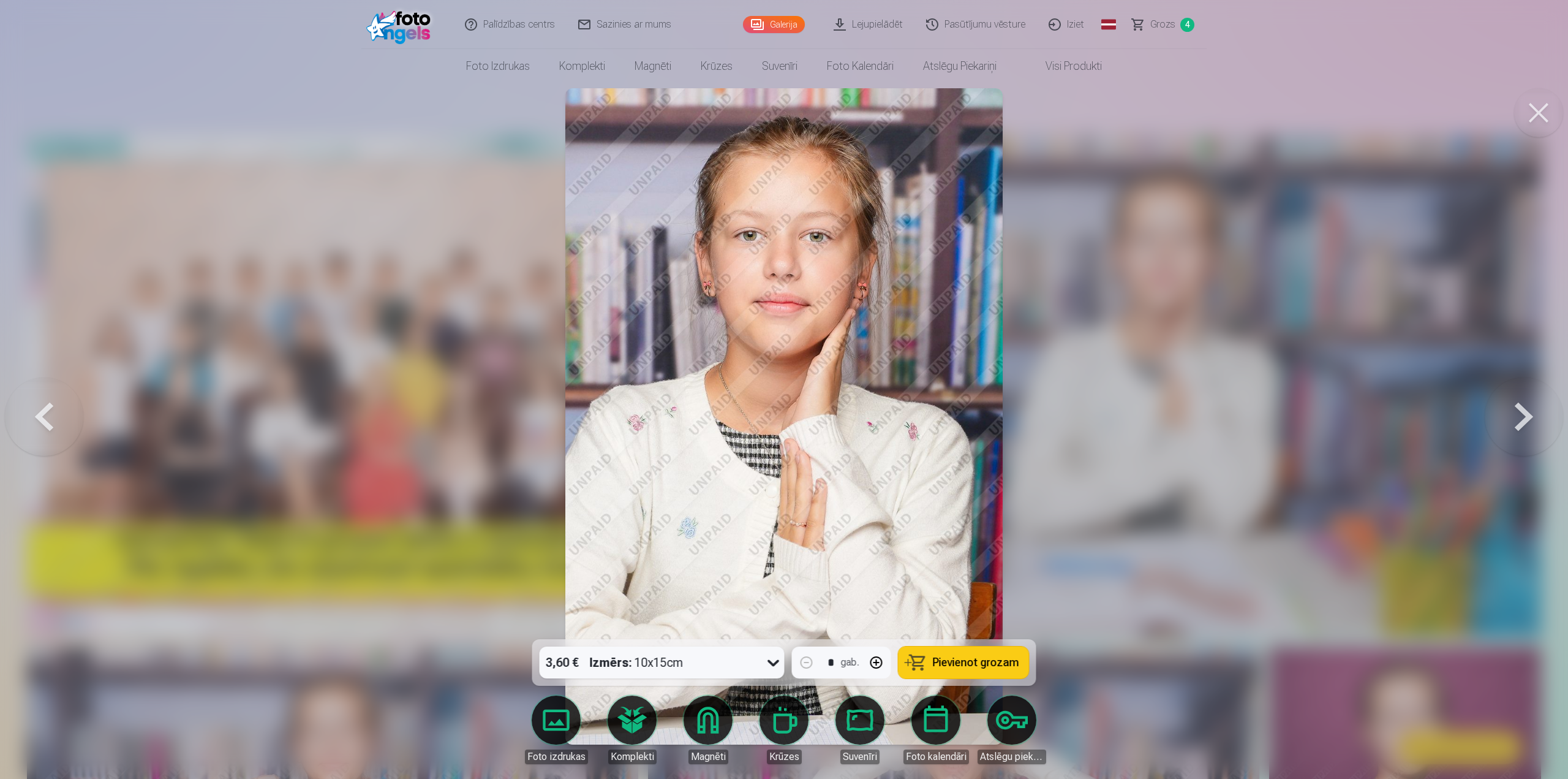
click at [1516, 418] on button at bounding box center [1524, 417] width 79 height 421
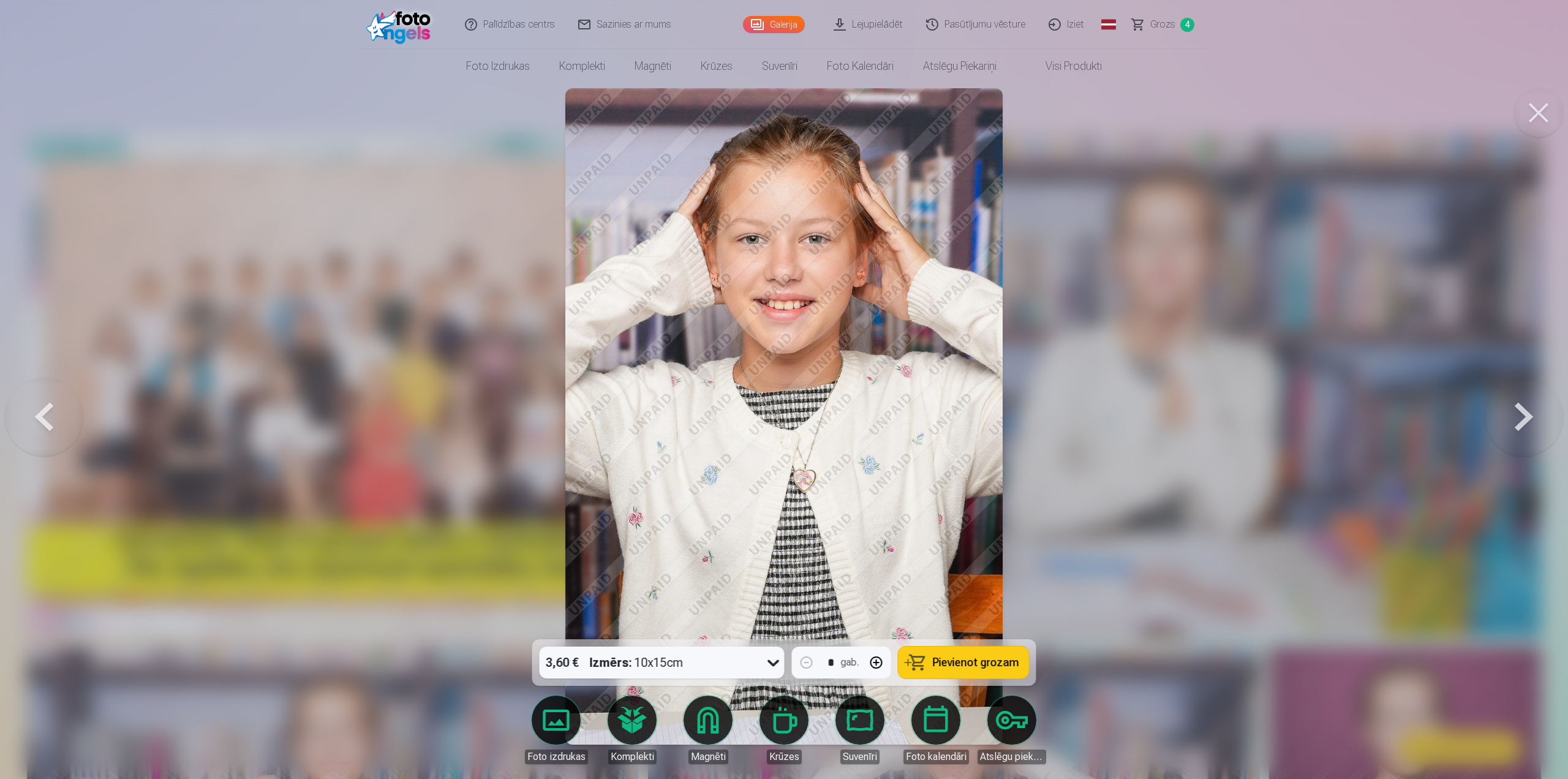
click at [757, 658] on div "3,60 € Izmērs : 10x15cm" at bounding box center [650, 662] width 221 height 32
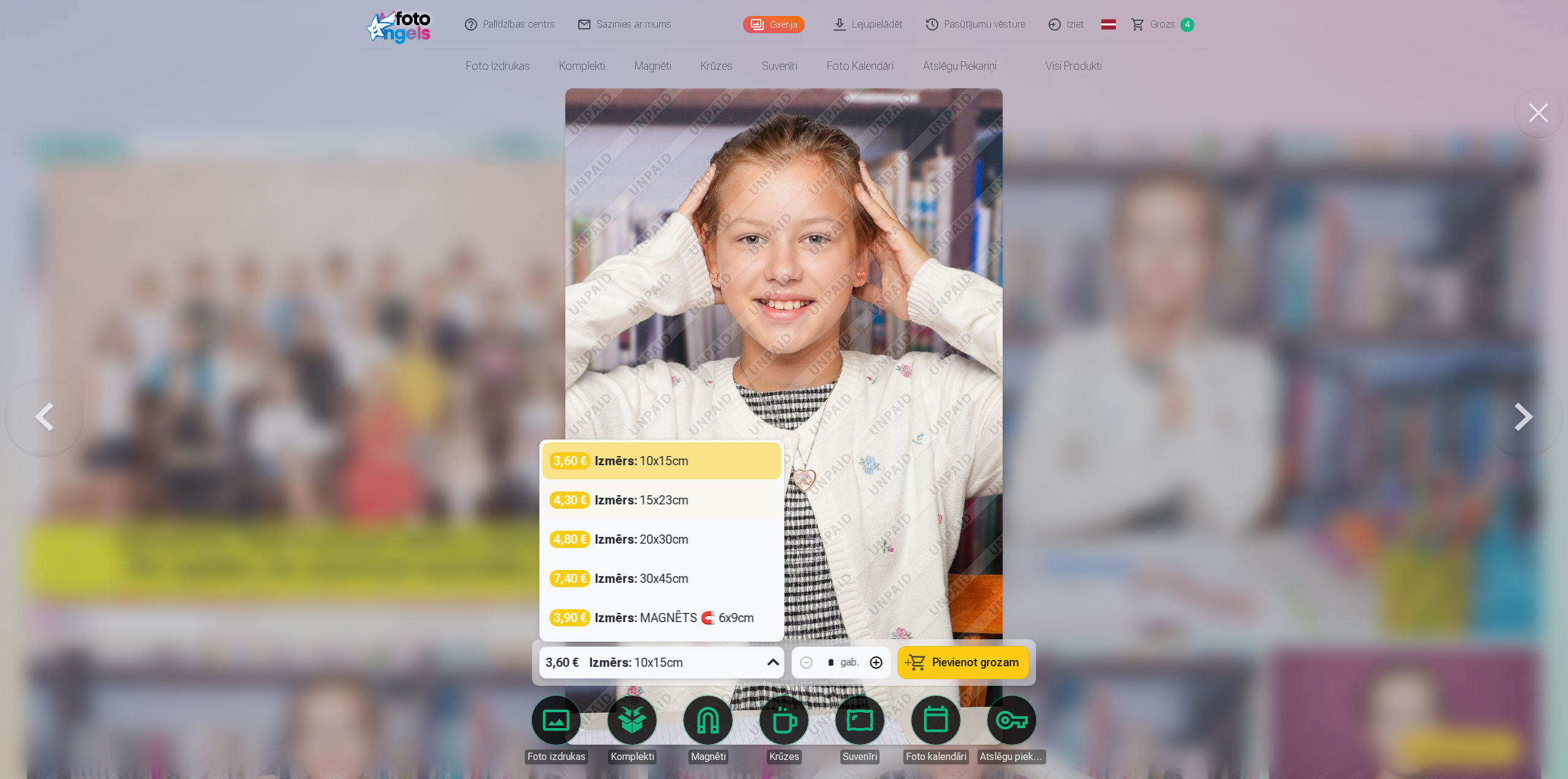
click at [650, 504] on div "Izmērs : 15x23cm" at bounding box center [642, 501] width 94 height 17
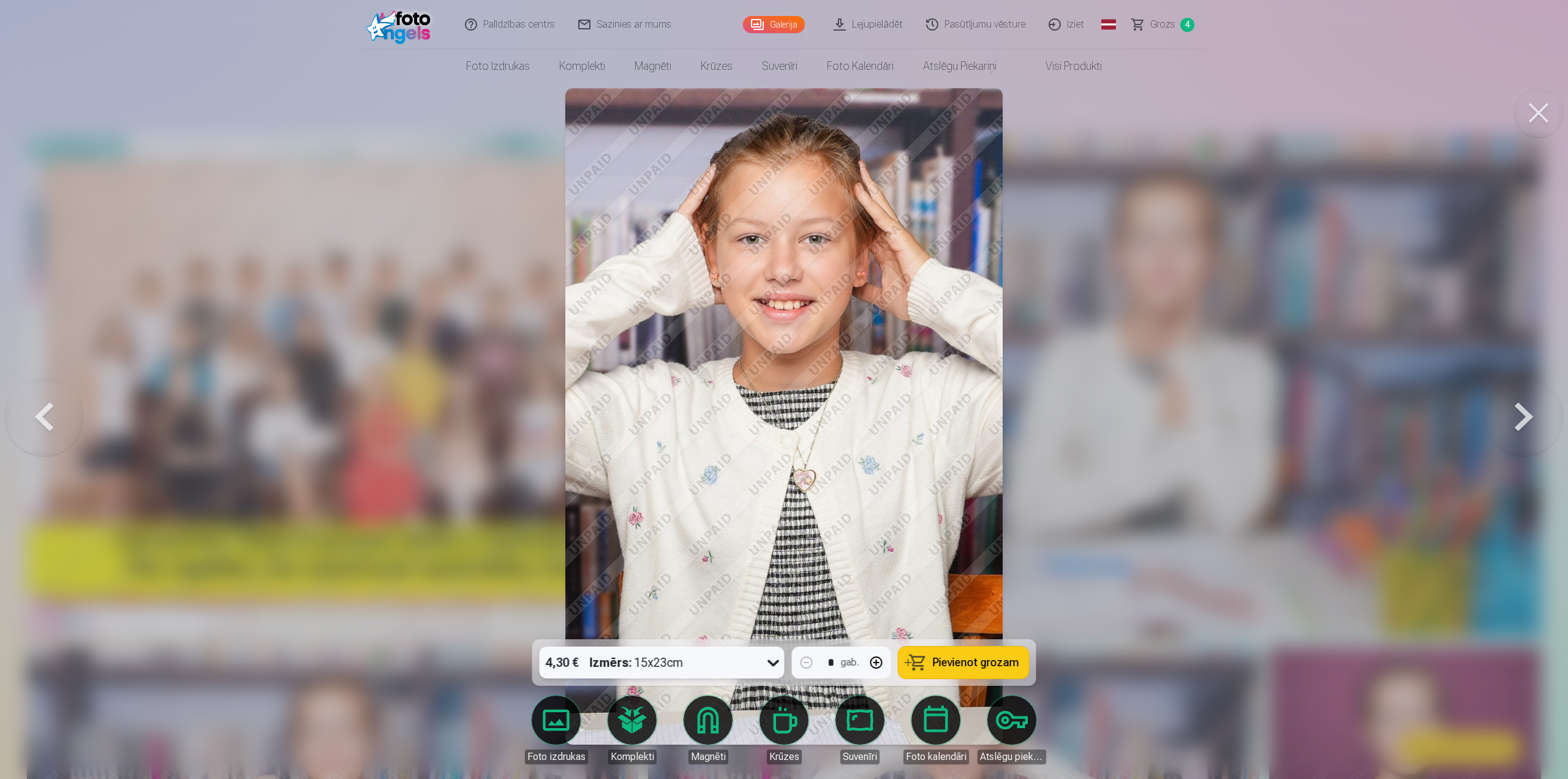
click at [1004, 666] on span "Pievienot grozam" at bounding box center [976, 662] width 87 height 11
click at [716, 718] on body "Palīdzības centrs Sazinies ar mums Galerija Lejupielādēt Pasūtījumu vēsture Izi…" at bounding box center [784, 389] width 1568 height 779
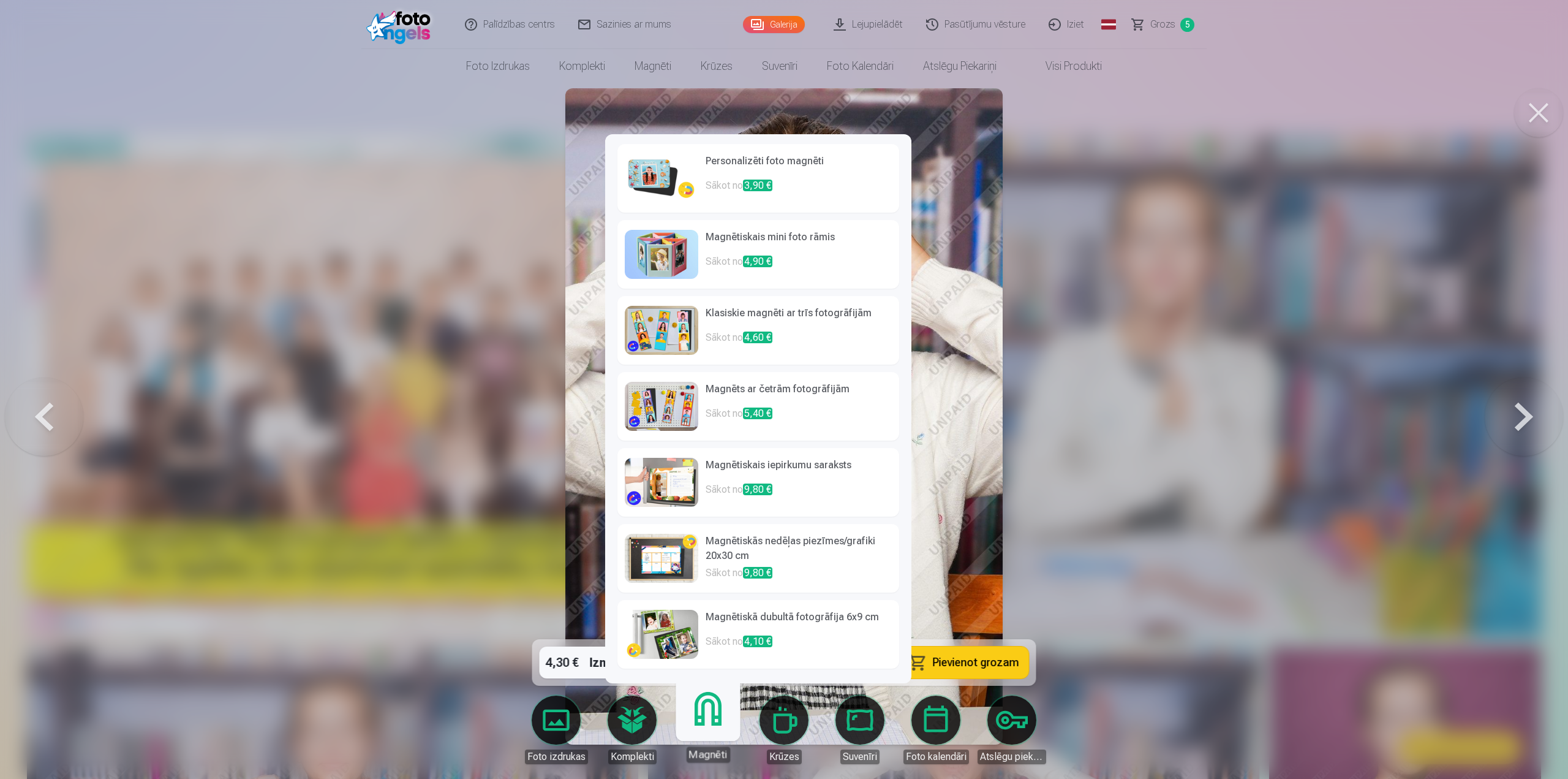
click at [750, 175] on h6 "Personalizēti foto magnēti" at bounding box center [799, 166] width 186 height 25
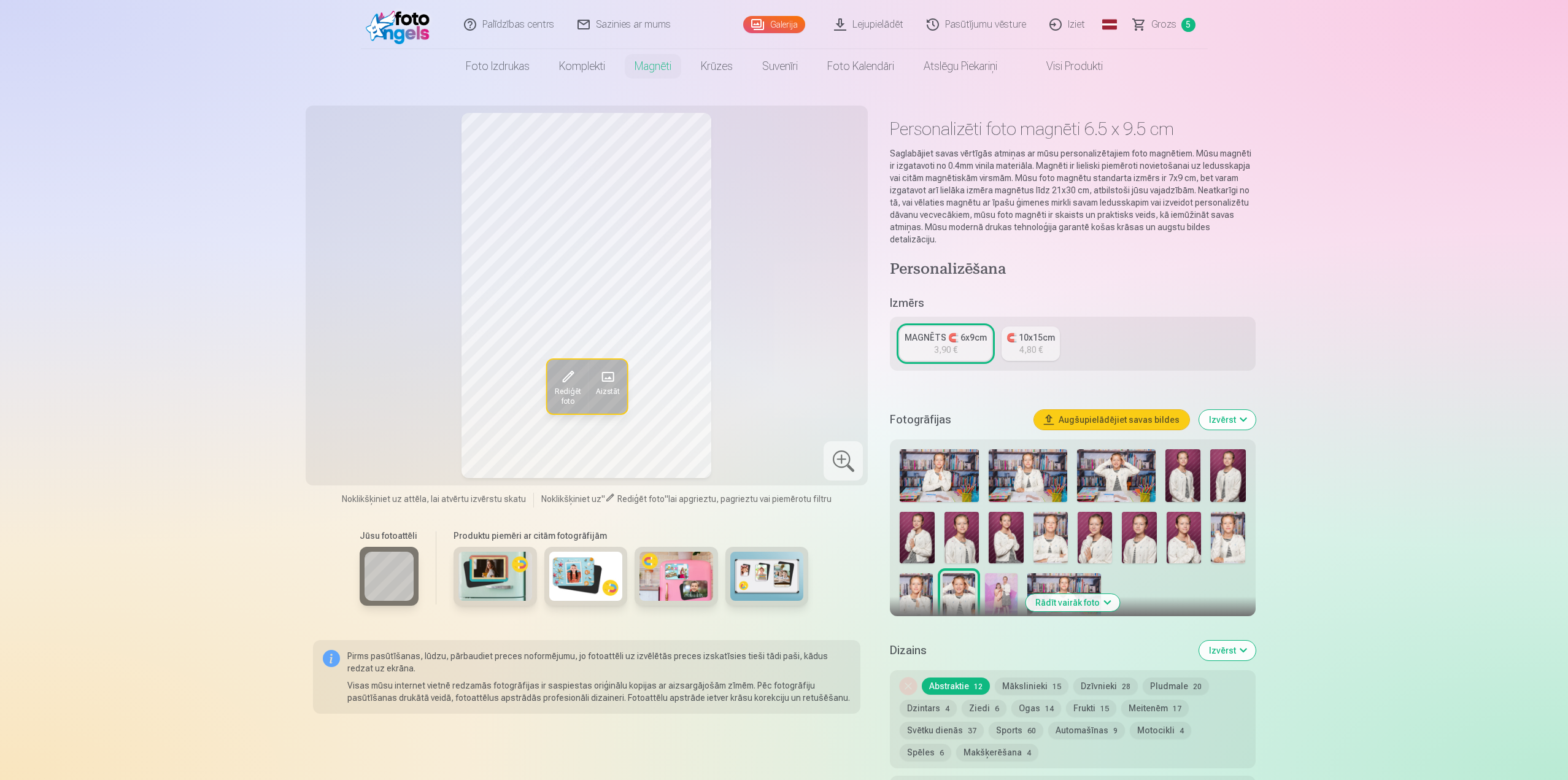
click at [1048, 538] on img at bounding box center [1050, 537] width 34 height 52
click at [1230, 531] on img at bounding box center [1227, 537] width 34 height 52
click at [1181, 461] on img at bounding box center [1183, 476] width 35 height 53
click at [1092, 527] on img at bounding box center [1094, 537] width 34 height 52
click at [955, 331] on div "MAGNĒTS 🧲 6x9cm" at bounding box center [946, 337] width 82 height 12
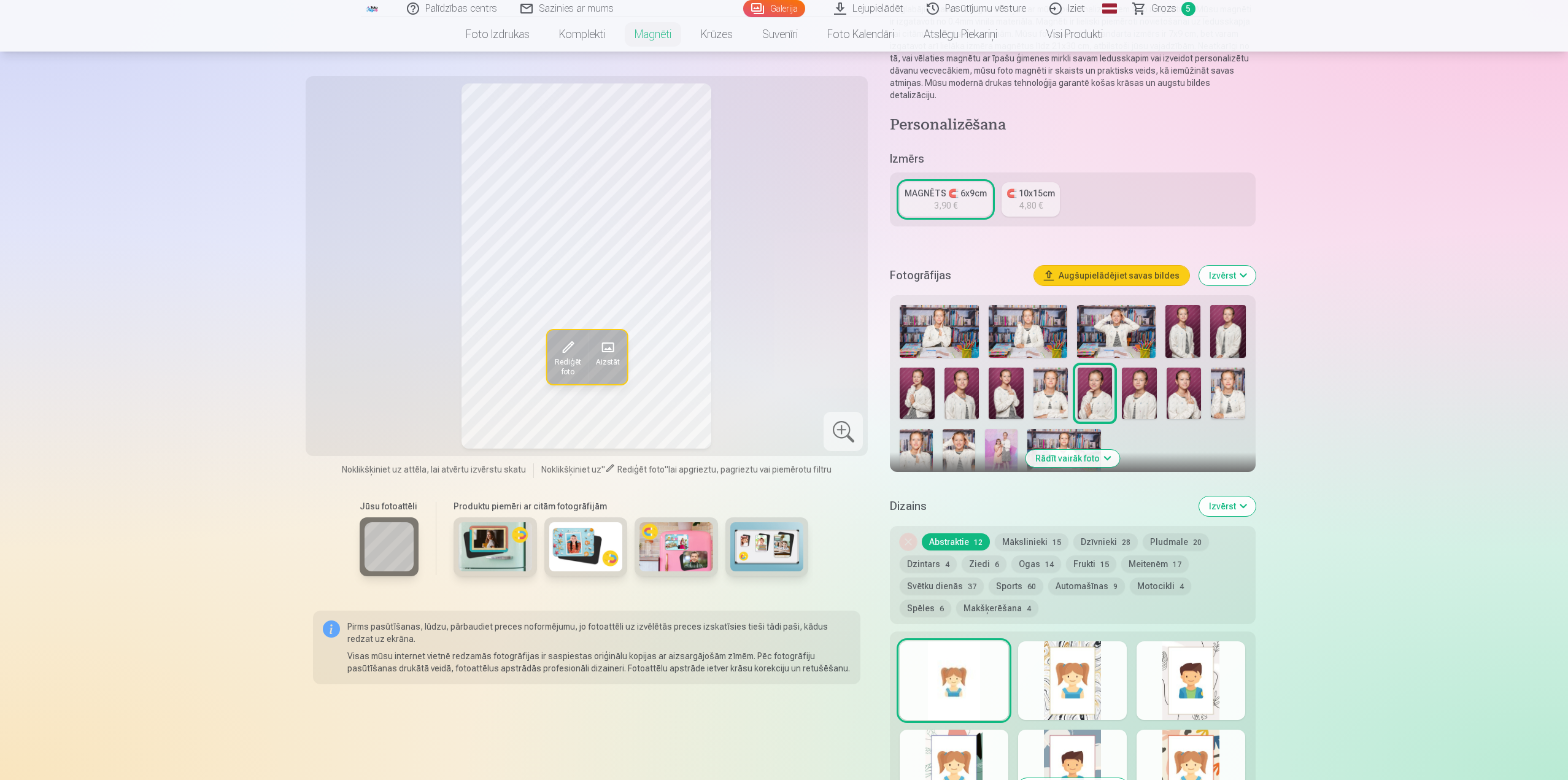
scroll to position [123, 0]
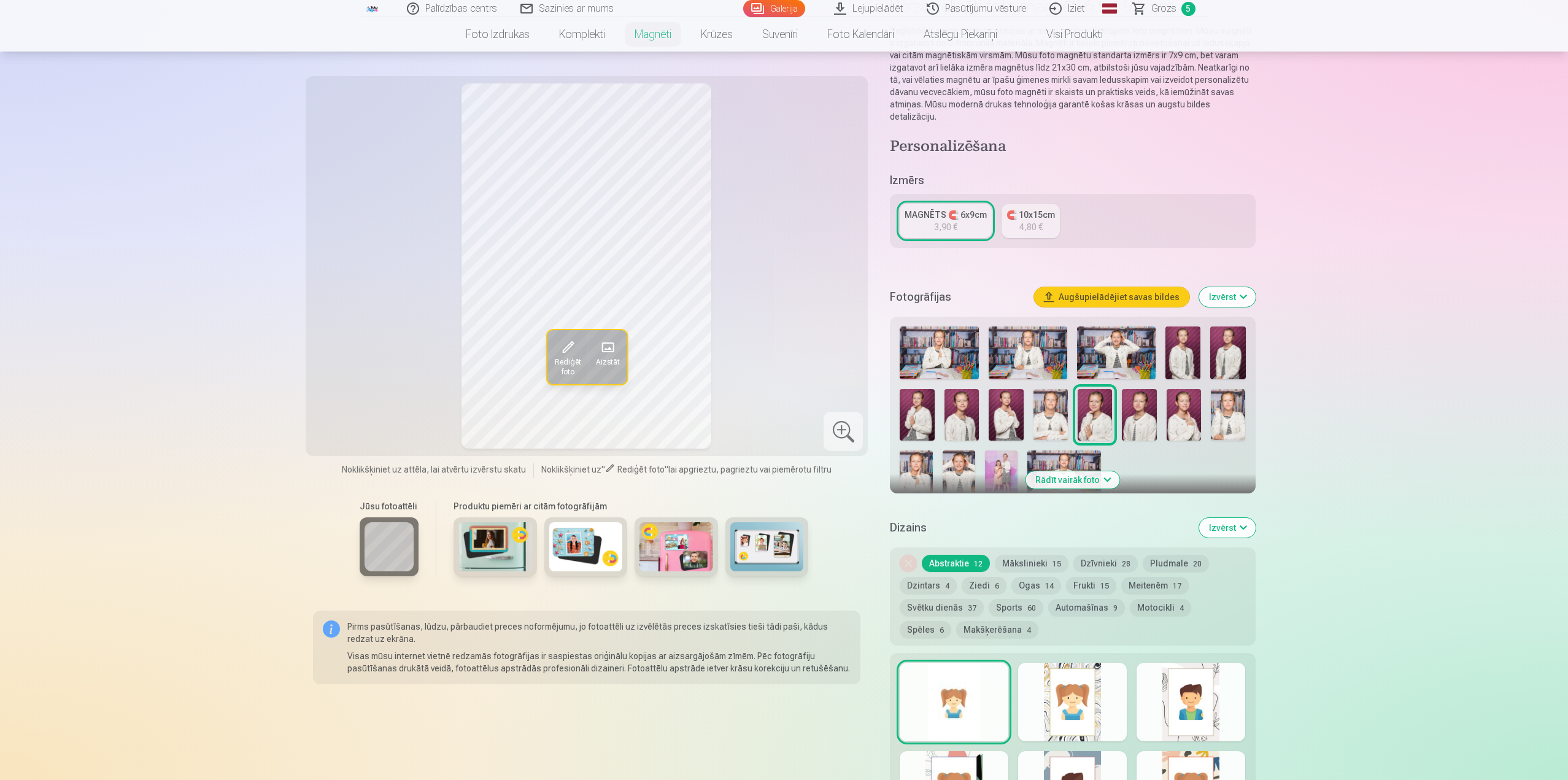
click at [1038, 555] on button "Mākslinieki 15" at bounding box center [1031, 563] width 74 height 18
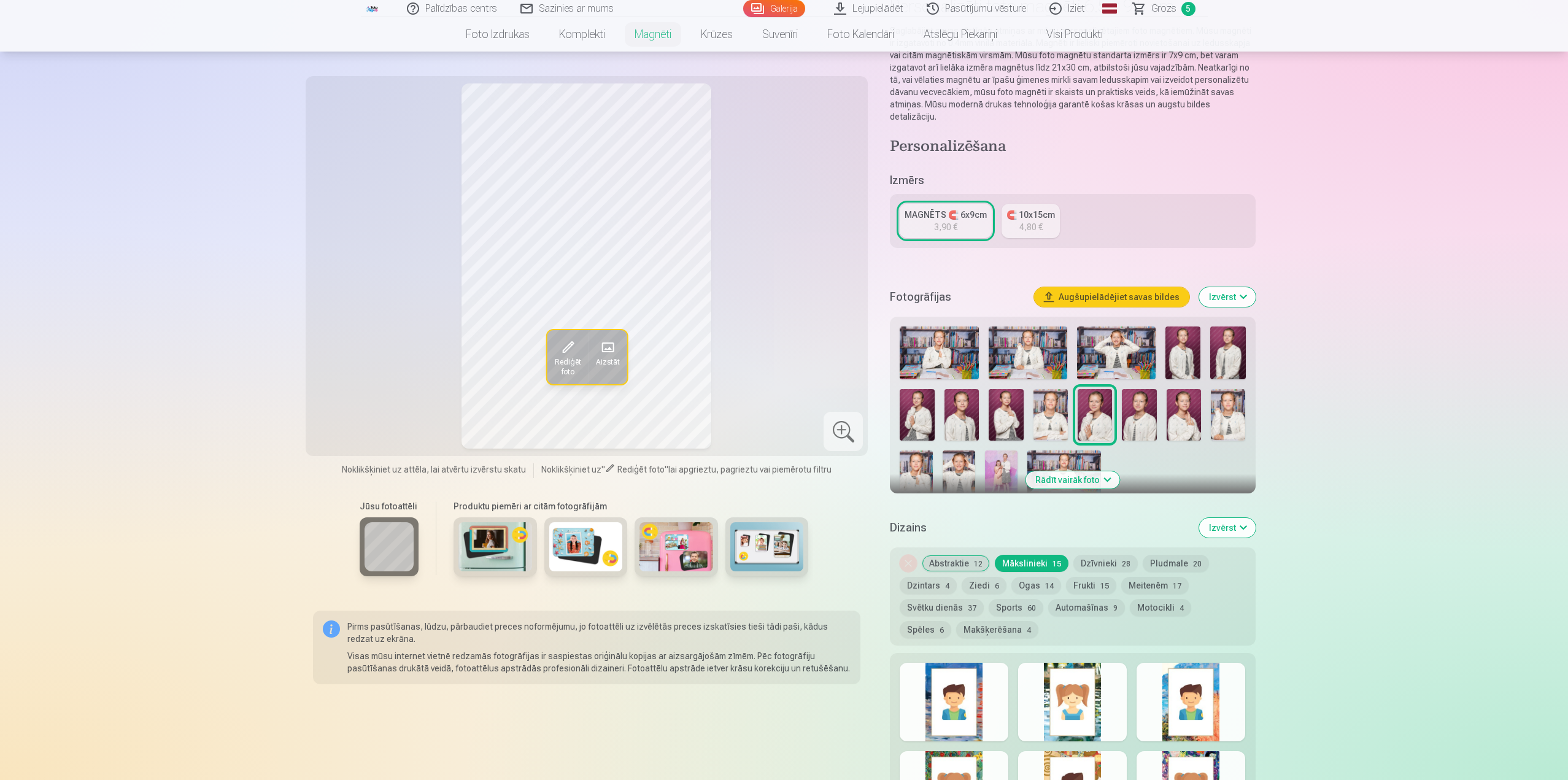
click at [1108, 555] on button "Dzīvnieki 28" at bounding box center [1105, 563] width 64 height 18
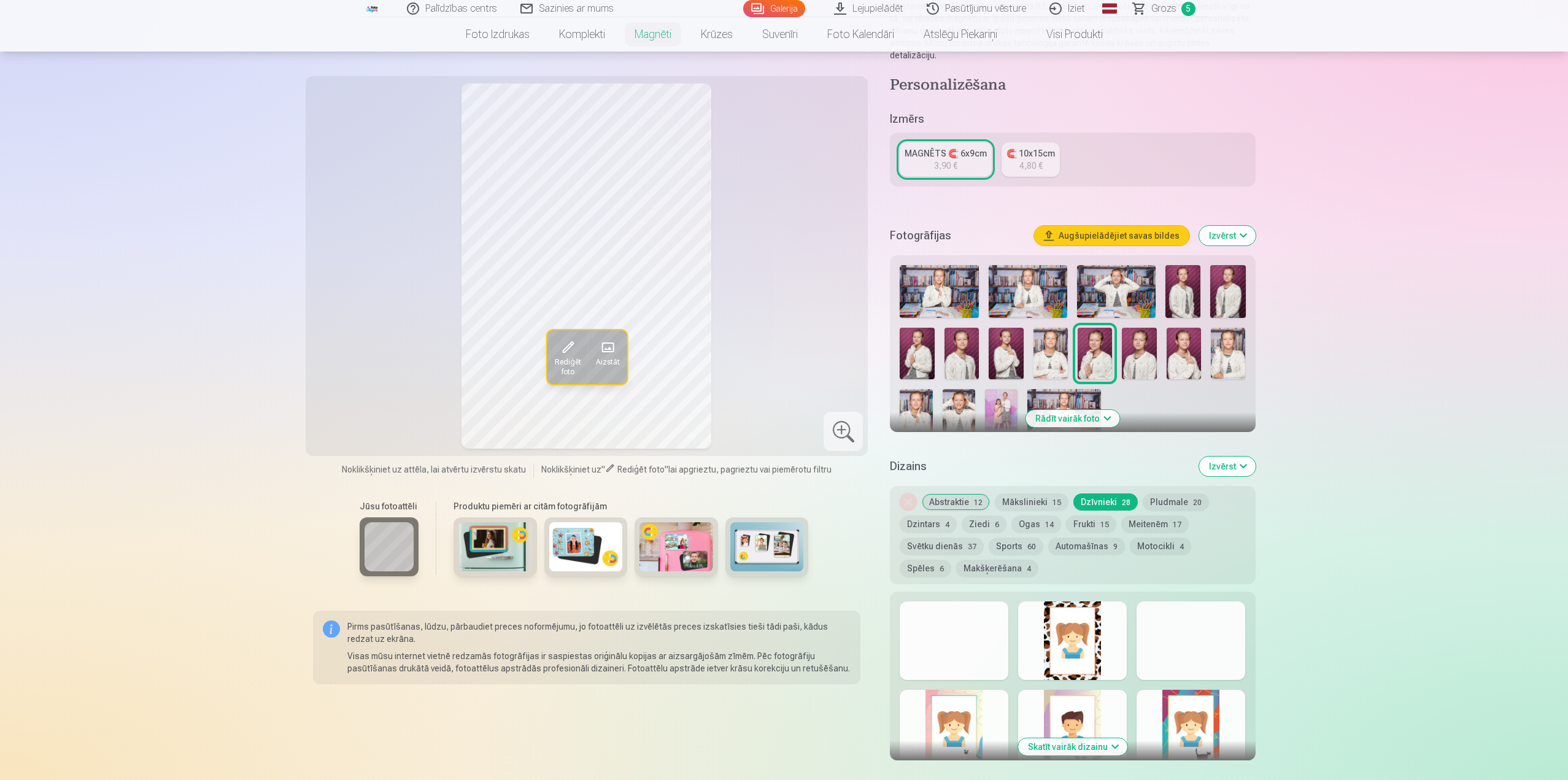
scroll to position [245, 0]
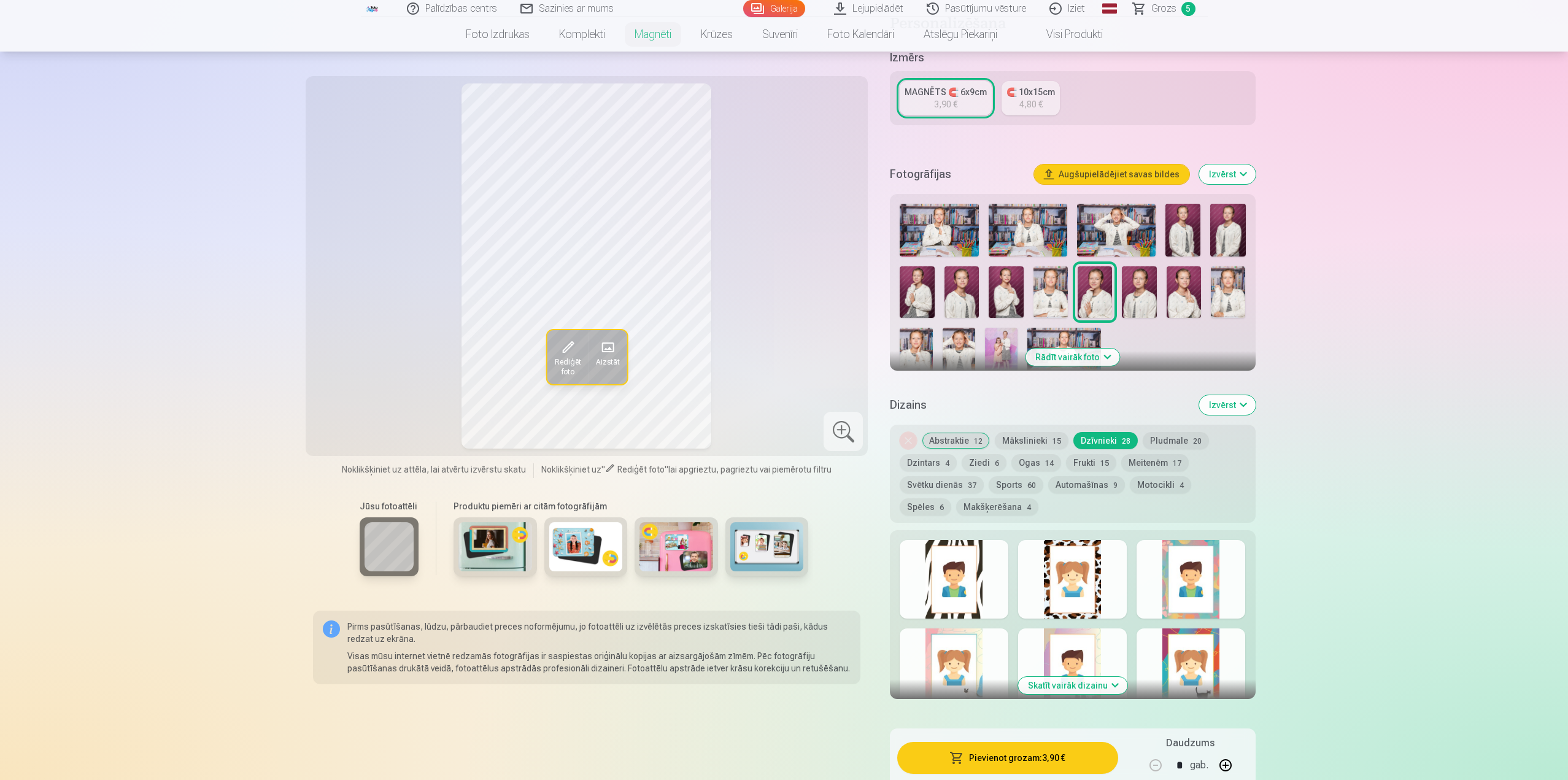
click at [1106, 677] on button "Skatīt vairāk dizainu" at bounding box center [1073, 686] width 109 height 18
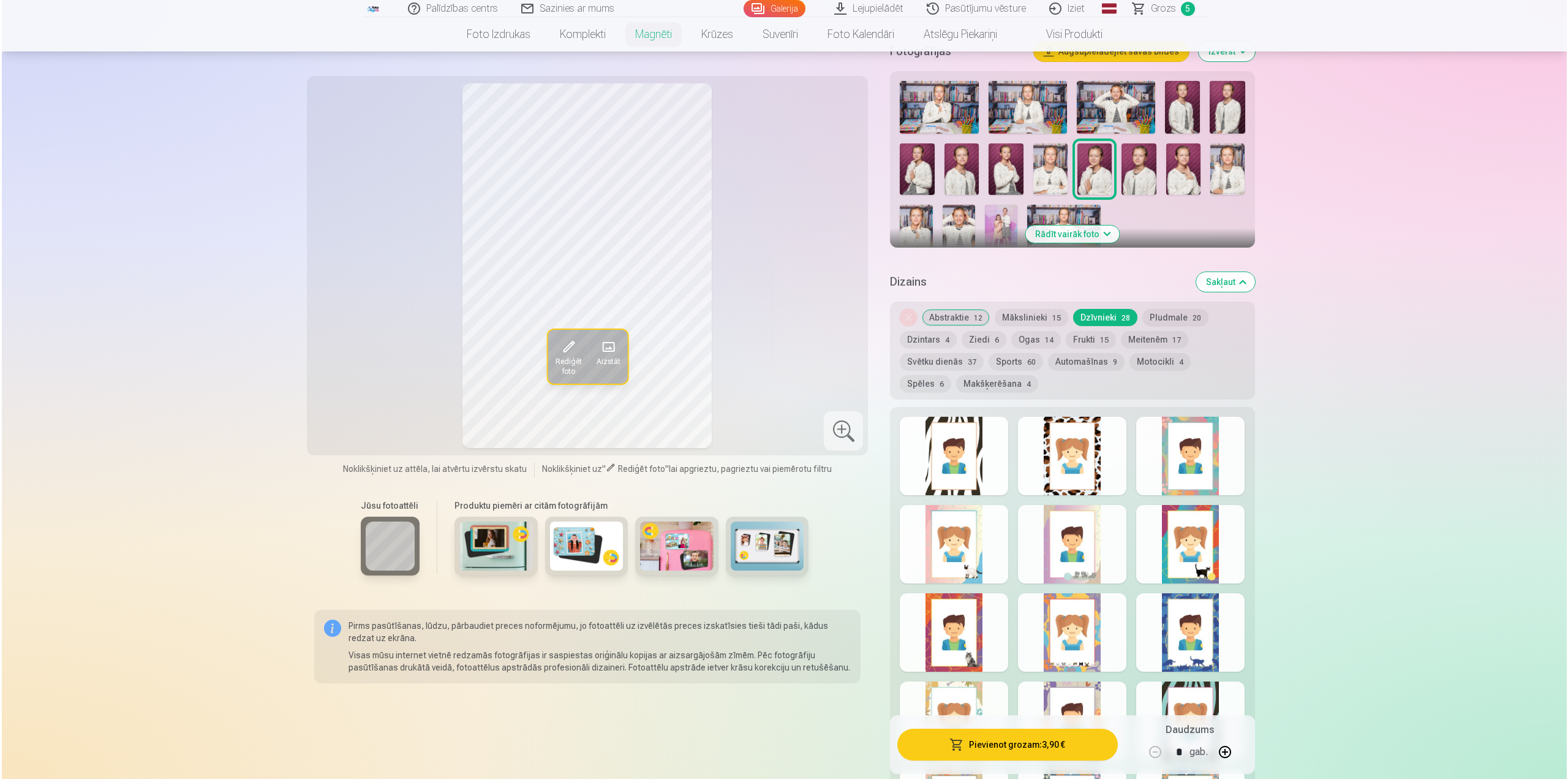
scroll to position [490, 0]
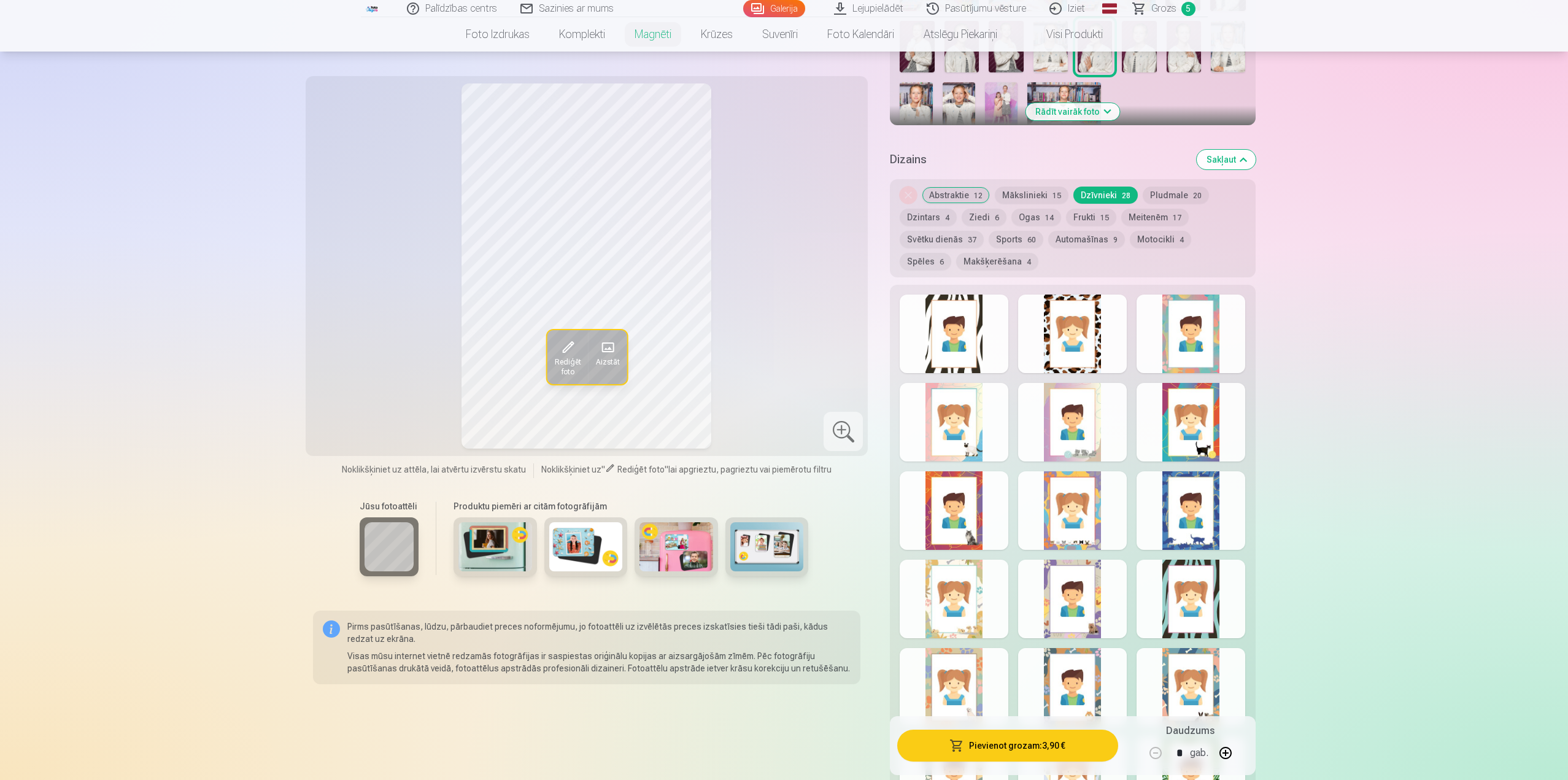
click at [1081, 586] on div at bounding box center [1072, 599] width 109 height 79
click at [1046, 743] on button "Pievienot grozam : 3,90 €" at bounding box center [1008, 746] width 220 height 32
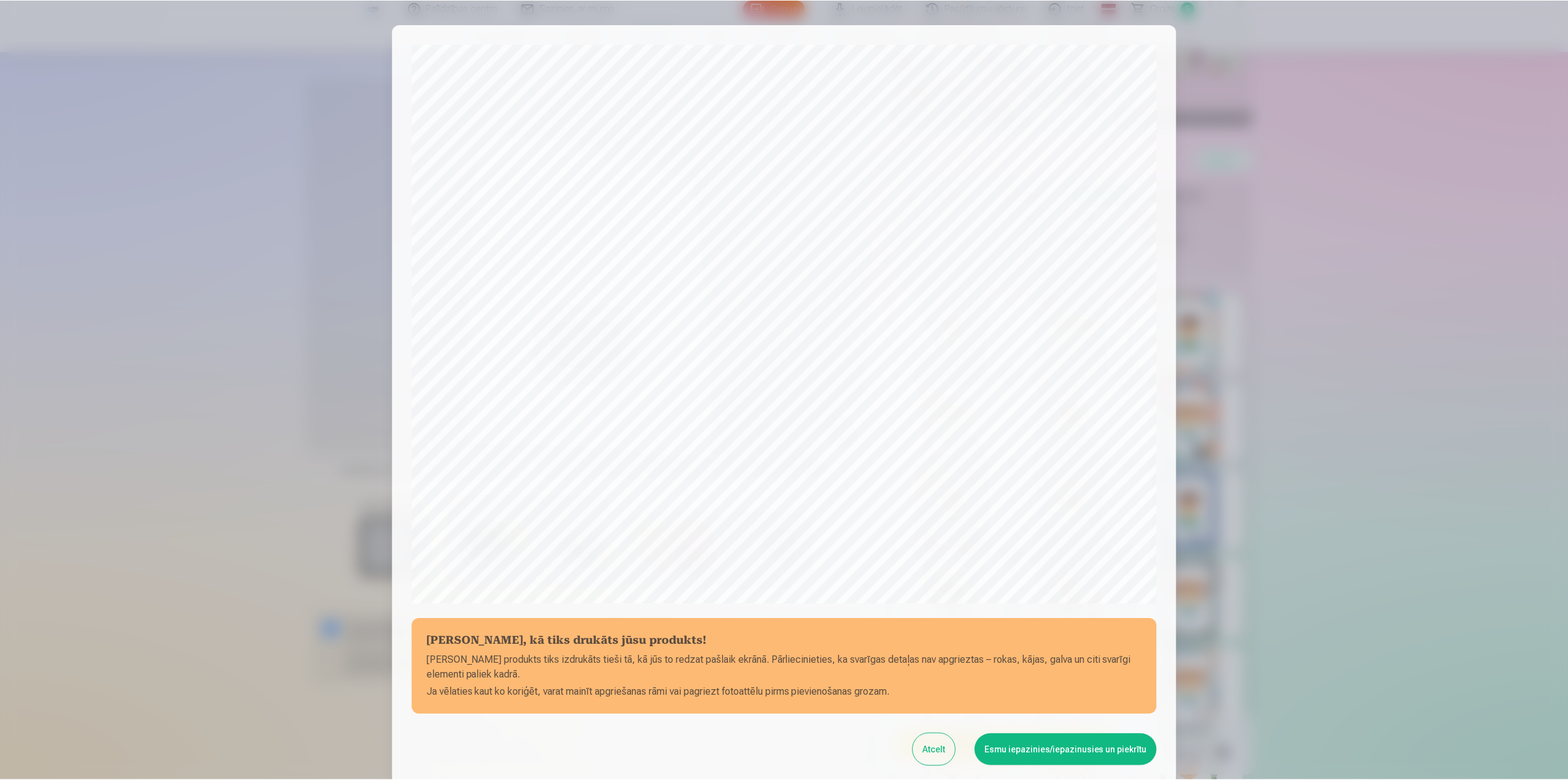
scroll to position [104, 0]
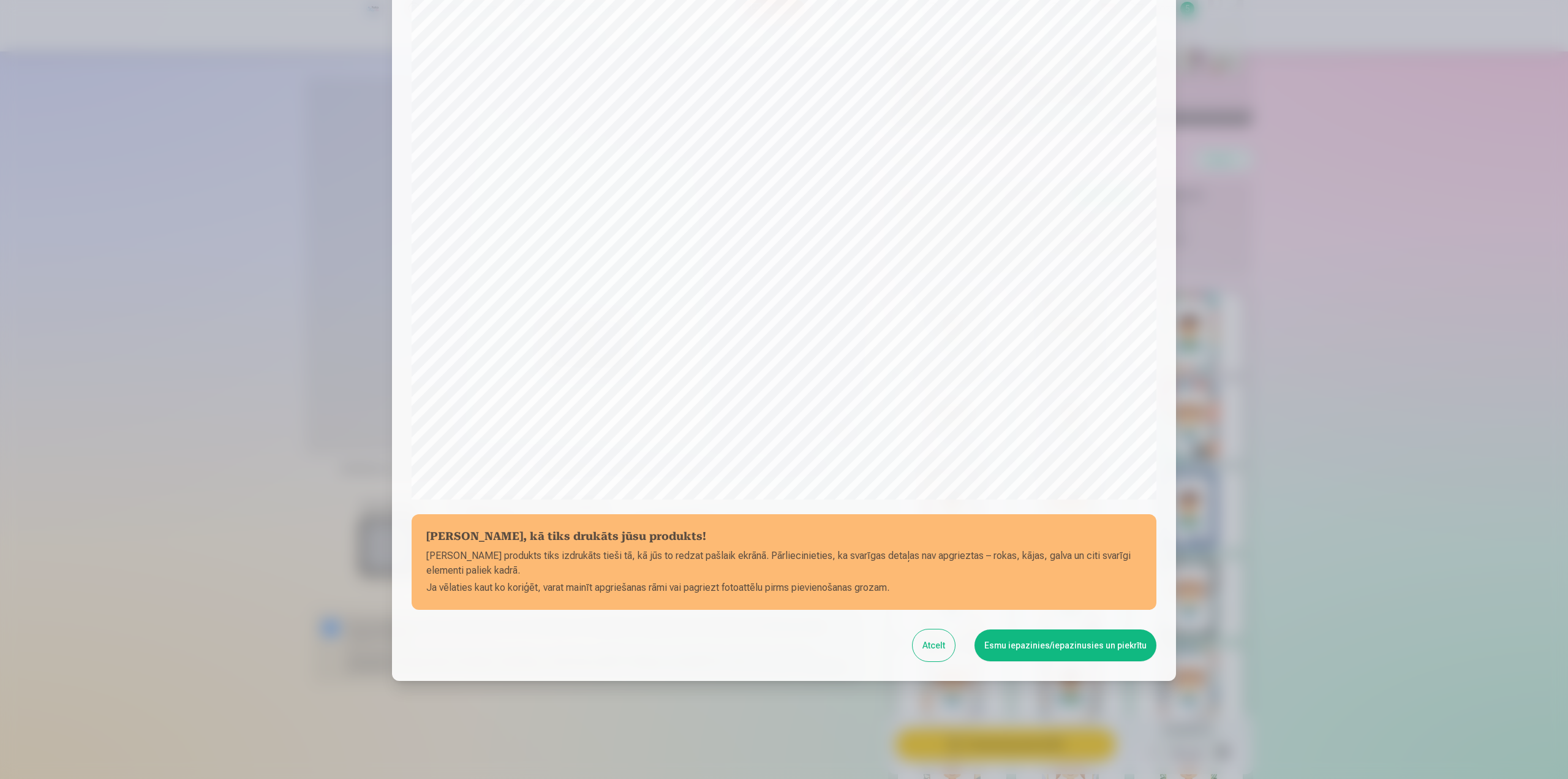
click at [1080, 649] on button "Esmu iepazinies/iepazinusies un piekrītu" at bounding box center [1065, 646] width 182 height 32
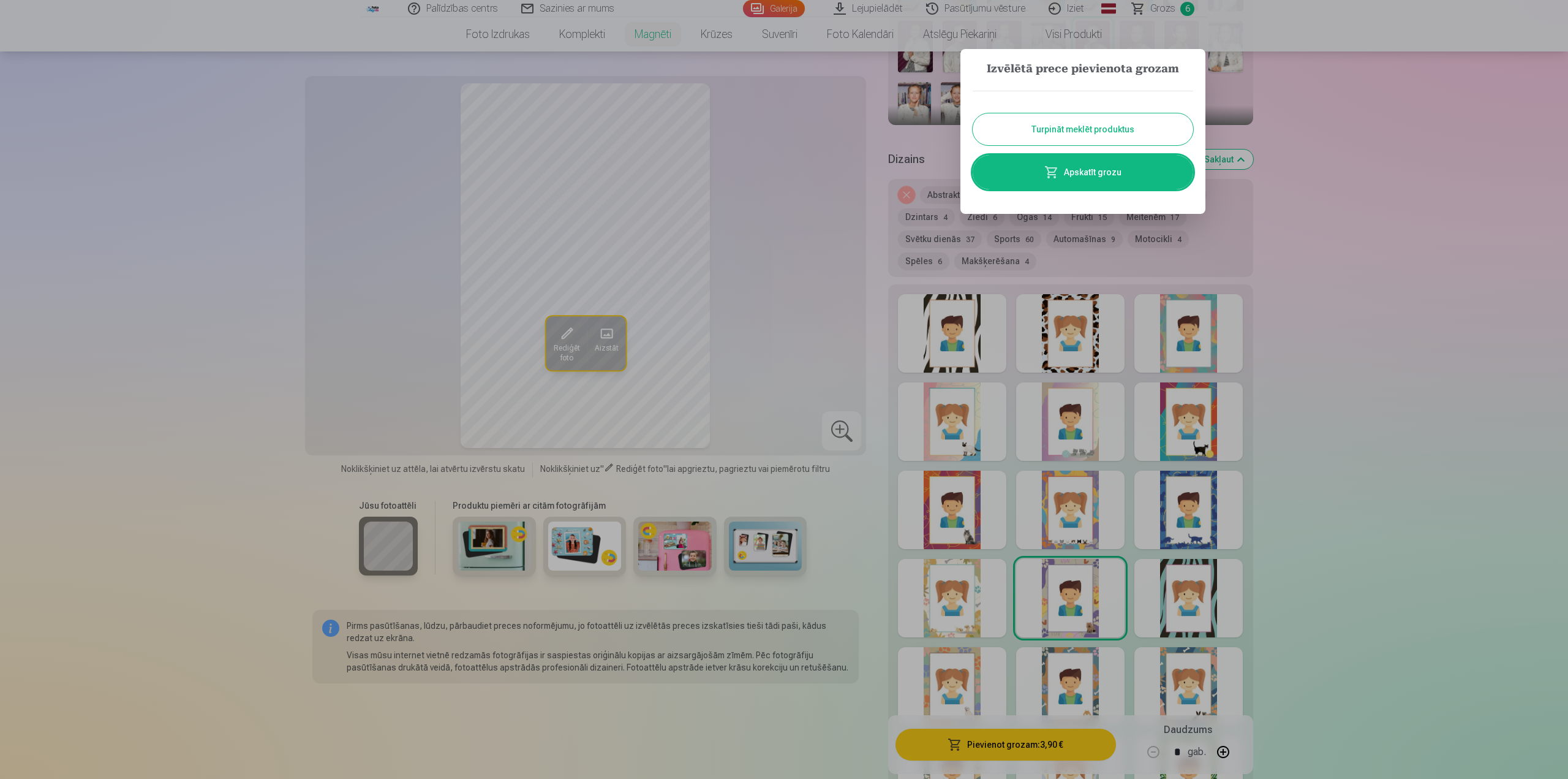
click at [1161, 130] on button "Turpināt meklēt produktus" at bounding box center [1083, 130] width 221 height 32
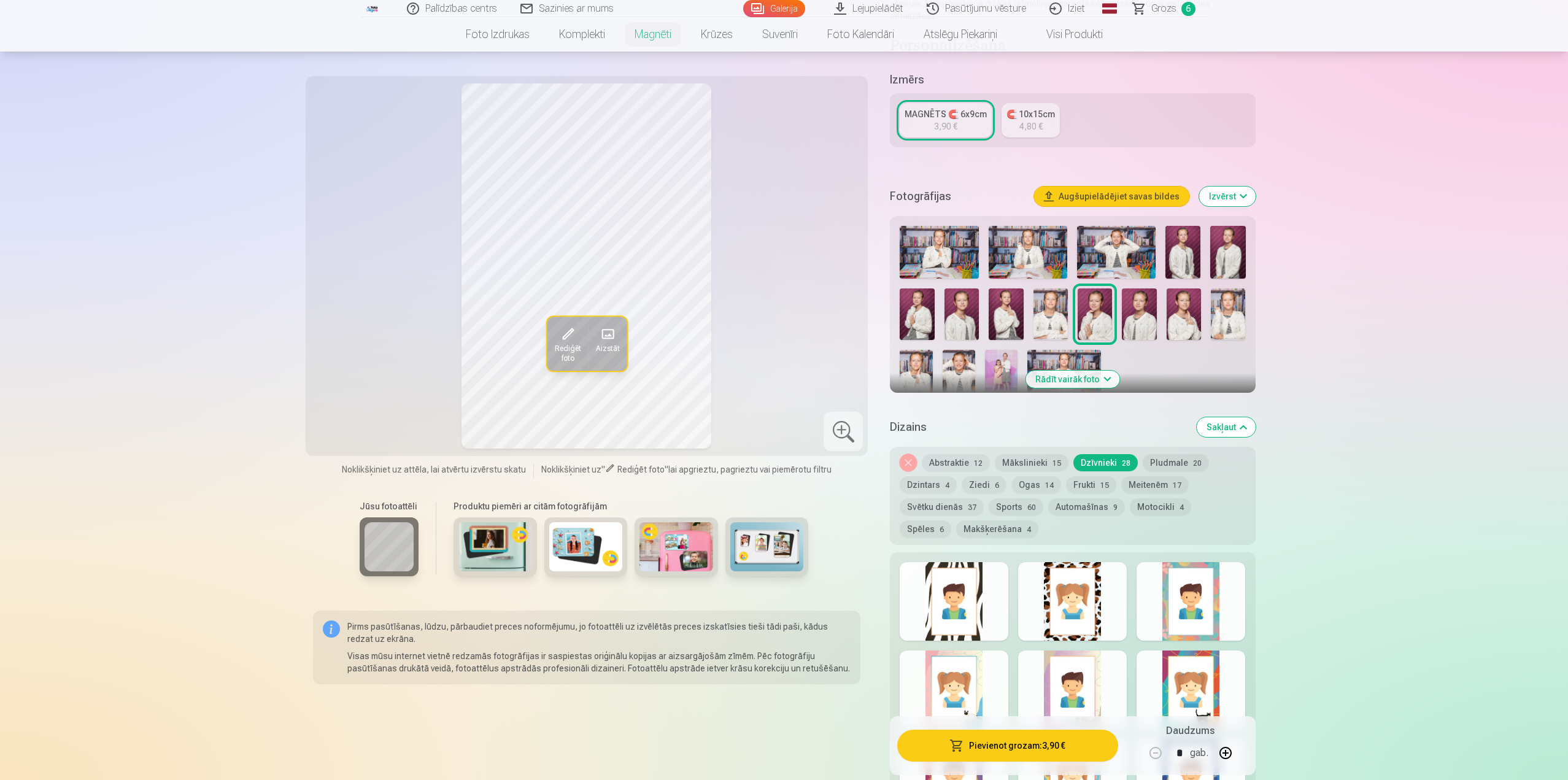
scroll to position [61, 0]
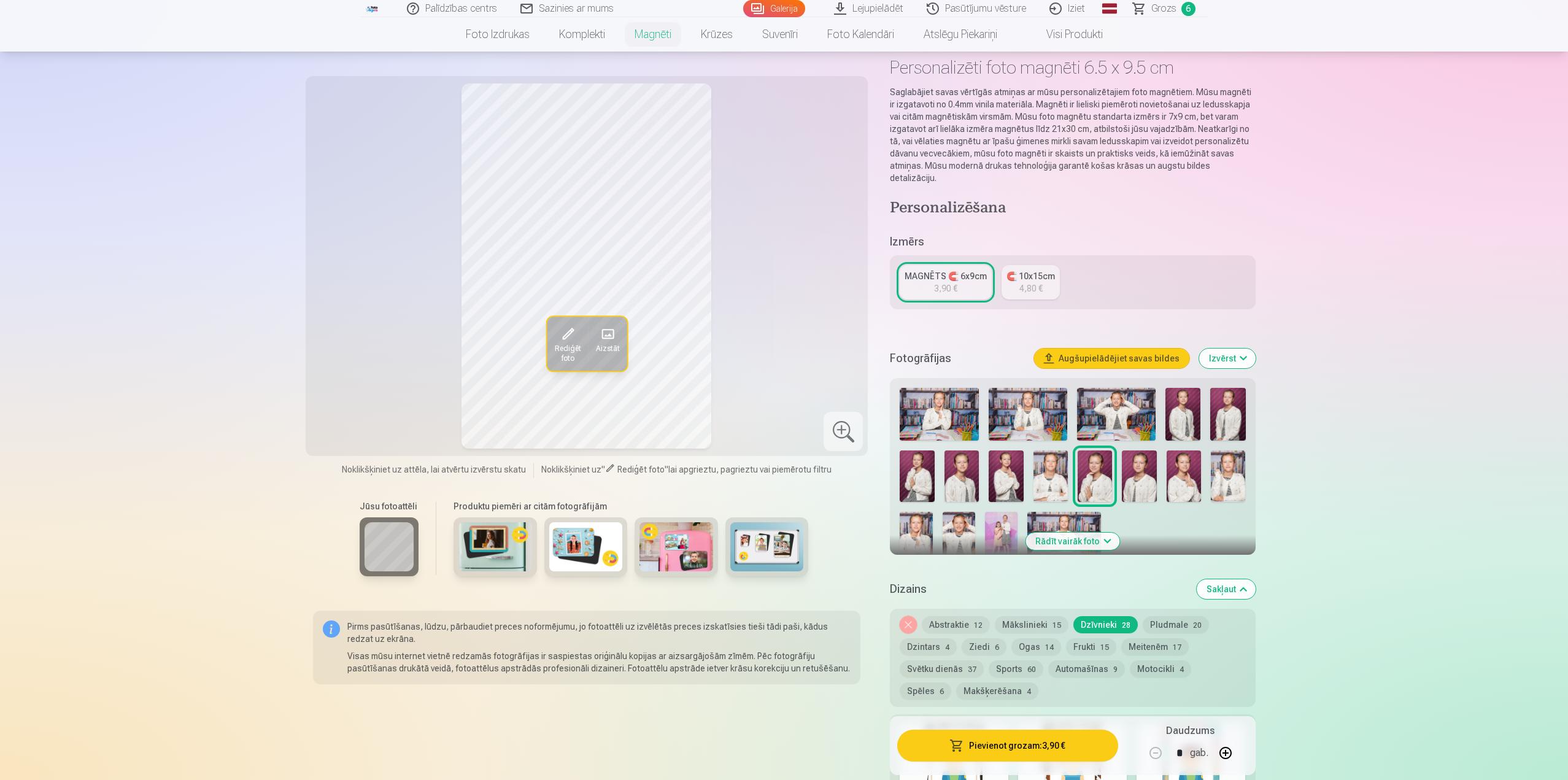
click at [1143, 349] on button "Augšupielādējiet savas bildes" at bounding box center [1111, 358] width 155 height 20
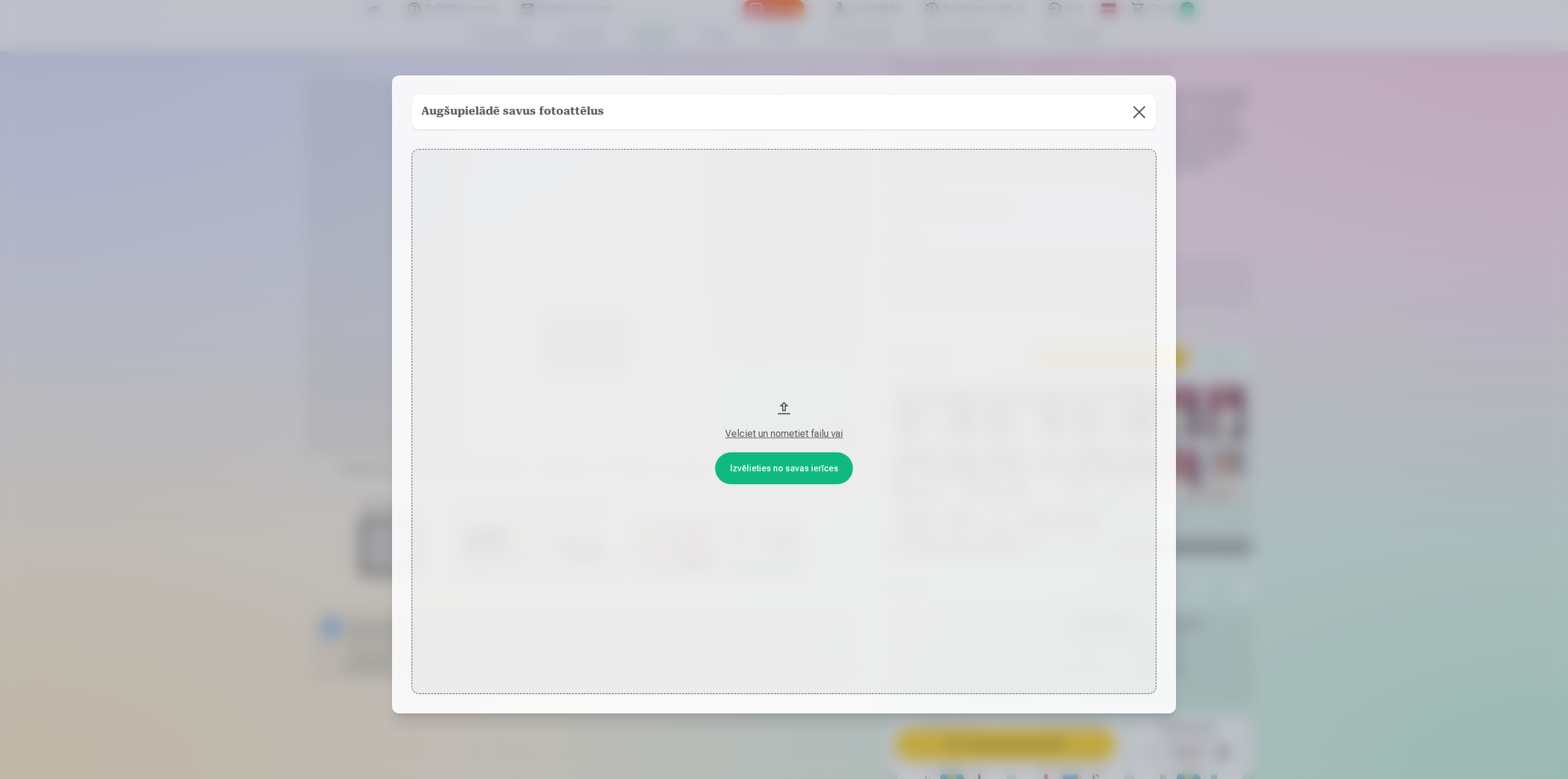
click at [802, 460] on button "Velciet un nometiet failu vai" at bounding box center [784, 421] width 745 height 546
click at [1140, 116] on button at bounding box center [1139, 111] width 34 height 34
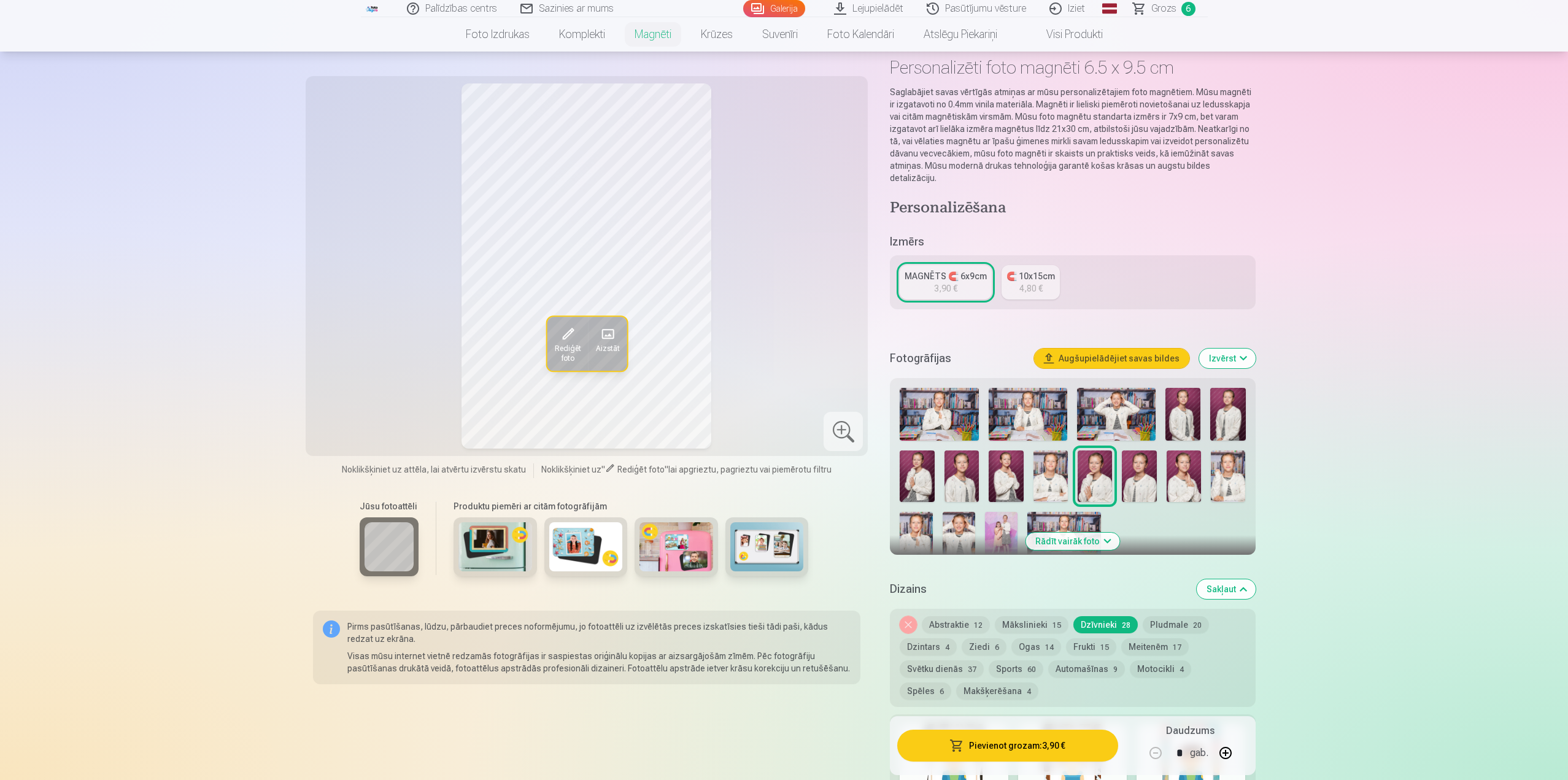
scroll to position [0, 0]
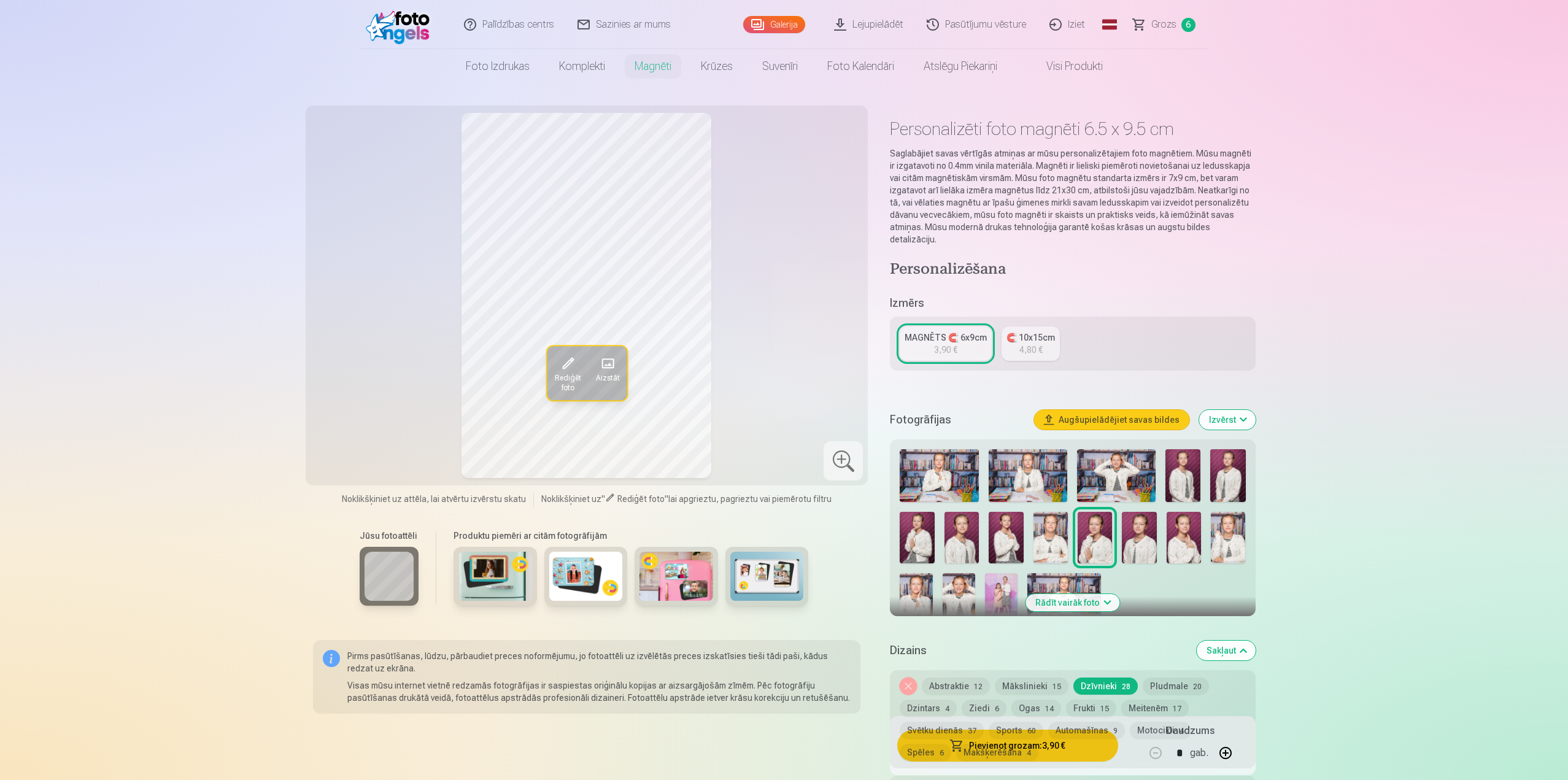
click at [1182, 21] on span "6" at bounding box center [1188, 24] width 14 height 14
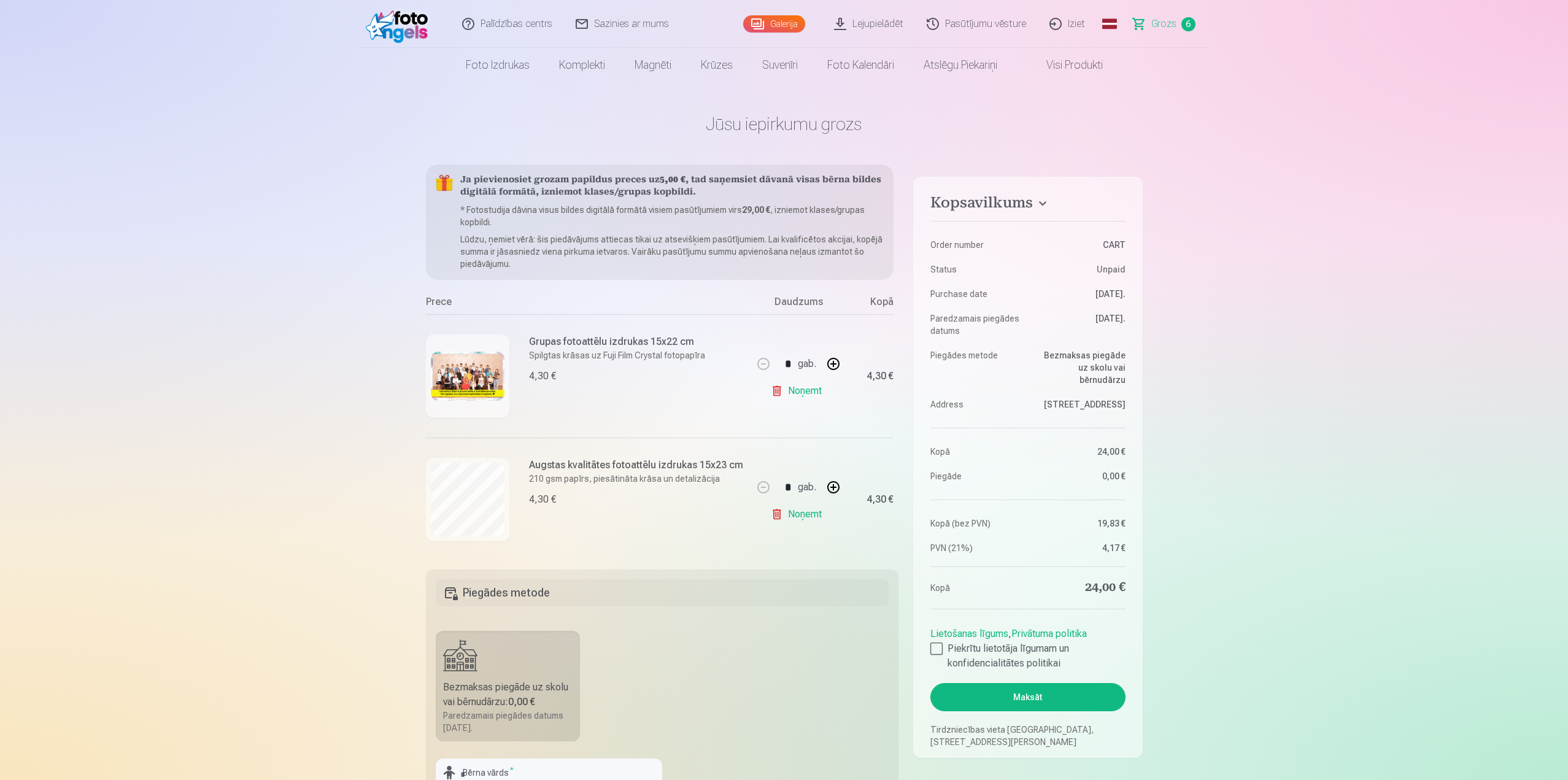
scroll to position [61, 0]
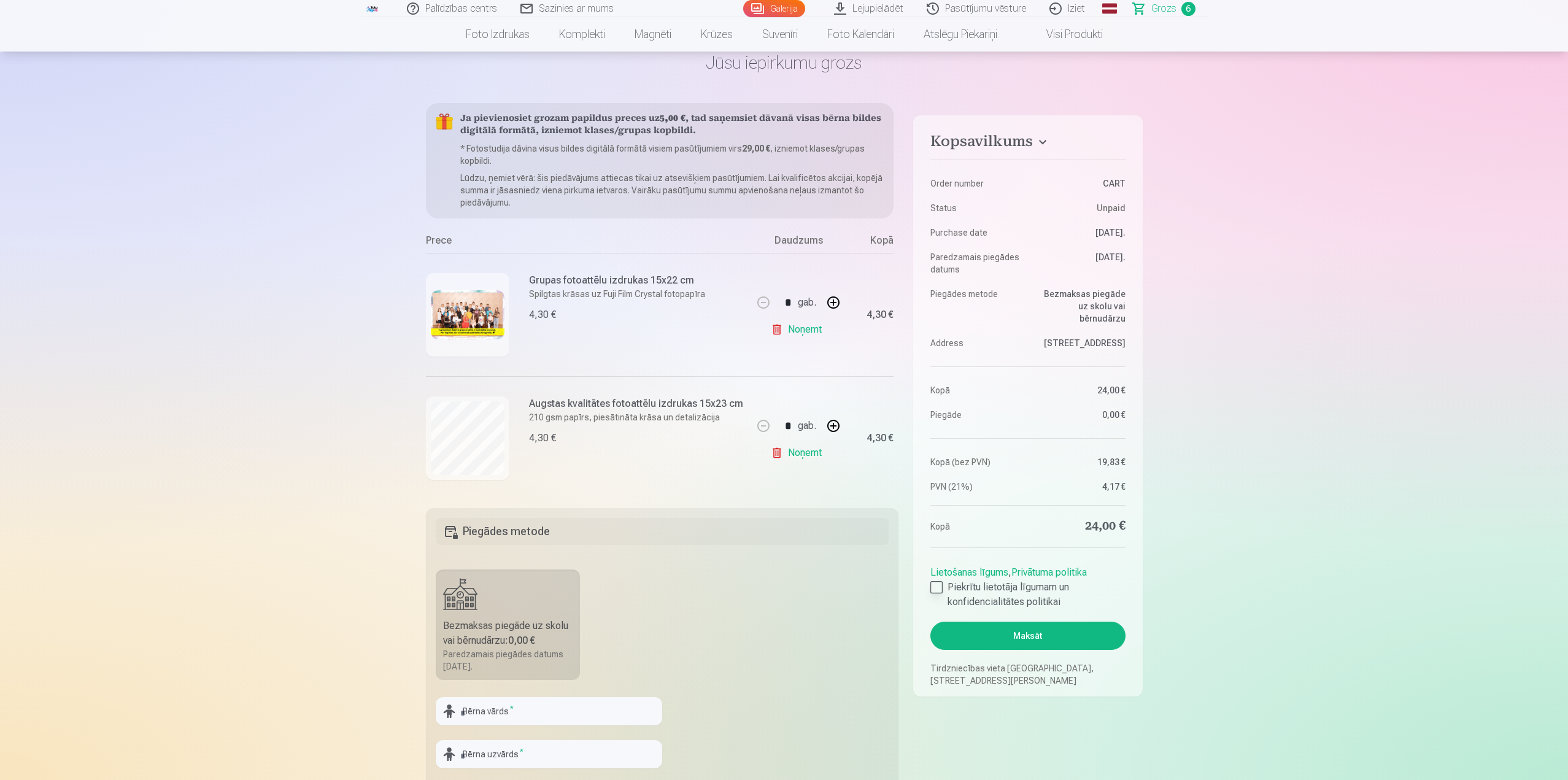
click at [936, 588] on div at bounding box center [936, 587] width 12 height 12
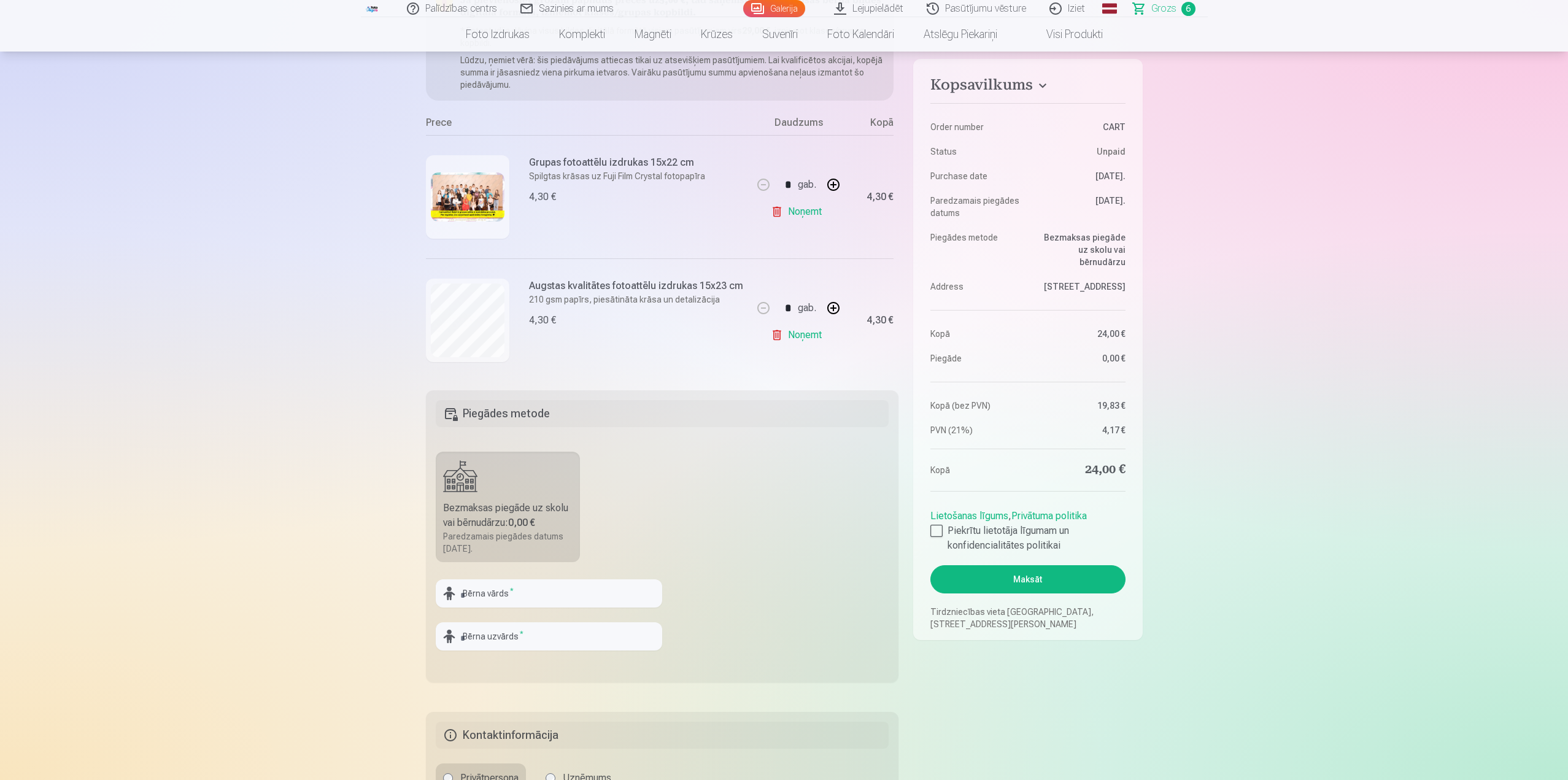
scroll to position [184, 0]
click at [539, 579] on input "text" at bounding box center [549, 588] width 226 height 28
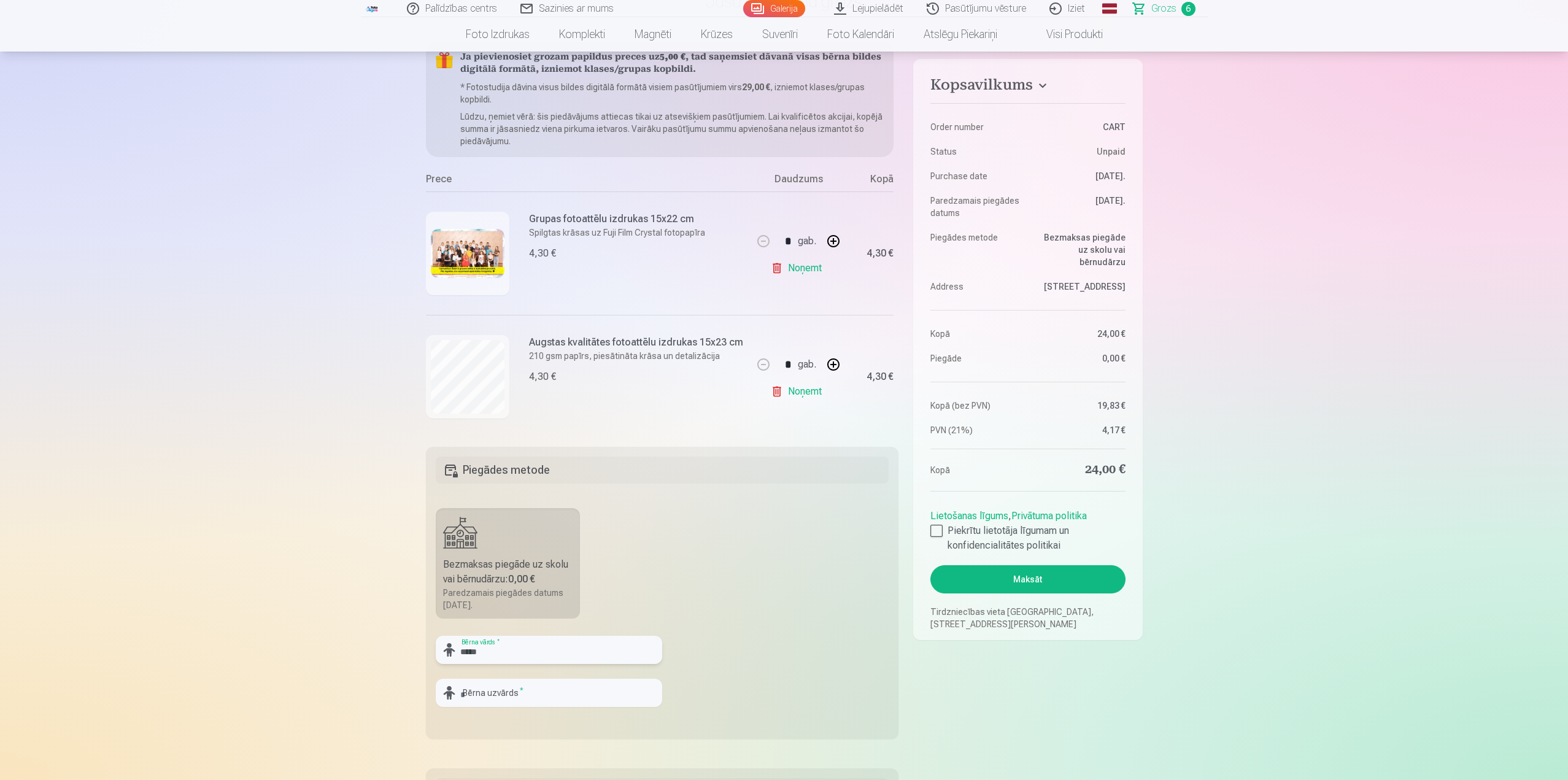
type input "*****"
click at [528, 690] on div "***** Bērna vārds * Bērna uzvārds *" at bounding box center [549, 676] width 226 height 81
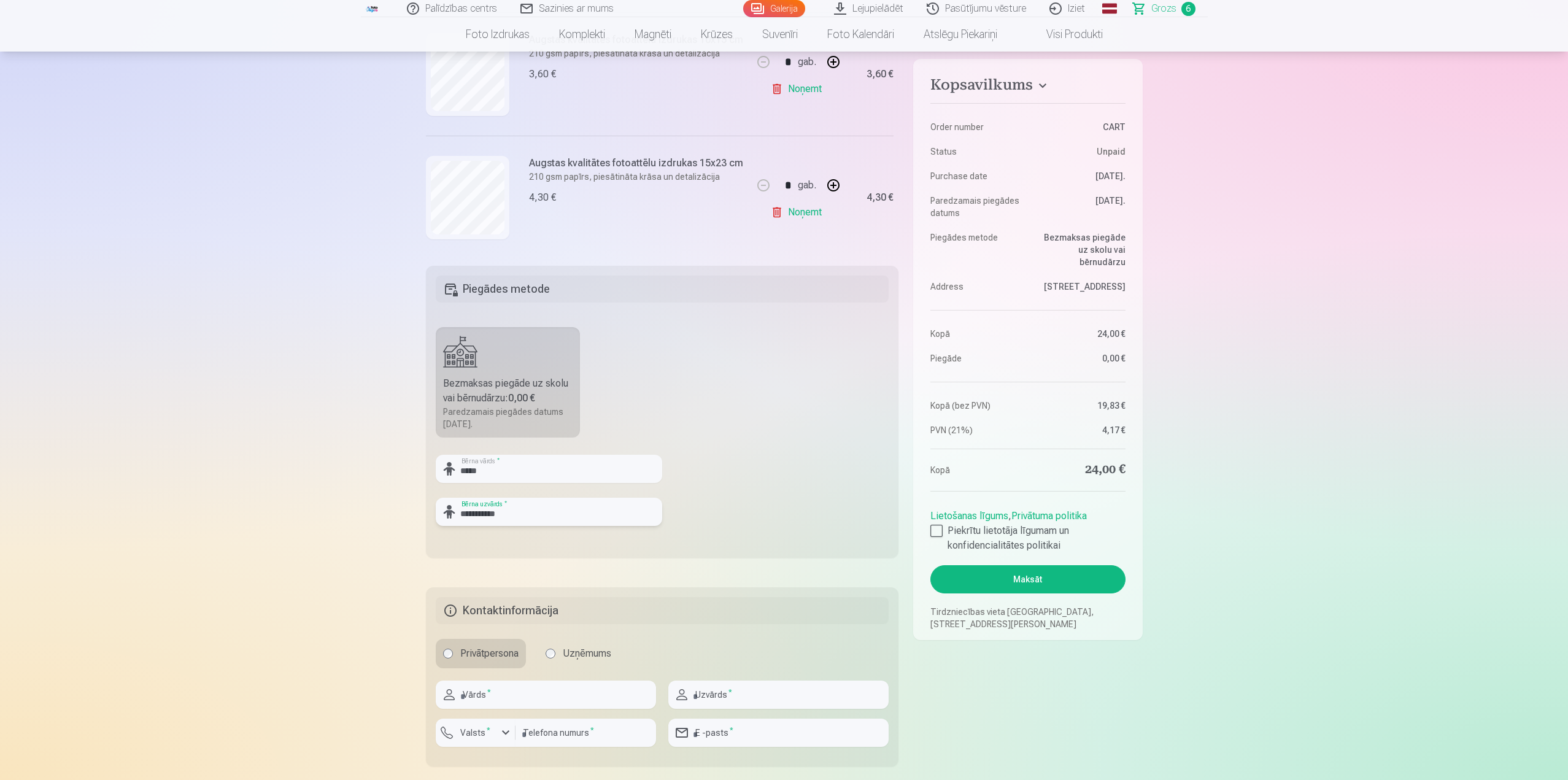
scroll to position [430, 0]
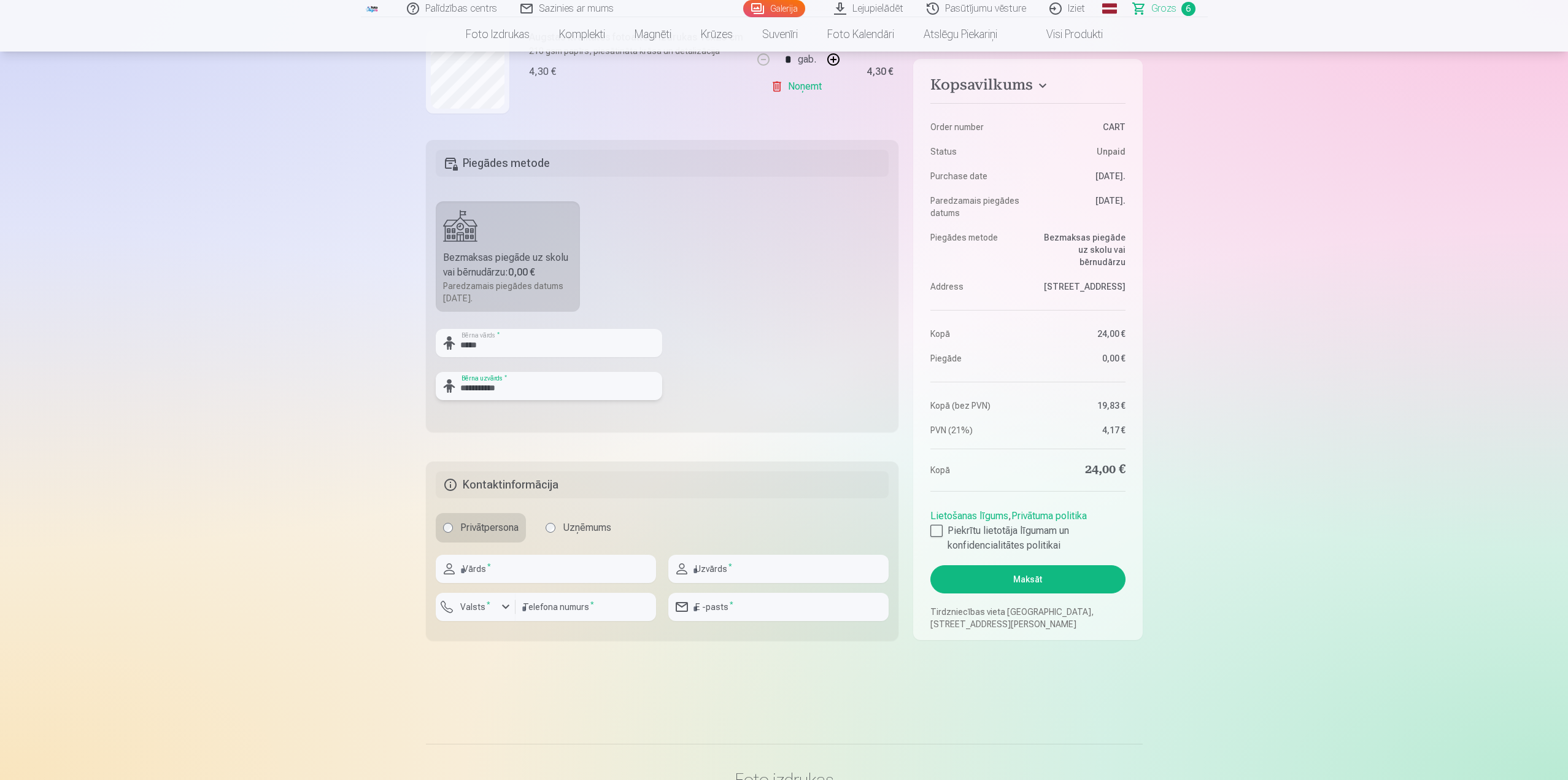
type input "**********"
click at [515, 574] on input "text" at bounding box center [546, 568] width 220 height 28
type input "******"
click at [701, 582] on input "text" at bounding box center [779, 568] width 220 height 28
type input "**********"
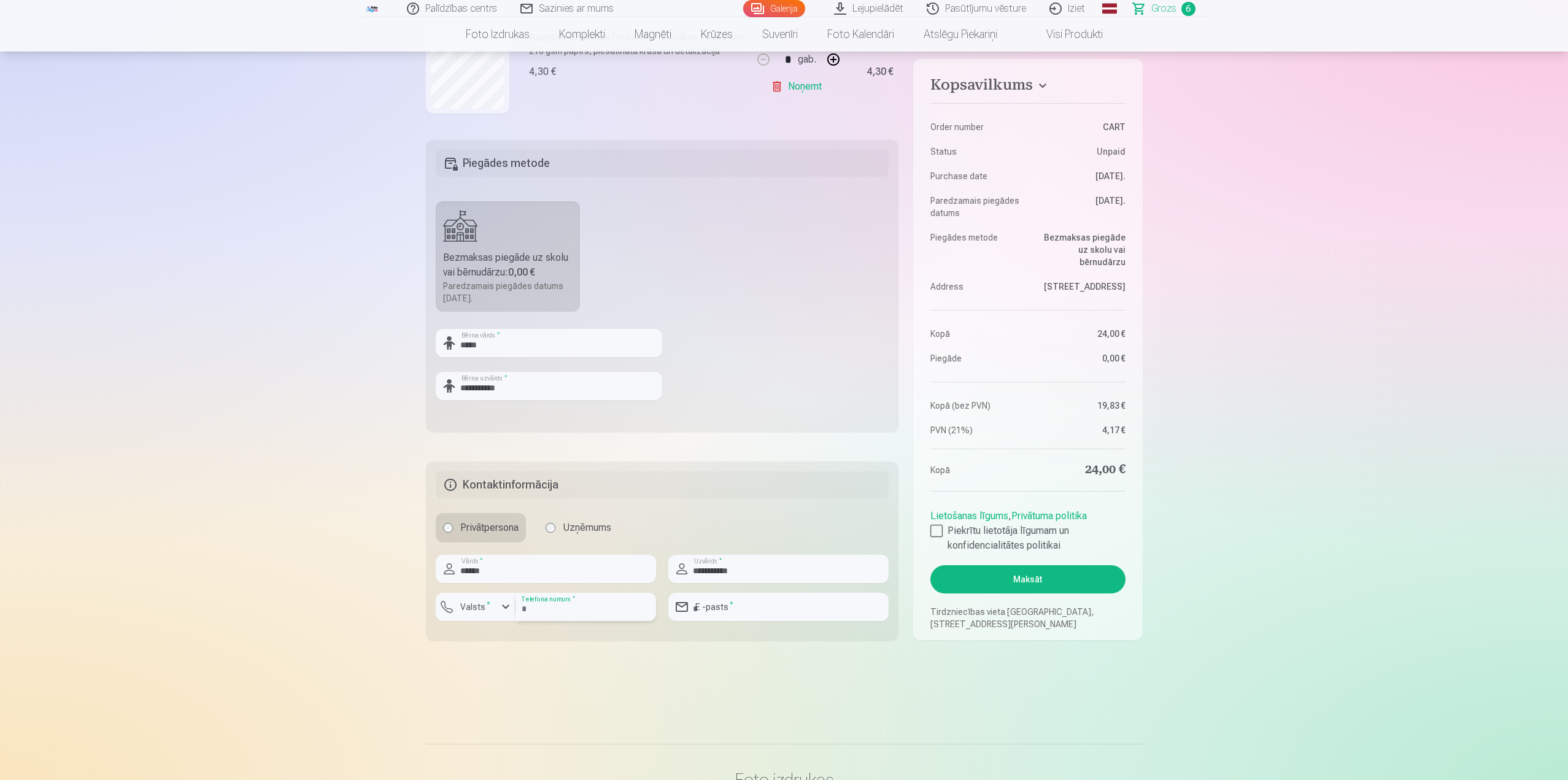
click at [569, 608] on input "number" at bounding box center [585, 606] width 141 height 28
type input "********"
click at [503, 610] on div "button" at bounding box center [506, 607] width 15 height 15
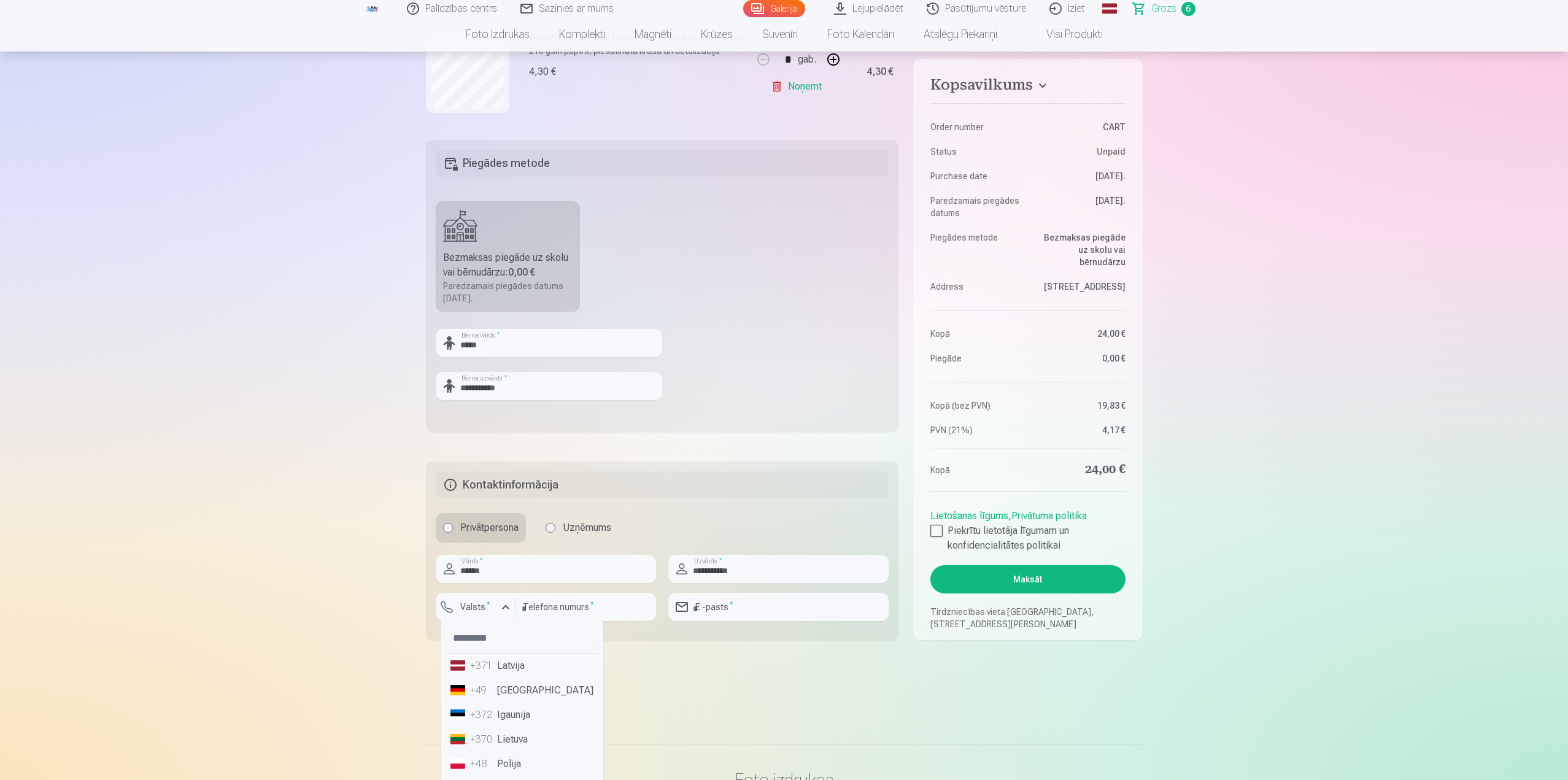
click at [508, 665] on li "+371 Latvija" at bounding box center [522, 666] width 152 height 25
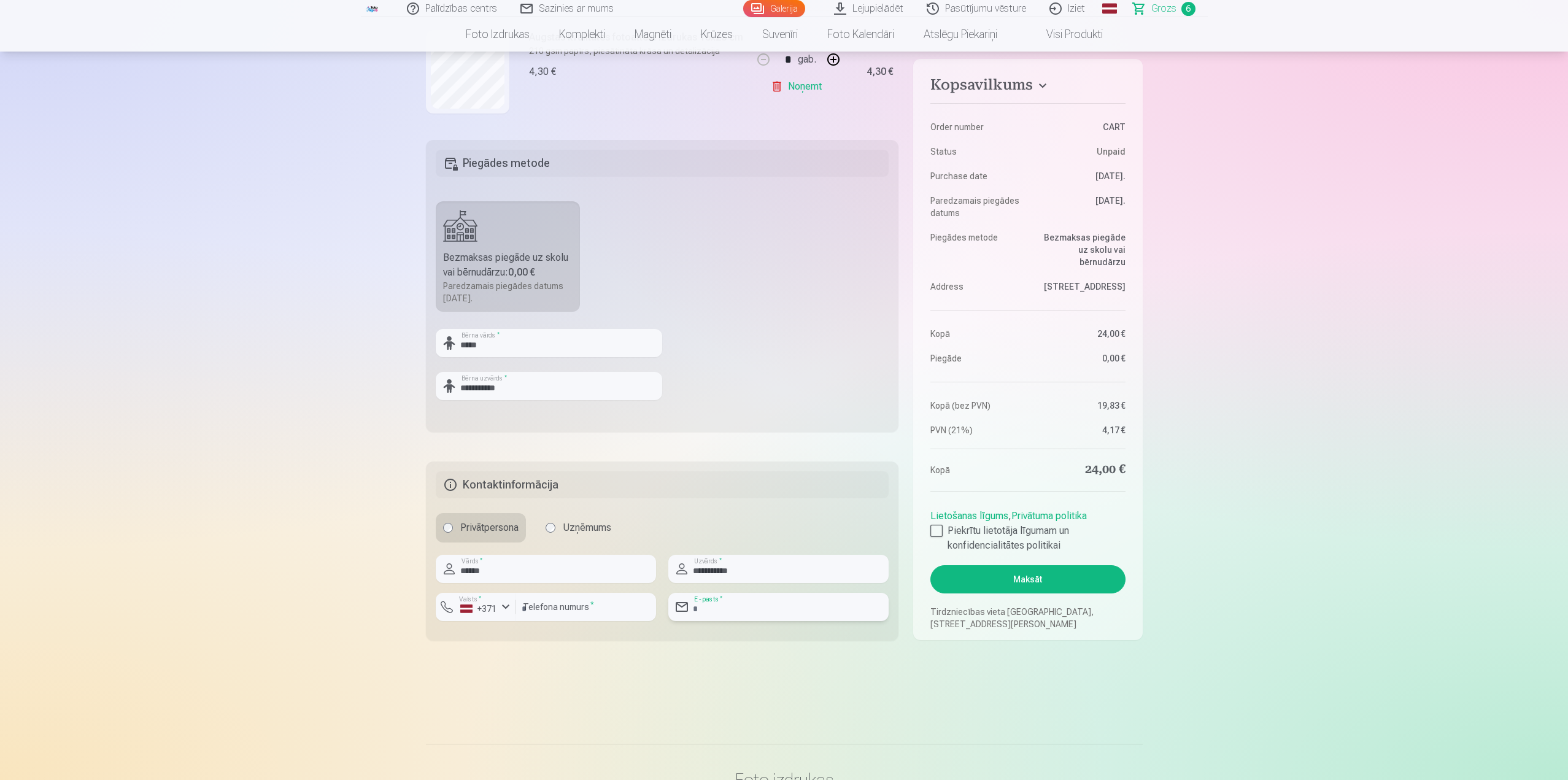
click at [760, 606] on input "email" at bounding box center [779, 606] width 220 height 28
type input "**********"
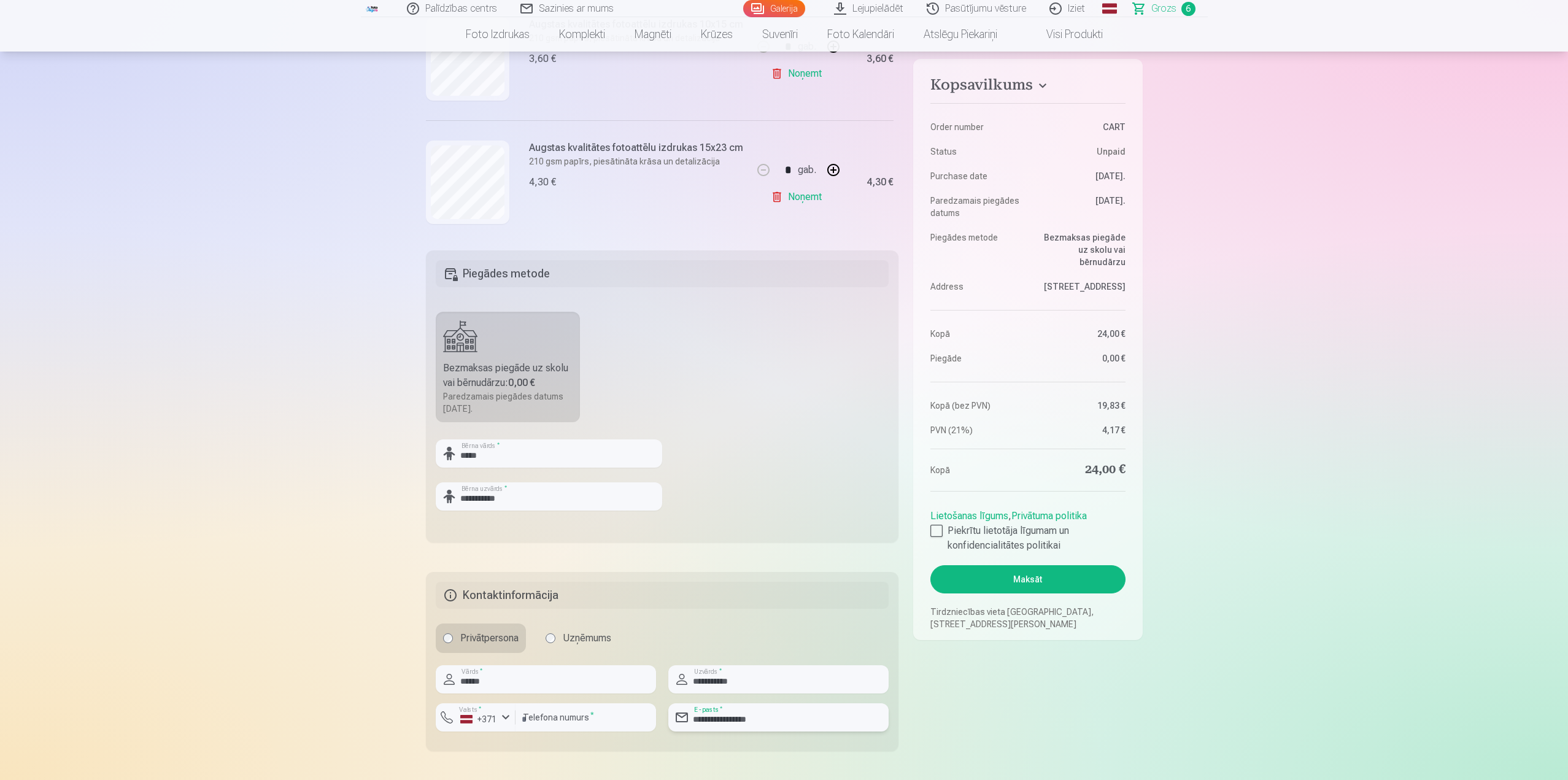
scroll to position [123, 0]
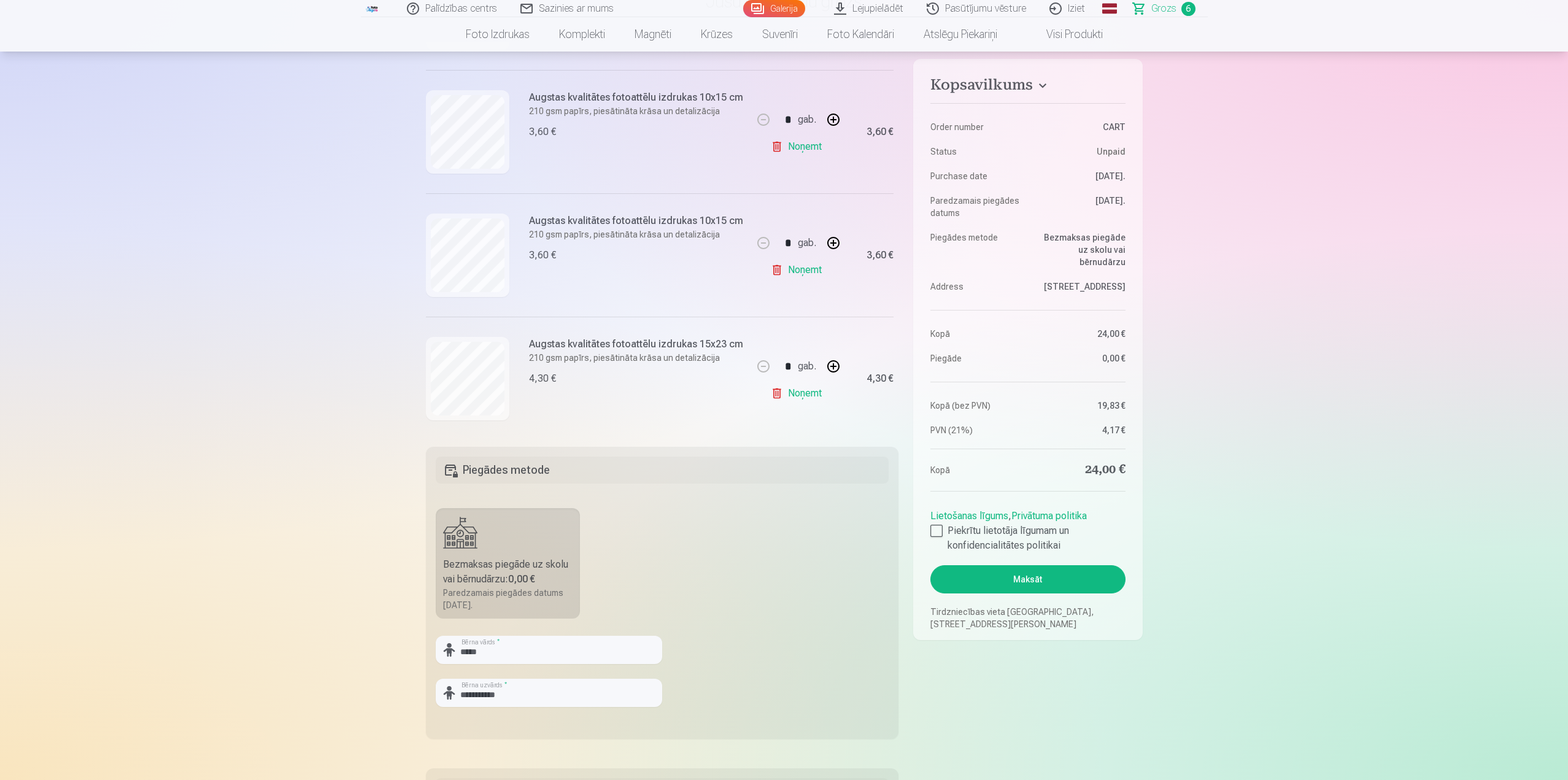
click at [874, 9] on link "Lejupielādēt" at bounding box center [869, 9] width 93 height 18
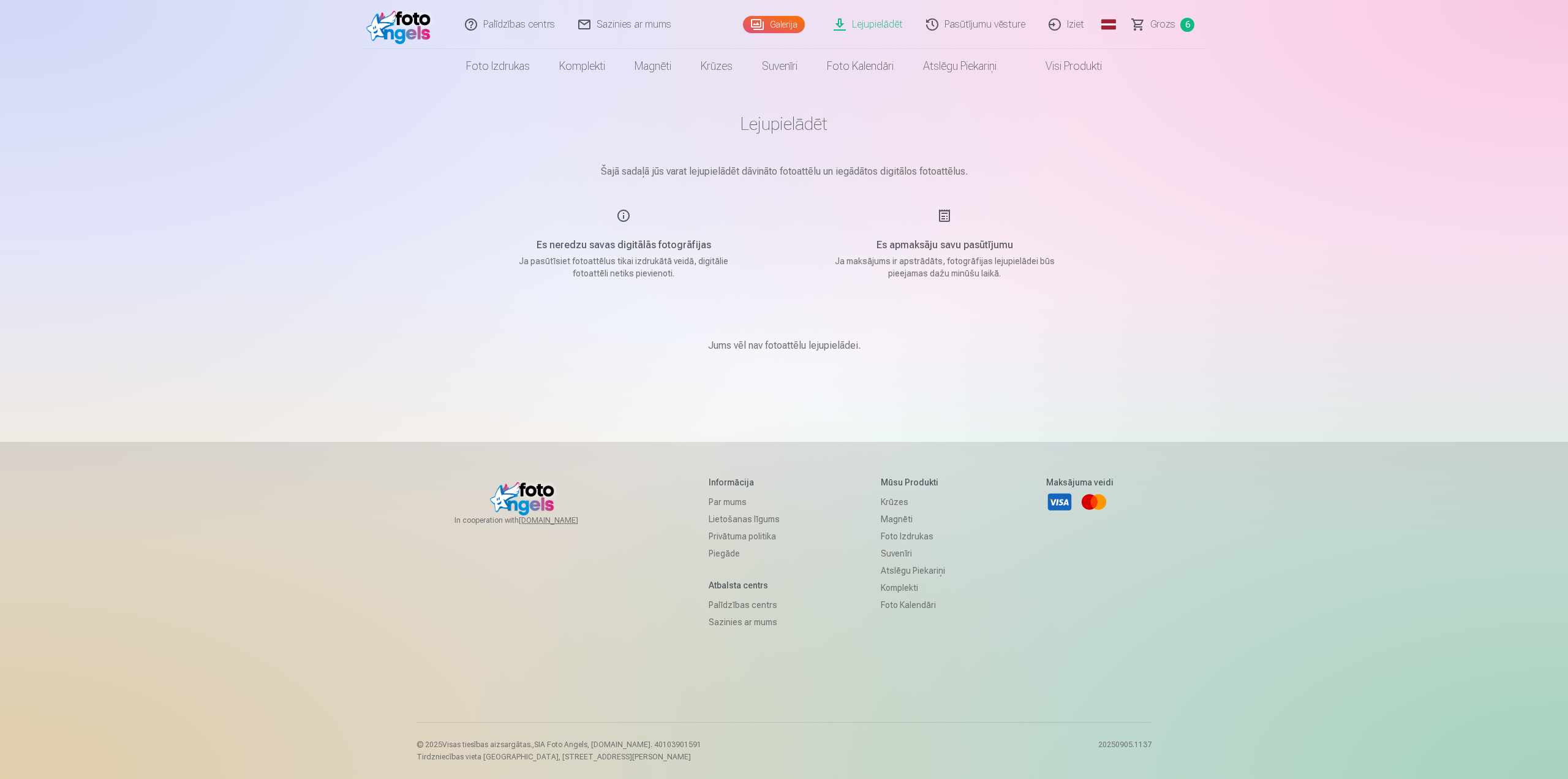
click at [1165, 25] on span "Grozs" at bounding box center [1162, 25] width 25 height 15
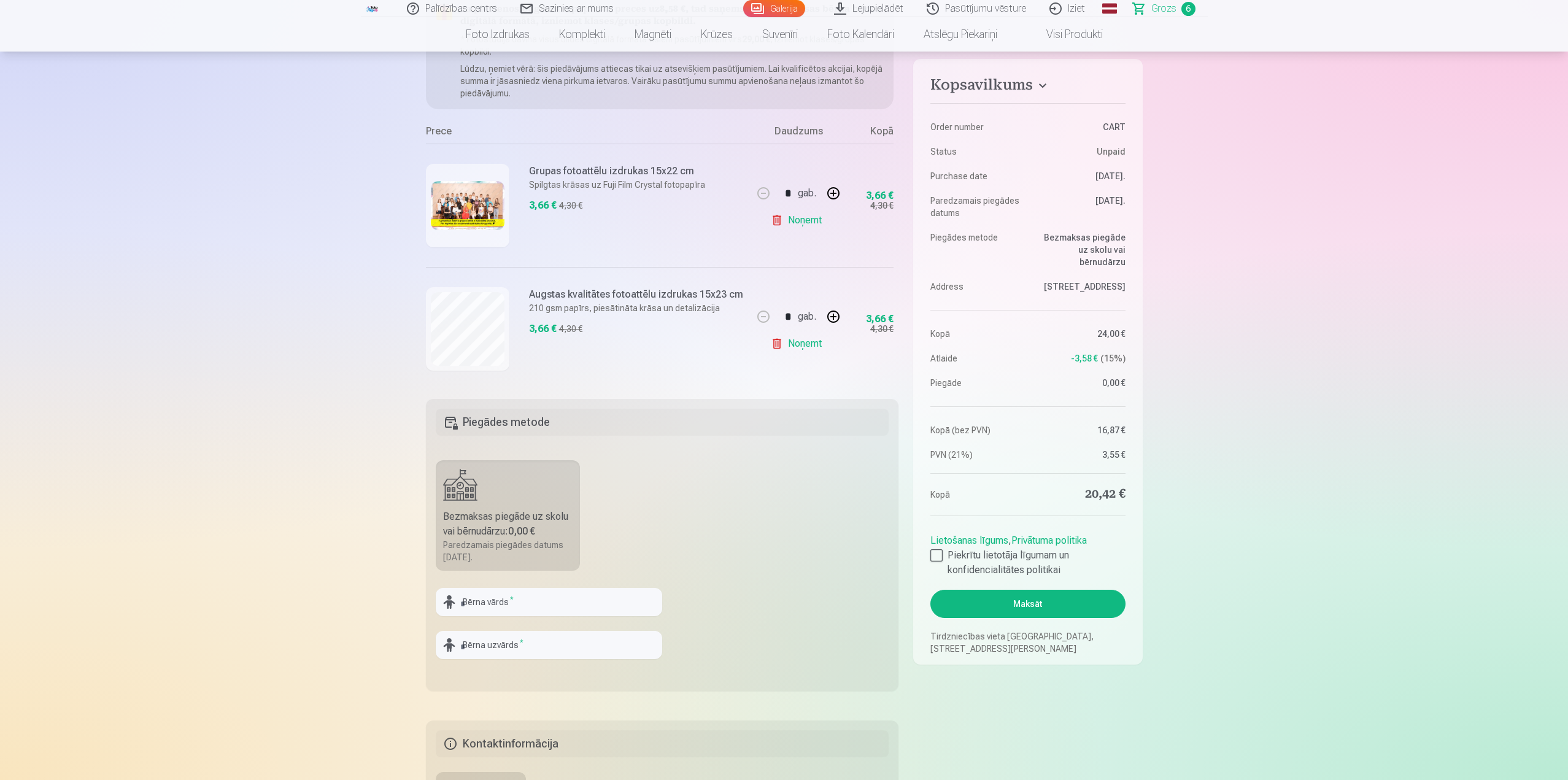
scroll to position [184, 0]
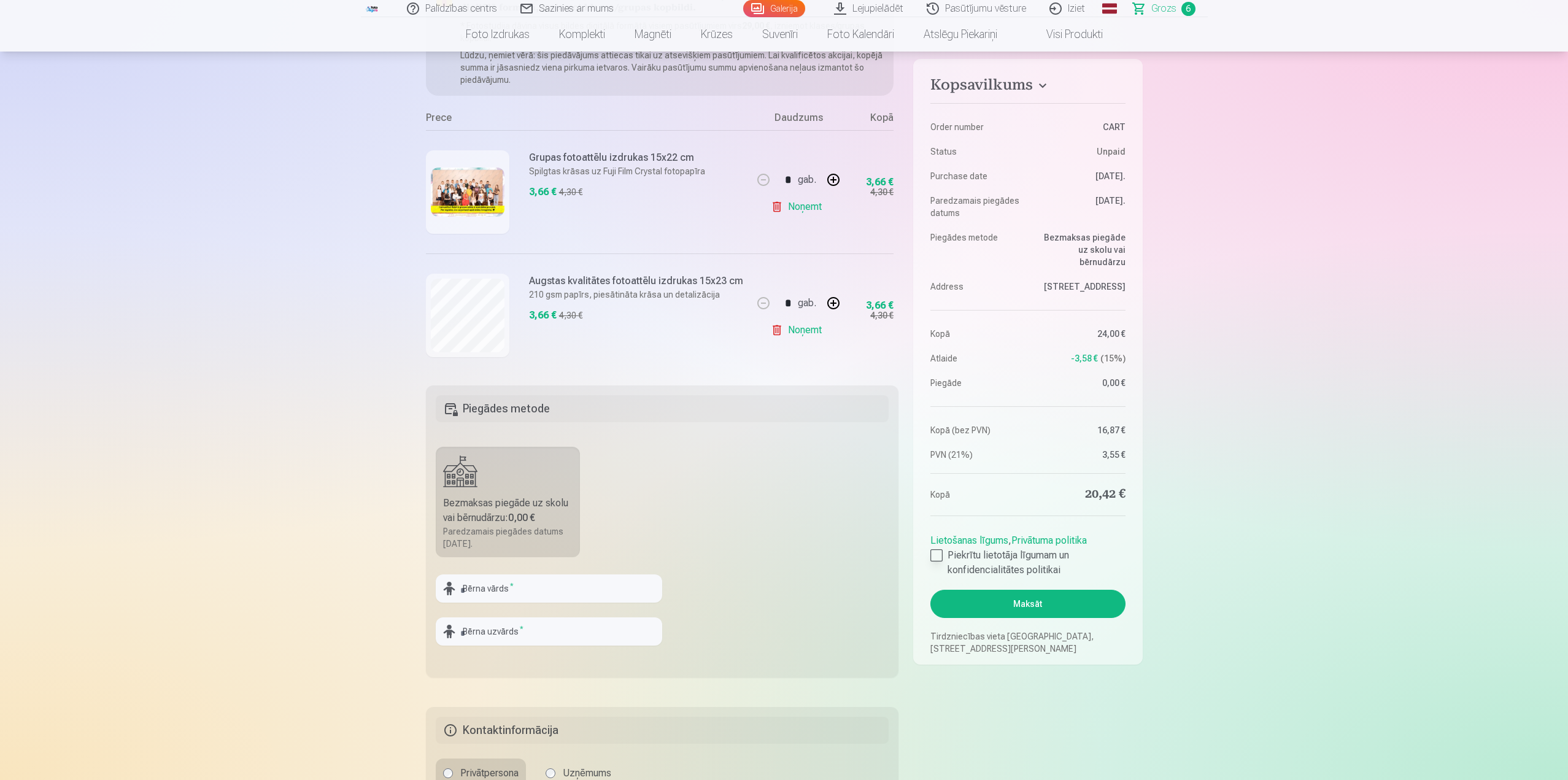
click at [931, 555] on div at bounding box center [936, 555] width 12 height 12
click at [1066, 602] on button "Maksāt" at bounding box center [1027, 603] width 195 height 28
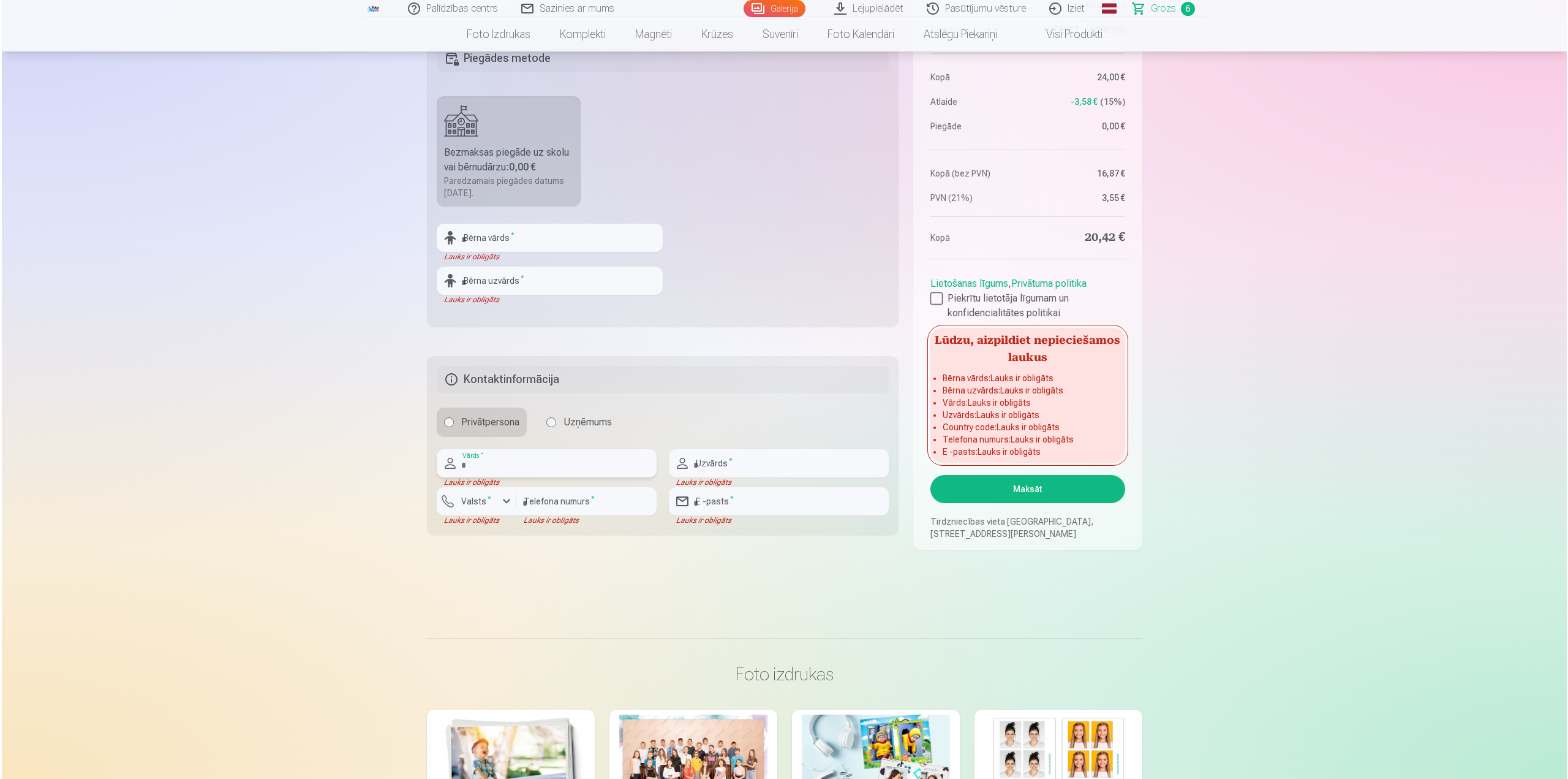
scroll to position [362, 0]
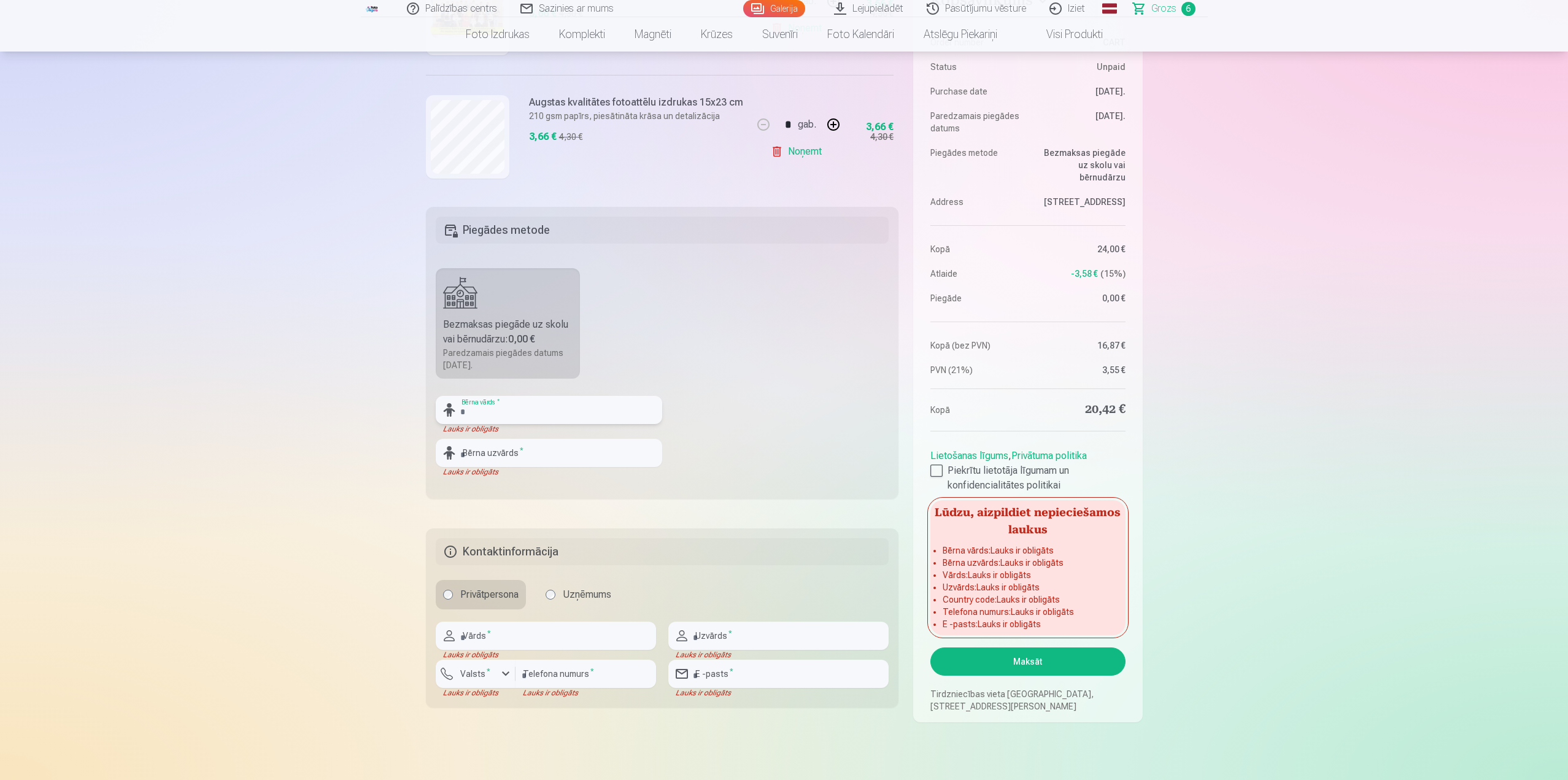
click at [549, 415] on input "text" at bounding box center [549, 409] width 226 height 28
type input "*****"
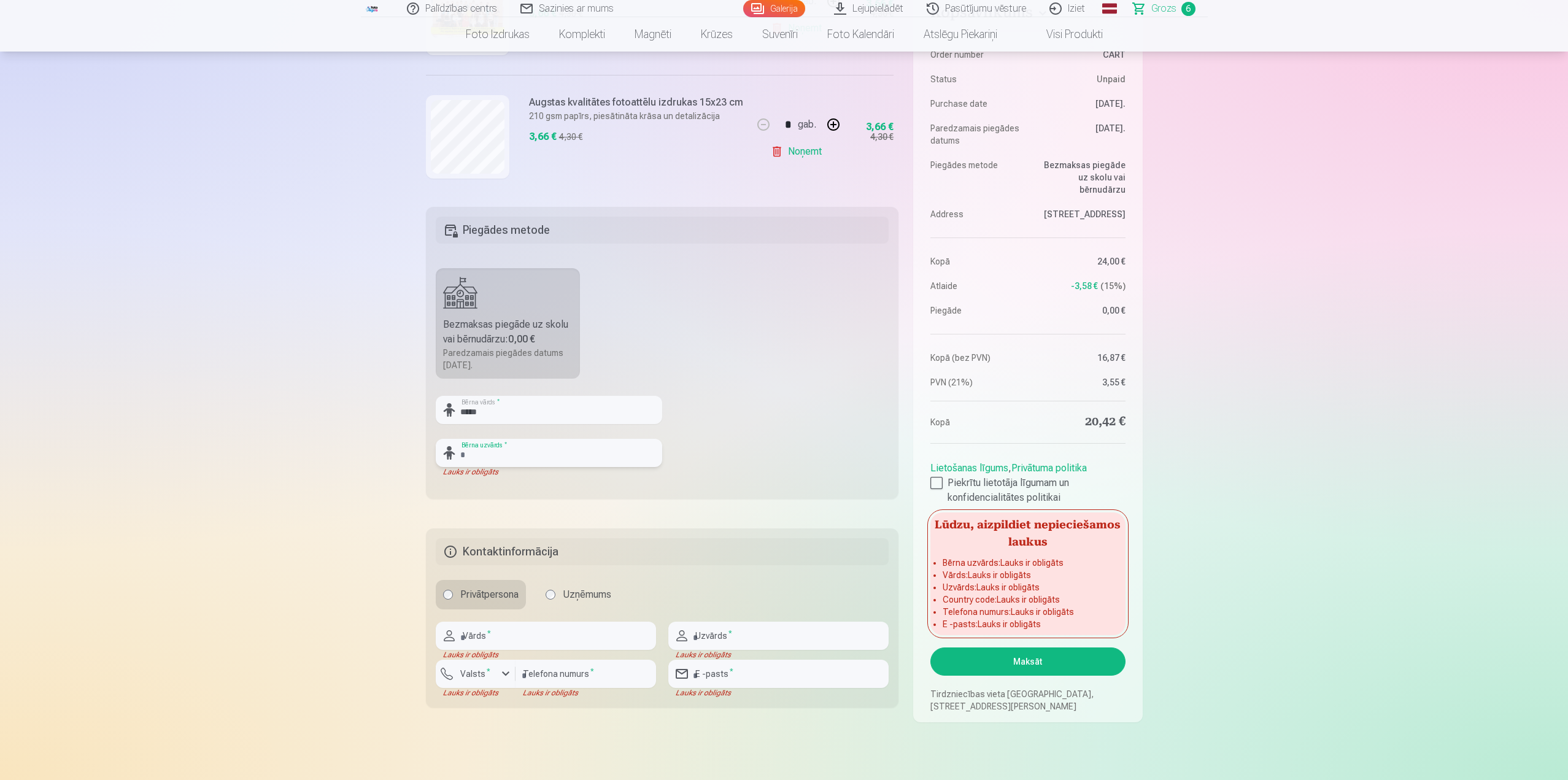
click at [493, 454] on input "text" at bounding box center [549, 452] width 226 height 28
type input "**********"
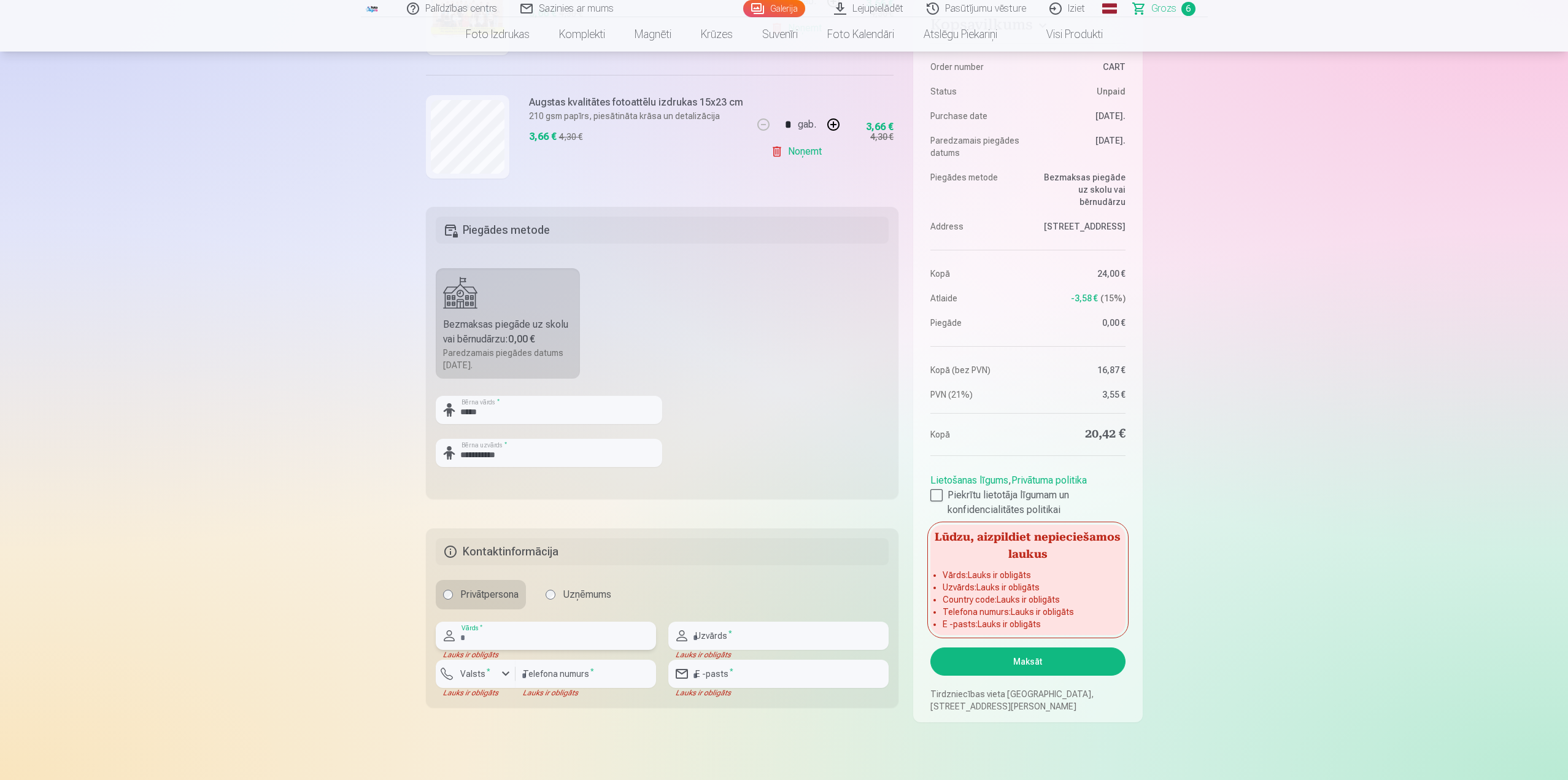
click at [523, 642] on input "text" at bounding box center [546, 636] width 220 height 28
type input "******"
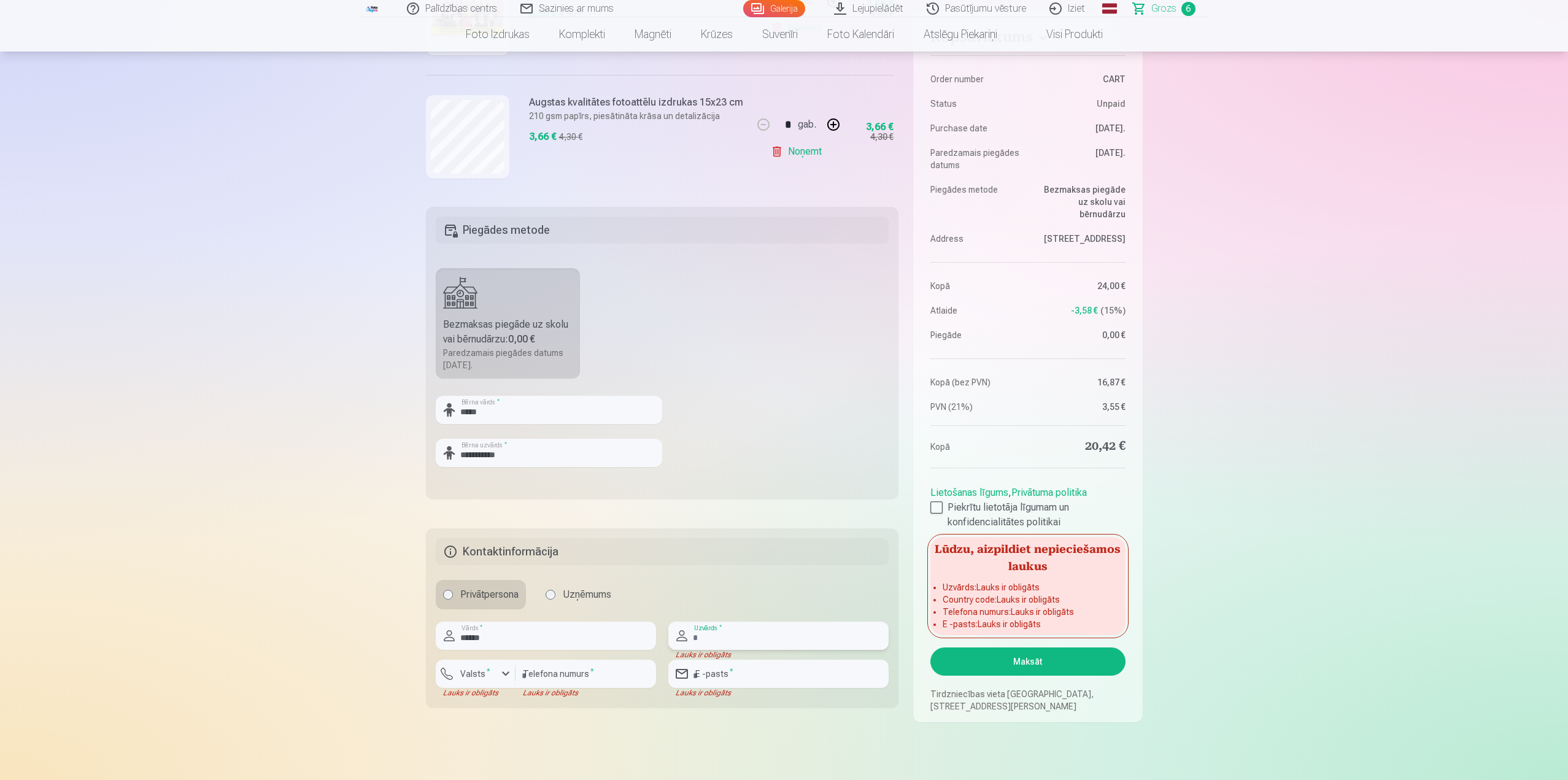
click at [739, 638] on input "text" at bounding box center [779, 636] width 220 height 28
type input "**********"
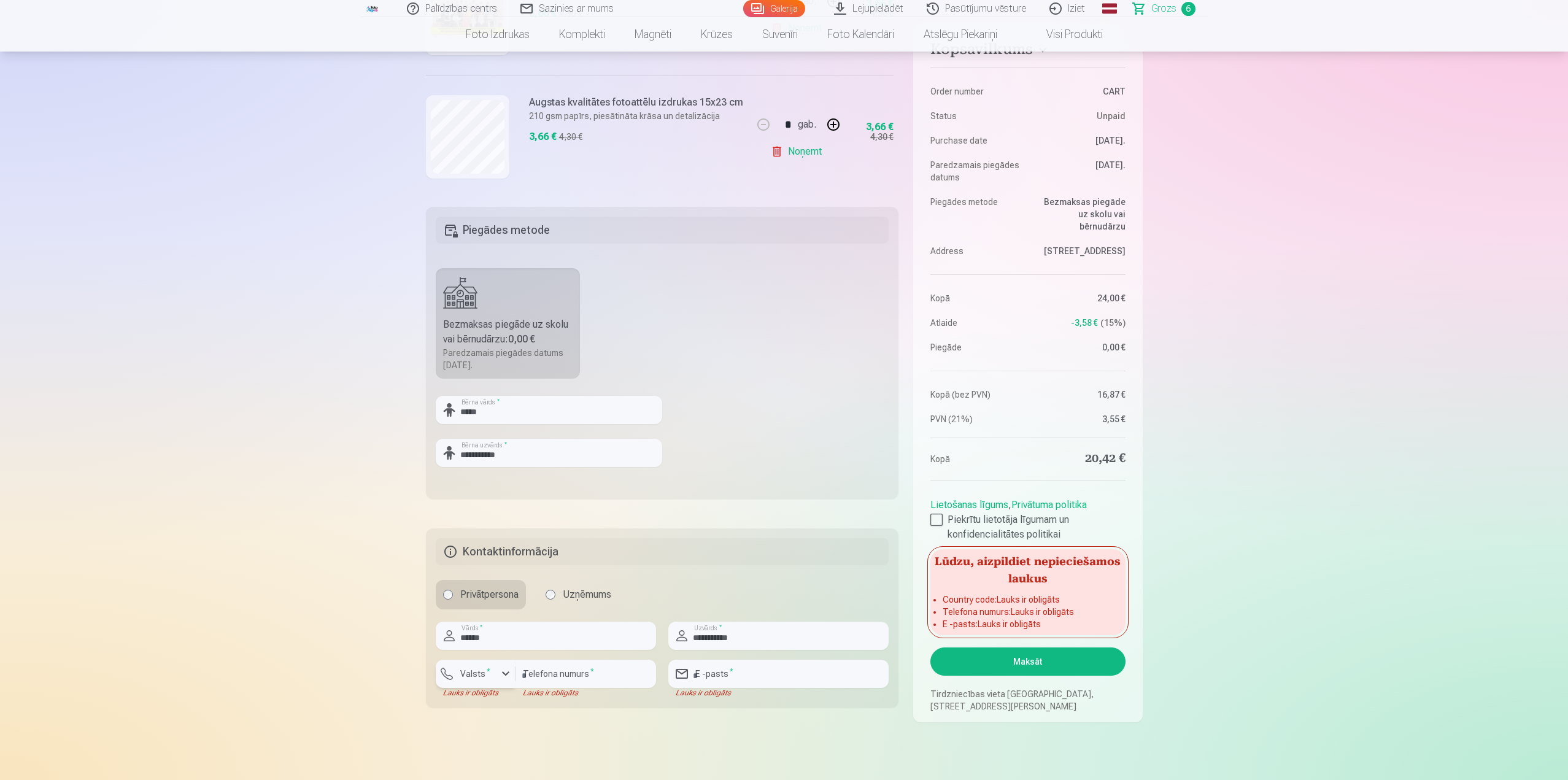
click at [482, 666] on button "Valsts *" at bounding box center [475, 673] width 80 height 28
click at [490, 731] on div "+371" at bounding box center [482, 733] width 25 height 15
click at [547, 679] on input "number" at bounding box center [585, 673] width 141 height 28
type input "********"
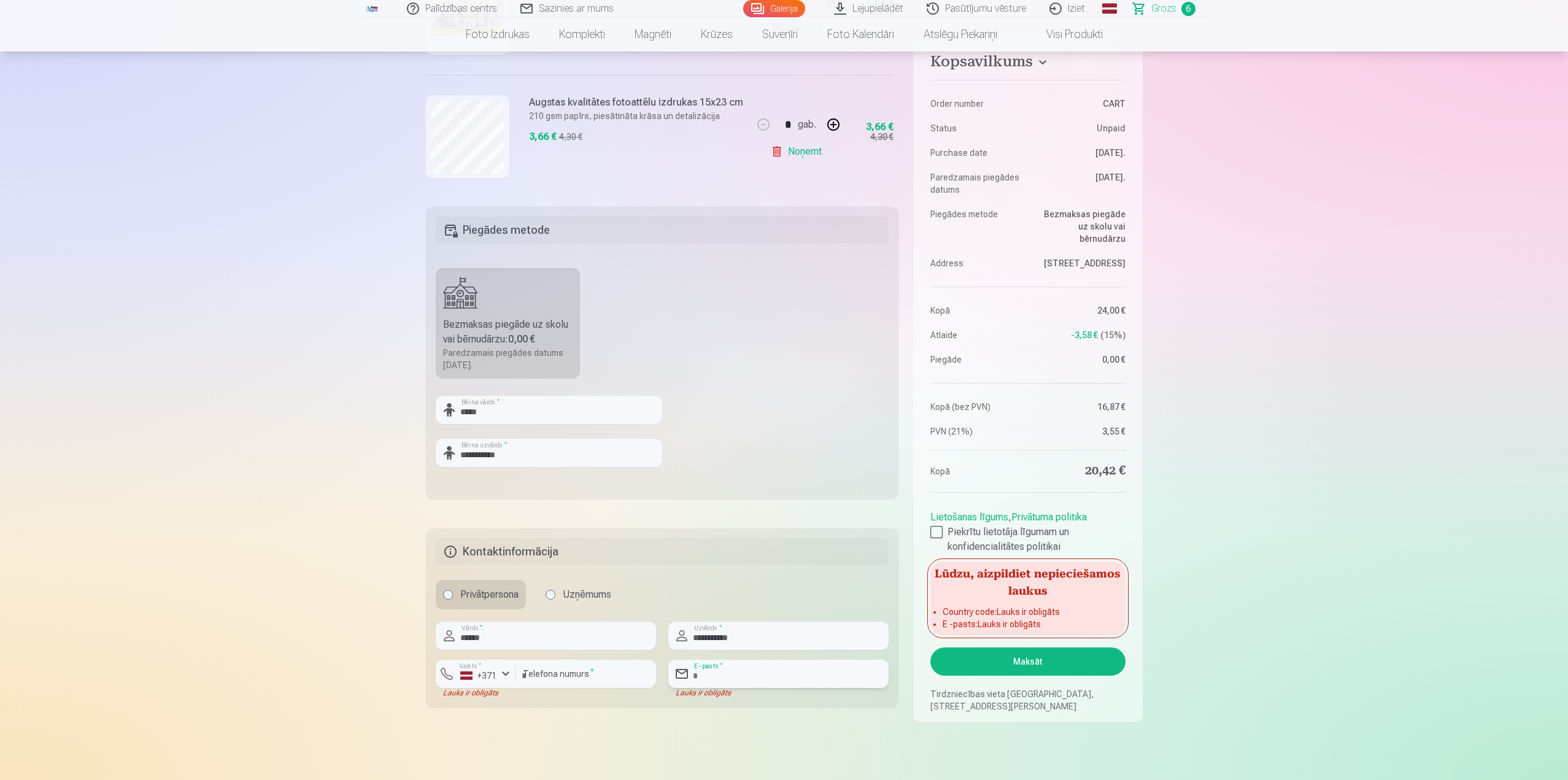
click at [744, 675] on input "email" at bounding box center [779, 673] width 220 height 28
type input "**********"
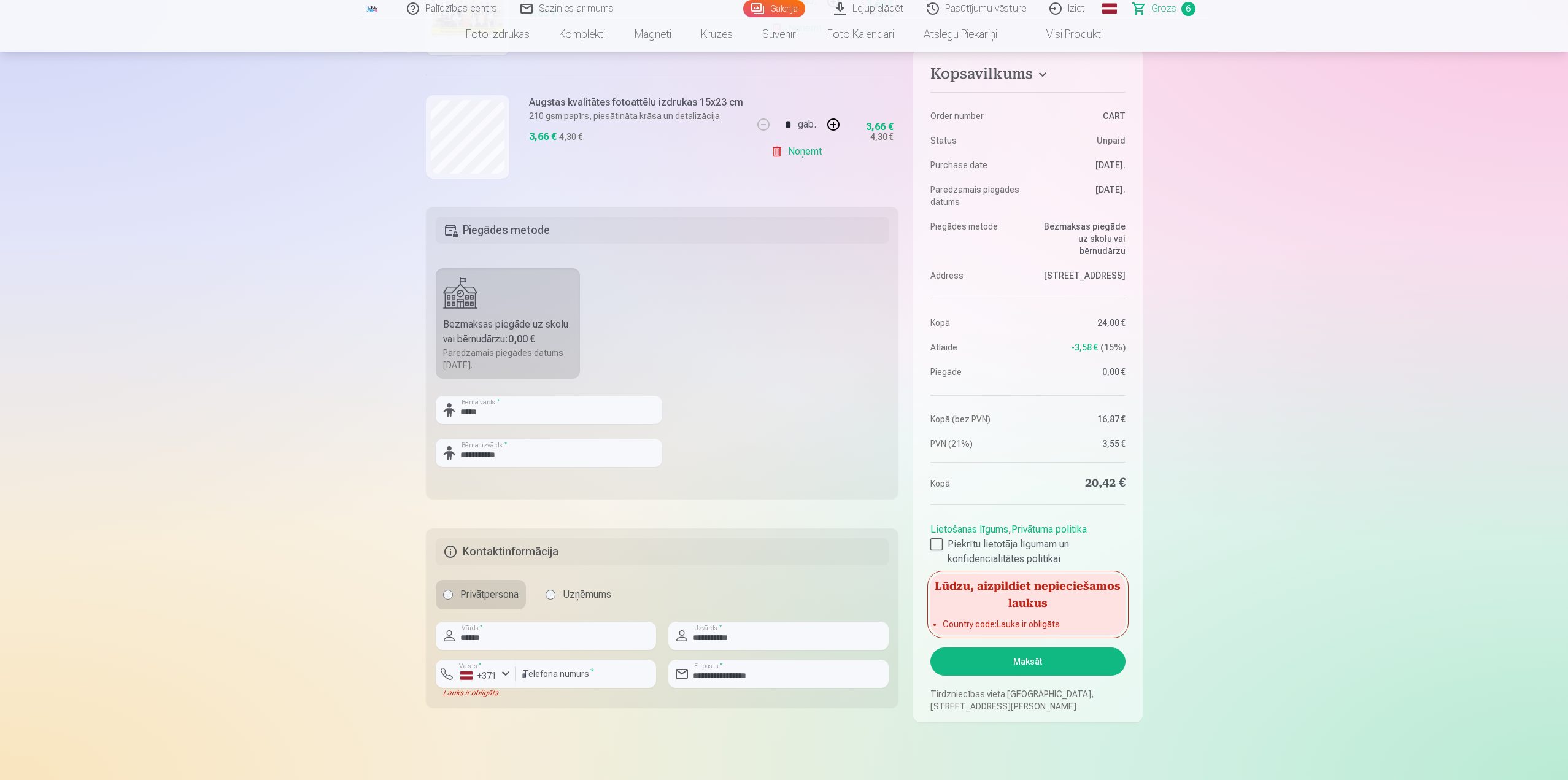
click at [1040, 662] on button "Maksāt" at bounding box center [1027, 661] width 195 height 28
